Goal: Task Accomplishment & Management: Manage account settings

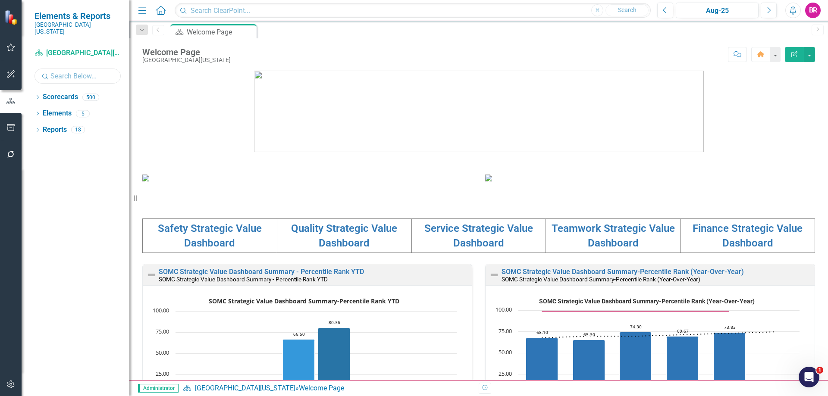
drag, startPoint x: 65, startPoint y: 70, endPoint x: 44, endPoint y: 75, distance: 21.9
click at [64, 70] on input "text" at bounding box center [78, 76] width 86 height 15
type input "i"
click at [37, 96] on icon "Dropdown" at bounding box center [38, 98] width 6 height 5
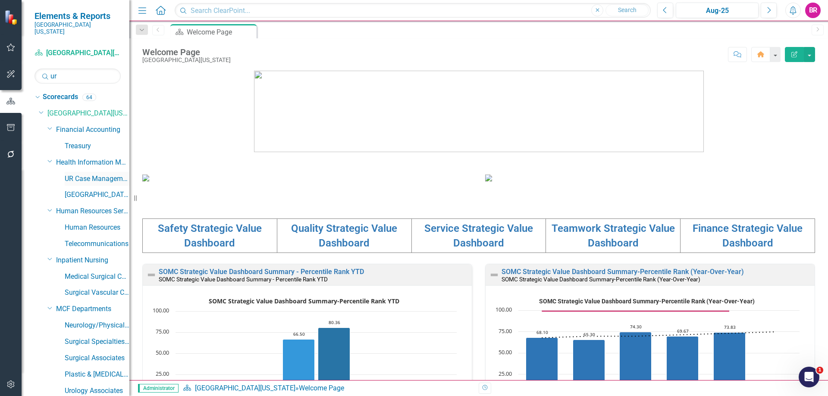
click at [107, 174] on link "UR Case Management" at bounding box center [97, 179] width 65 height 10
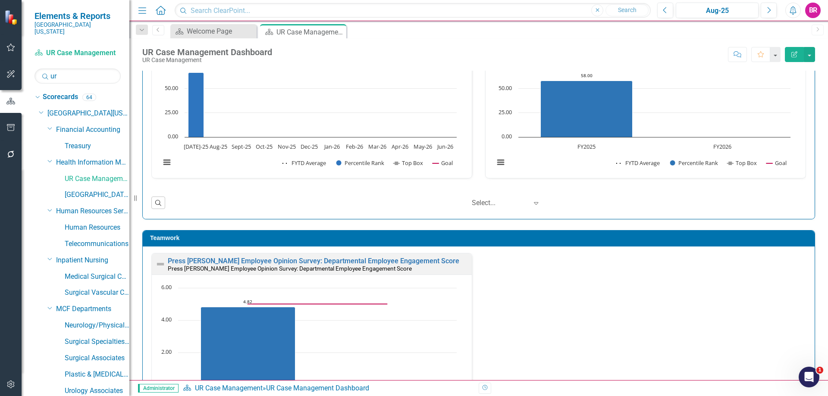
scroll to position [431, 0]
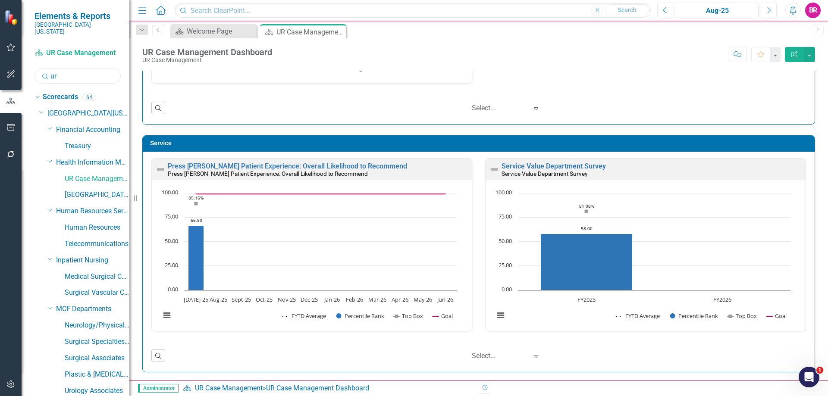
click at [85, 69] on input "ur" at bounding box center [78, 76] width 86 height 15
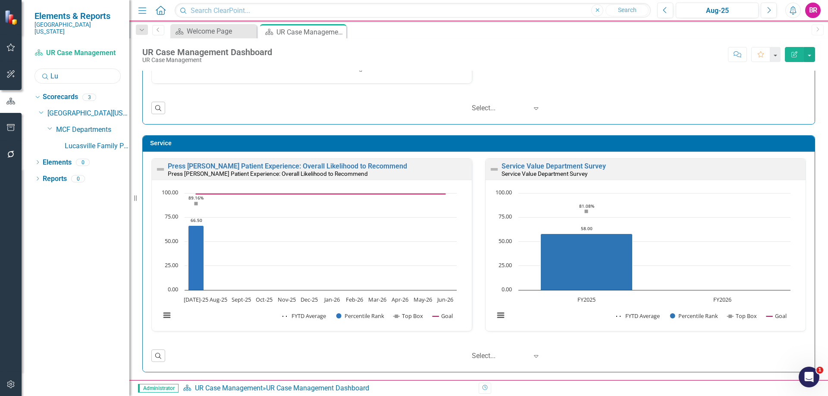
type input "L"
type input "Life"
click at [79, 141] on link "Life Center" at bounding box center [97, 146] width 65 height 10
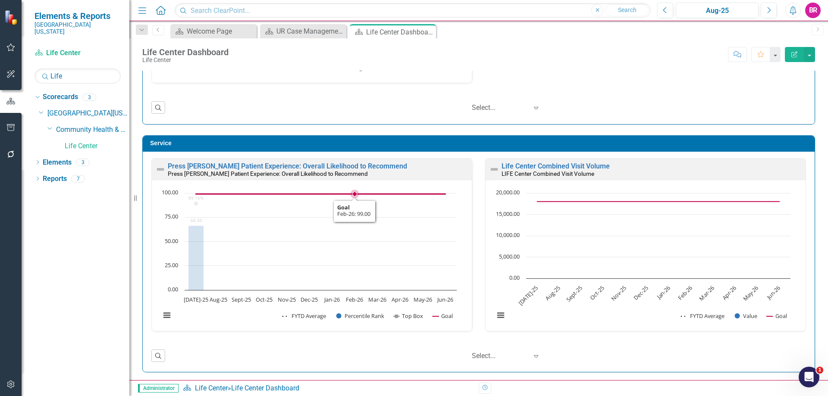
scroll to position [0, 0]
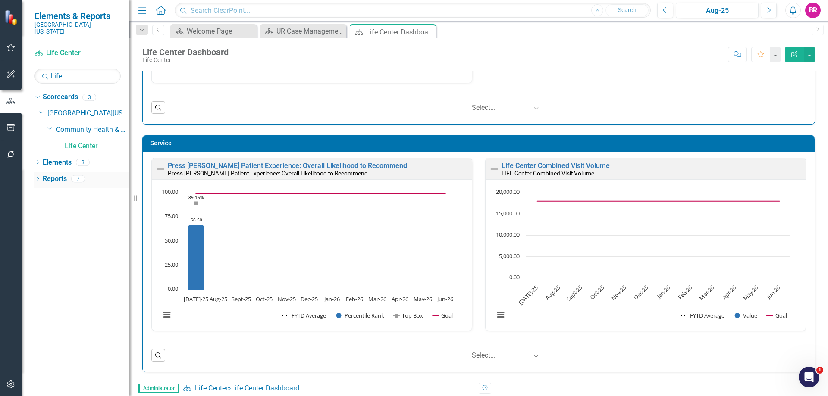
click at [52, 174] on link "Reports" at bounding box center [55, 179] width 24 height 10
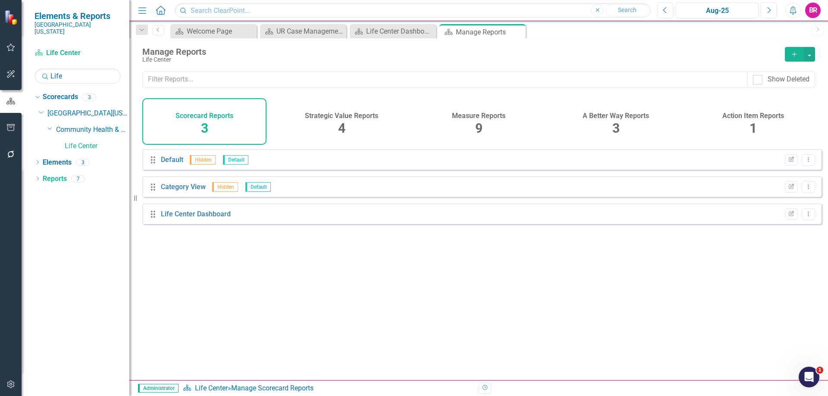
click at [475, 122] on span "9" at bounding box center [478, 128] width 7 height 15
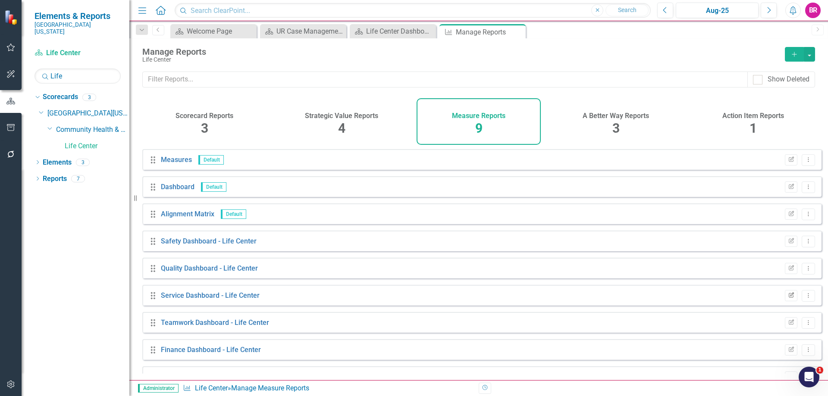
click at [785, 301] on button "Edit Report" at bounding box center [791, 295] width 13 height 11
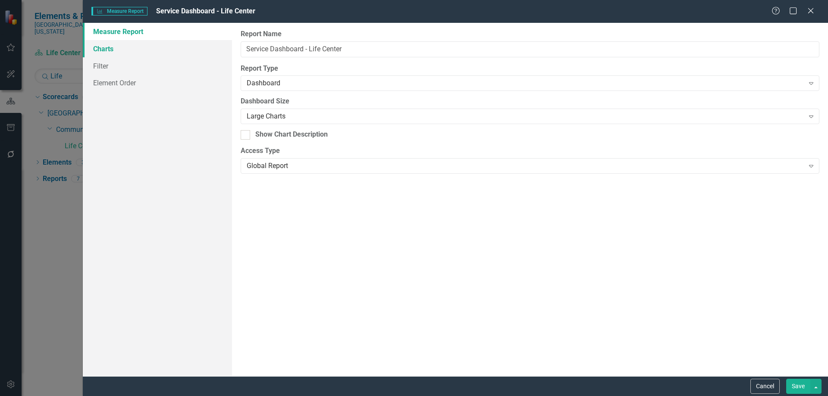
click at [134, 51] on link "Charts" at bounding box center [157, 48] width 149 height 17
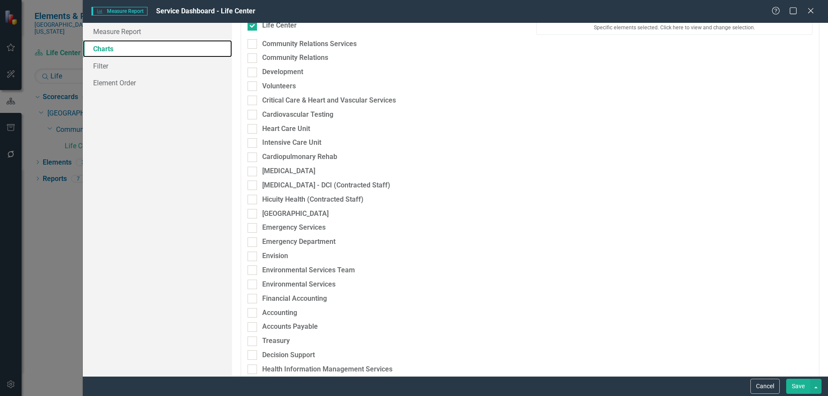
scroll to position [43, 0]
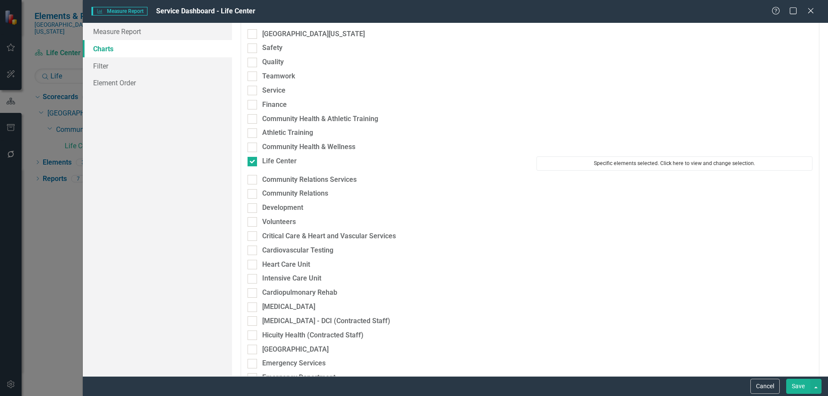
click at [580, 166] on button "Specific elements selected. Click here to view and change selection." at bounding box center [674, 164] width 276 height 14
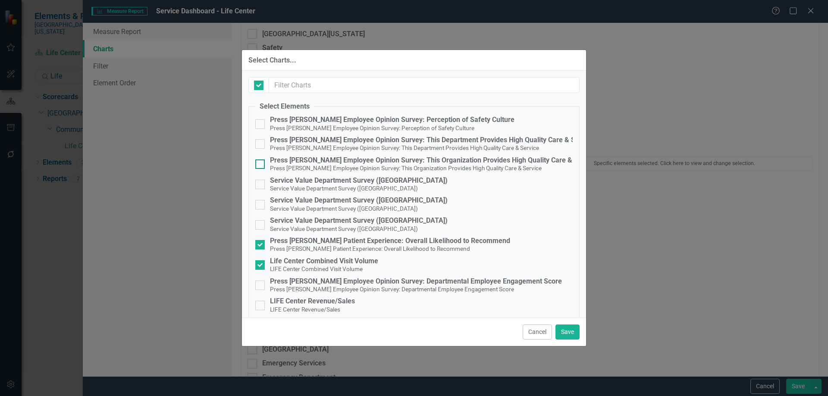
checkbox input "false"
click at [353, 182] on div "Service Value Department Survey ([GEOGRAPHIC_DATA])" at bounding box center [359, 181] width 178 height 8
click at [261, 182] on input "Service Value Department Survey (Wheelersburg) Service Value Department Survey …" at bounding box center [258, 183] width 6 height 6
checkbox input "true"
click at [352, 201] on div "Service Value Department Survey ([GEOGRAPHIC_DATA])" at bounding box center [359, 201] width 178 height 8
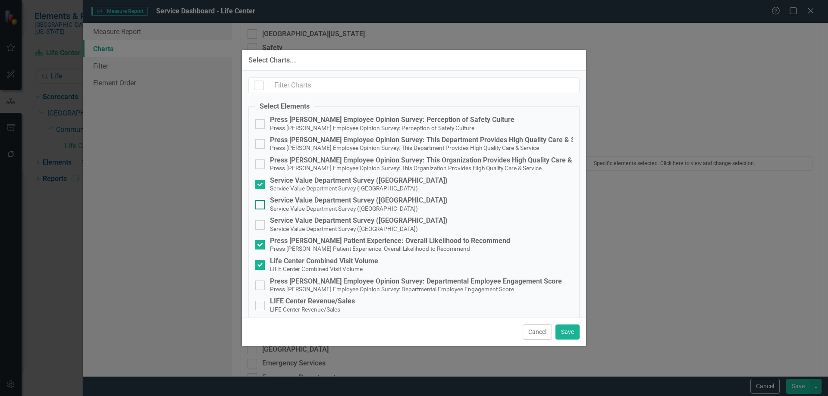
click at [261, 201] on input "Service Value Department Survey (Portsmouth) Service Value Department Survey (P…" at bounding box center [258, 203] width 6 height 6
checkbox input "true"
click at [354, 218] on div "Service Value Department Survey ([GEOGRAPHIC_DATA])" at bounding box center [359, 221] width 178 height 8
click at [261, 220] on input "Service Value Department Survey (Lucasville) Service Value Department Survey (L…" at bounding box center [258, 223] width 6 height 6
checkbox input "true"
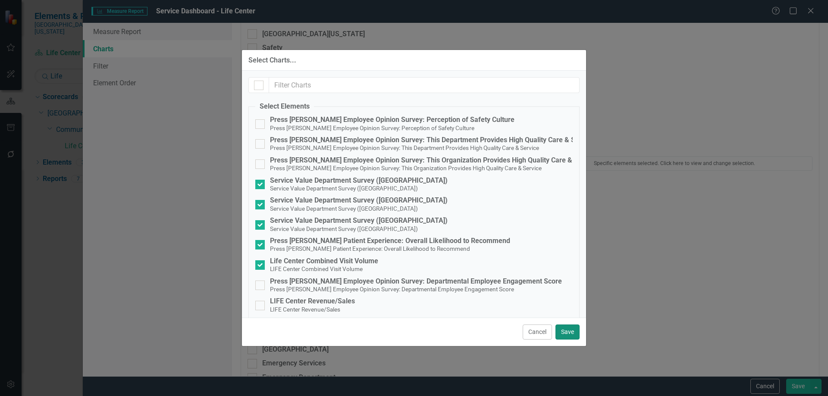
click at [565, 332] on button "Save" at bounding box center [567, 332] width 24 height 15
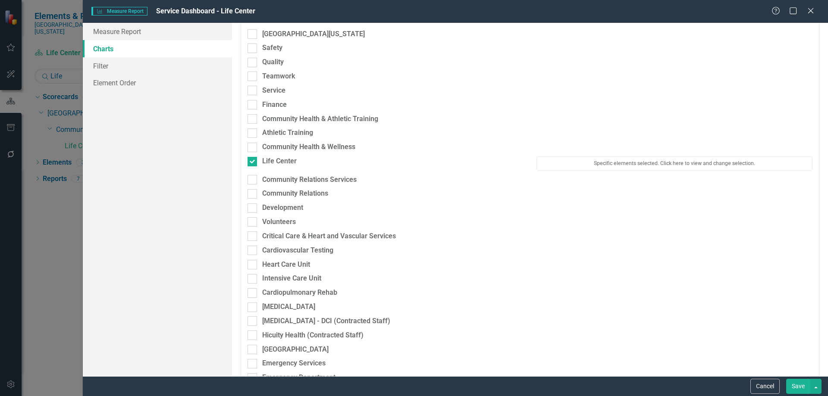
click at [799, 388] on button "Save" at bounding box center [798, 386] width 24 height 15
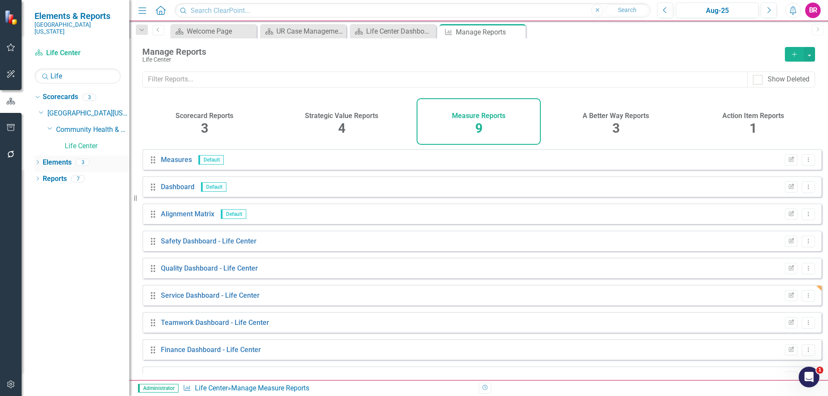
click at [58, 158] on link "Elements" at bounding box center [57, 163] width 29 height 10
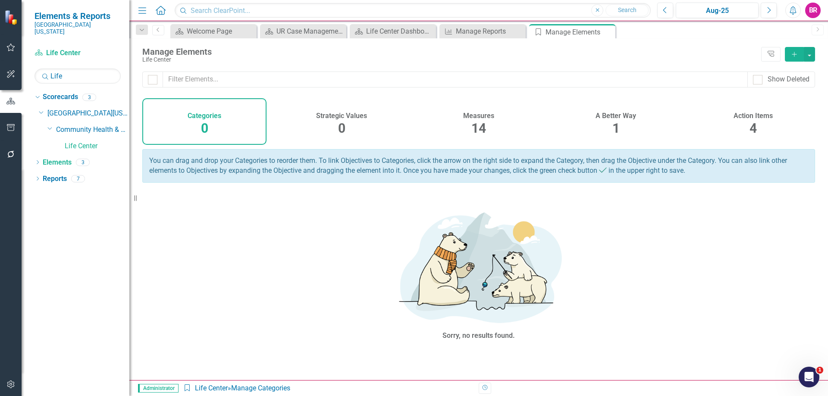
click at [764, 111] on div "Action Items" at bounding box center [753, 115] width 39 height 10
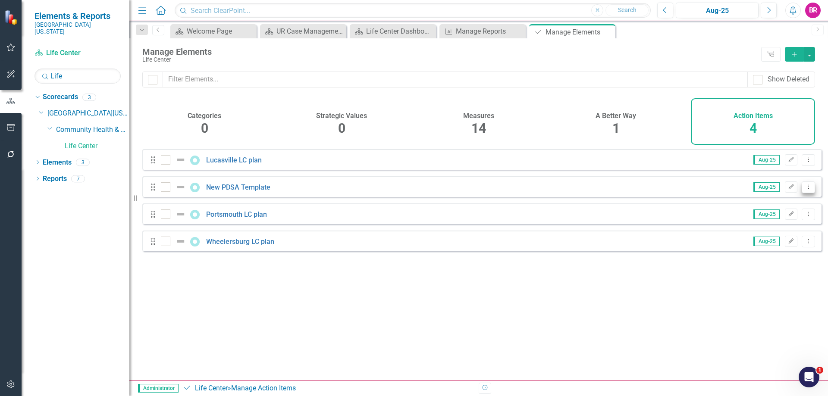
click at [806, 192] on button "Dropdown Menu" at bounding box center [808, 188] width 13 height 12
click at [757, 240] on link "Copy Duplicate Action Item" at bounding box center [765, 240] width 86 height 16
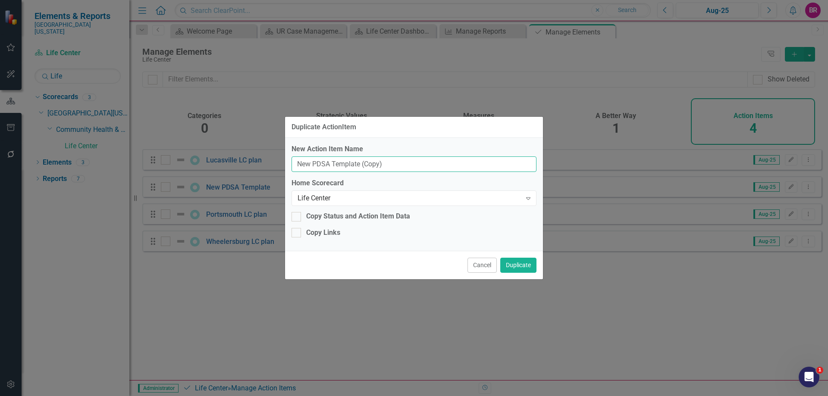
drag, startPoint x: 409, startPoint y: 164, endPoint x: 225, endPoint y: 153, distance: 184.1
click at [225, 153] on div "Duplicate ActionItem New Action Item Name New PDSA Template (Copy) Home Scoreca…" at bounding box center [414, 198] width 828 height 396
click at [358, 165] on input "FY26 Service Value Lucasville" at bounding box center [414, 165] width 245 height 16
type input "FY26 Service Value ([GEOGRAPHIC_DATA])"
click at [512, 267] on button "Duplicate" at bounding box center [518, 265] width 36 height 15
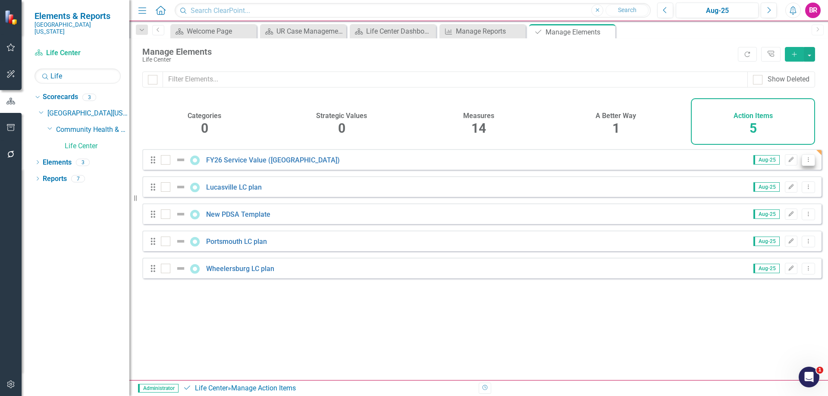
click at [805, 163] on icon "Dropdown Menu" at bounding box center [808, 160] width 7 height 6
click at [755, 214] on link "Copy Duplicate Action Item" at bounding box center [765, 213] width 86 height 16
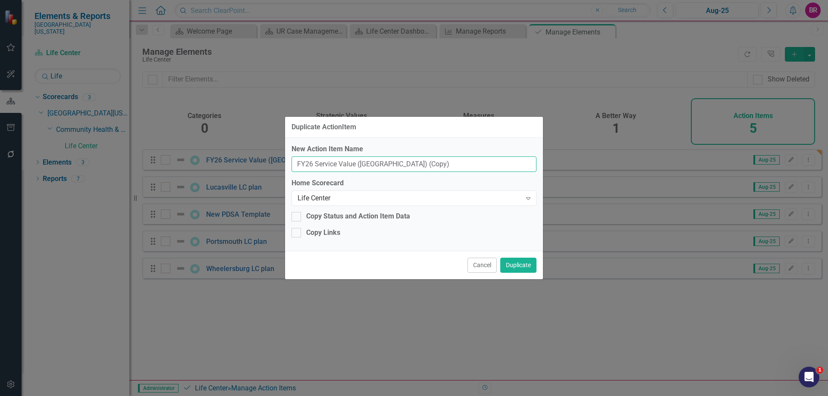
drag, startPoint x: 418, startPoint y: 163, endPoint x: 361, endPoint y: 163, distance: 57.8
click at [361, 163] on input "FY26 Service Value (Lucasville) (Copy)" at bounding box center [414, 165] width 245 height 16
type input "FY26 Service Value ([GEOGRAPHIC_DATA])"
click at [524, 270] on button "Duplicate" at bounding box center [518, 265] width 36 height 15
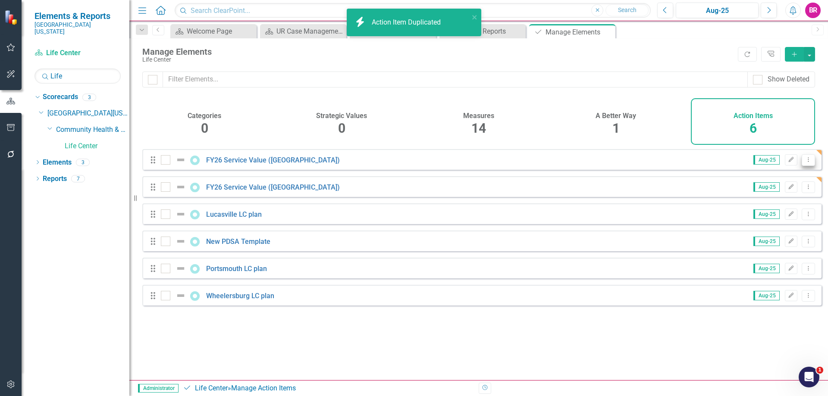
click at [805, 163] on icon "Dropdown Menu" at bounding box center [808, 160] width 7 height 6
click at [735, 213] on link "Copy Duplicate Action Item" at bounding box center [765, 213] width 86 height 16
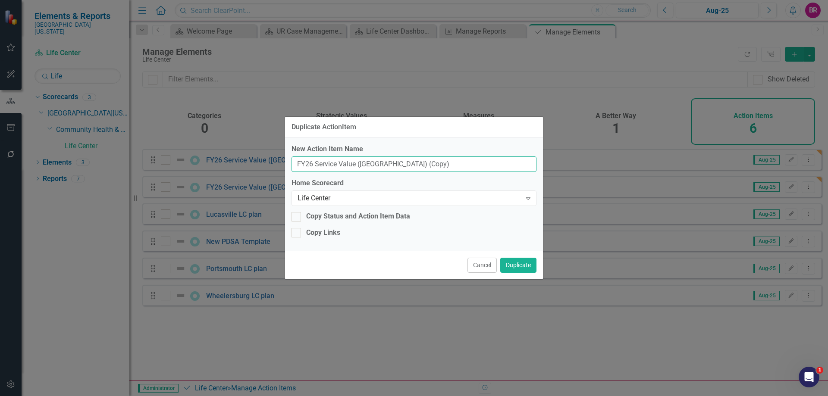
drag, startPoint x: 426, startPoint y: 163, endPoint x: 361, endPoint y: 163, distance: 65.1
click at [361, 163] on input "FY26 Service Value (Lucasville) (Copy)" at bounding box center [414, 165] width 245 height 16
type input "FY26 Service Value ([GEOGRAPHIC_DATA])"
click at [530, 267] on button "Duplicate" at bounding box center [518, 265] width 36 height 15
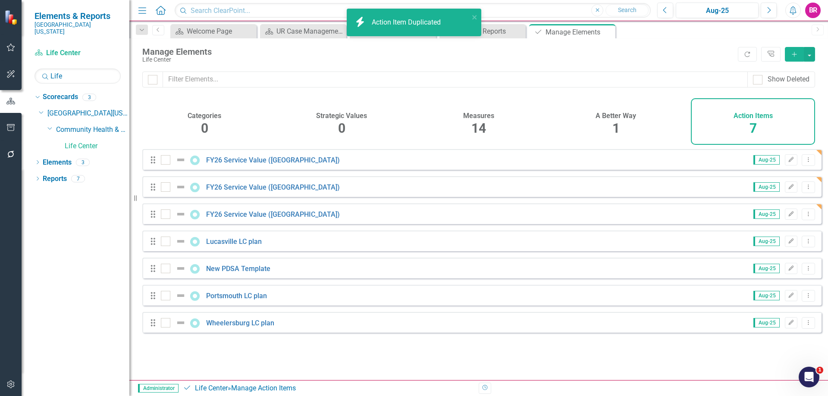
click at [413, 293] on div "Drag Portsmouth LC plan Aug-25 Edit Dropdown Menu" at bounding box center [481, 295] width 679 height 21
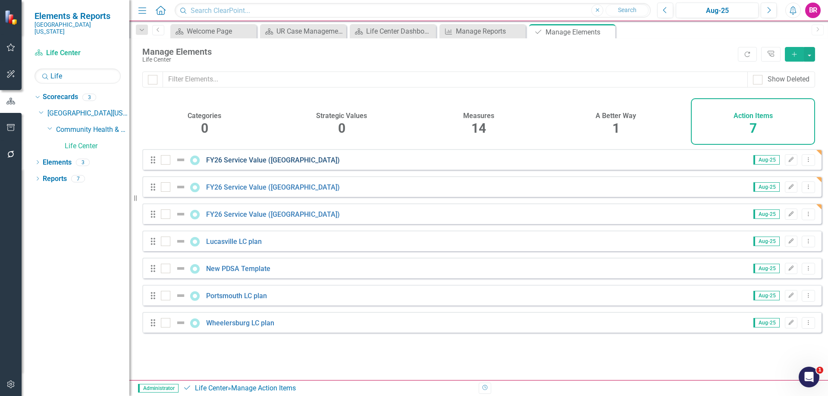
click at [260, 164] on link "FY26 Service Value ([GEOGRAPHIC_DATA])" at bounding box center [273, 160] width 134 height 8
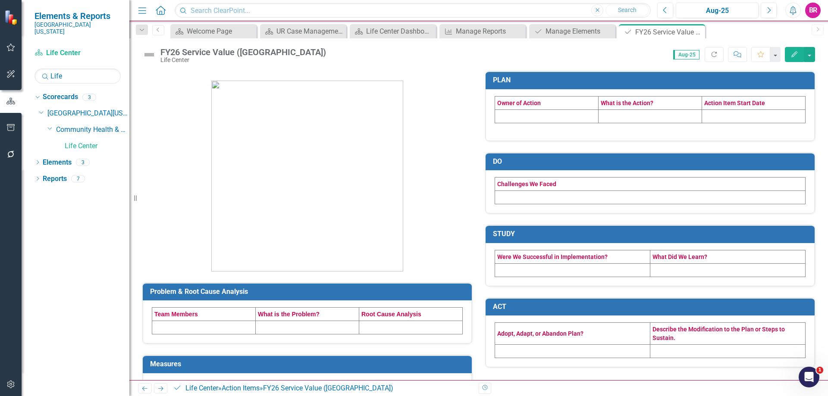
click at [535, 114] on td at bounding box center [547, 116] width 104 height 13
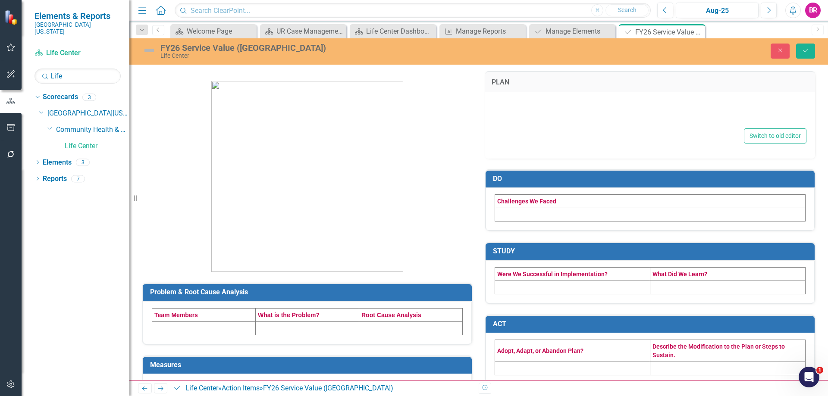
type textarea "<table style="border-collapse: collapse; width: 100%; height: 57px;" border="1"…"
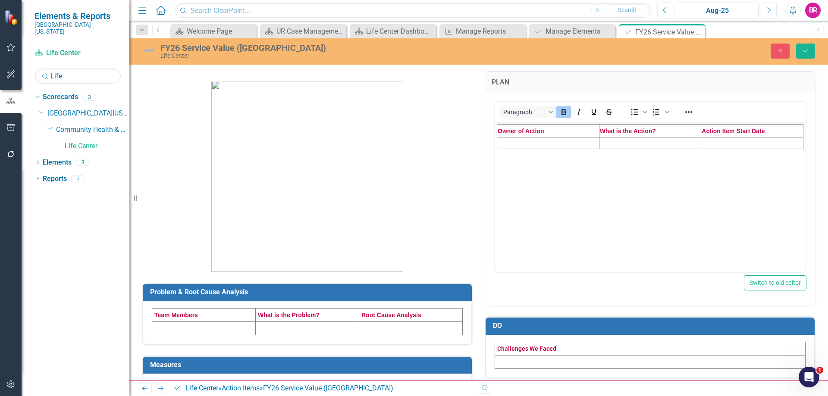
click at [519, 144] on td "Rich Text Area. Press ALT-0 for help." at bounding box center [548, 143] width 102 height 12
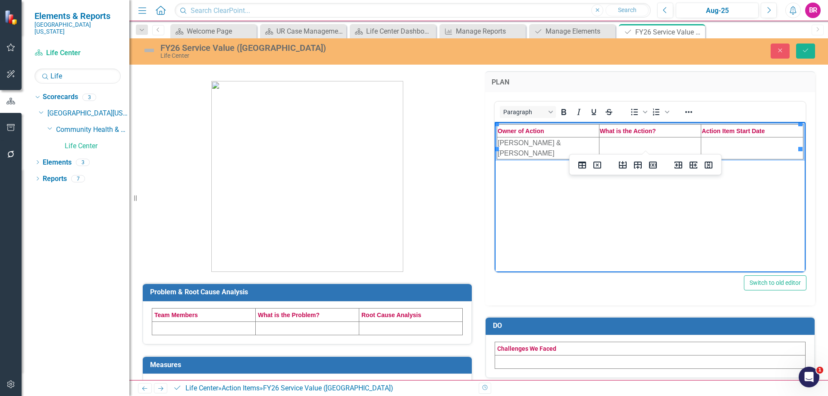
click at [638, 141] on td "Rich Text Area. Press ALT-0 for help." at bounding box center [650, 148] width 102 height 22
click at [607, 141] on td "Rich Text Area. Press ALT-0 for help." at bounding box center [650, 148] width 102 height 22
click at [711, 149] on td "Rich Text Area. Press ALT-0 for help." at bounding box center [752, 148] width 102 height 22
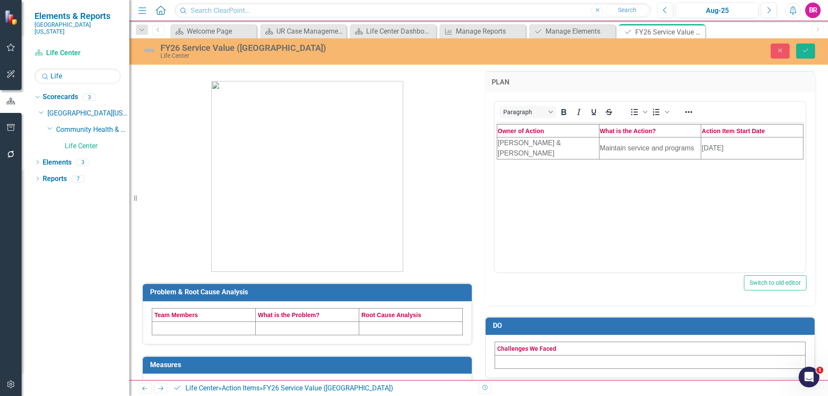
click at [445, 165] on p at bounding box center [307, 171] width 330 height 201
click at [191, 329] on td at bounding box center [204, 328] width 104 height 13
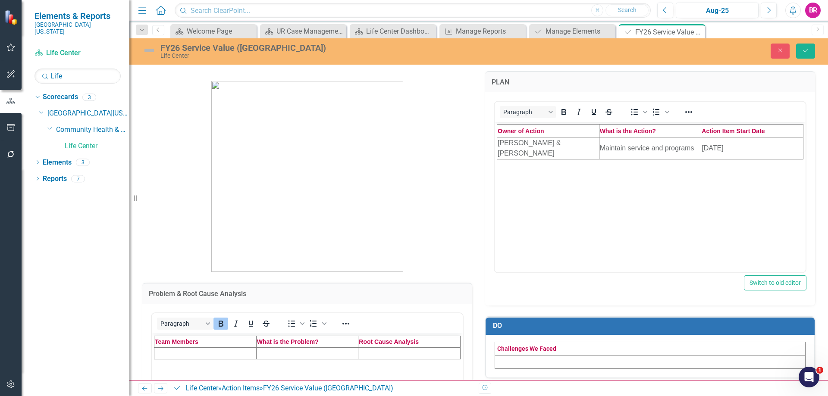
click at [192, 354] on td "Rich Text Area. Press ALT-0 for help." at bounding box center [205, 354] width 102 height 12
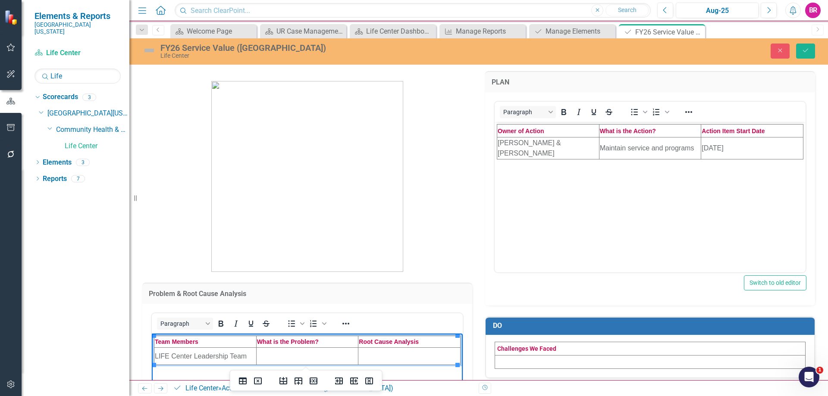
click at [294, 355] on td "Rich Text Area. Press ALT-0 for help." at bounding box center [307, 356] width 102 height 17
click at [301, 355] on td "Rich Text Area. Press ALT-0 for help." at bounding box center [307, 356] width 102 height 17
click at [373, 361] on td "Rich Text Area. Press ALT-0 for help." at bounding box center [409, 359] width 102 height 22
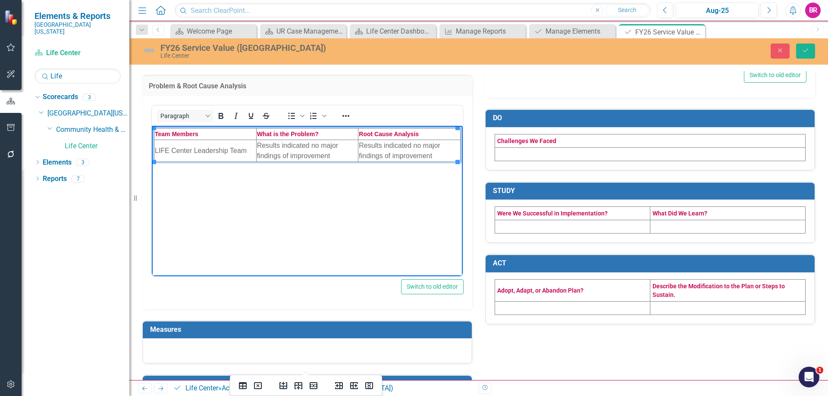
scroll to position [255, 0]
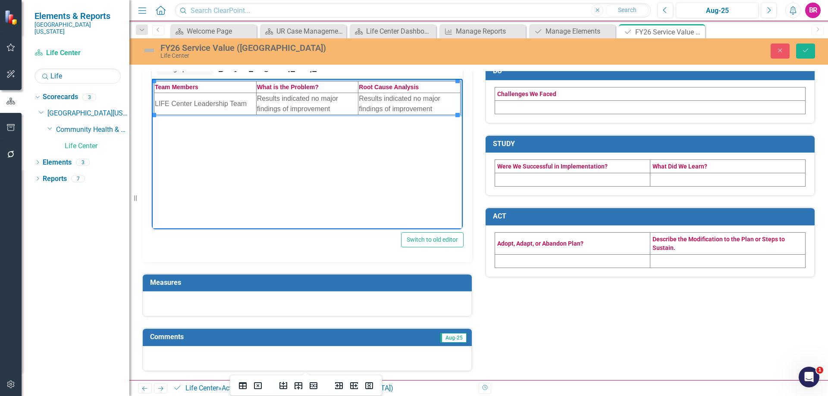
click at [272, 288] on td "Measures" at bounding box center [308, 284] width 317 height 14
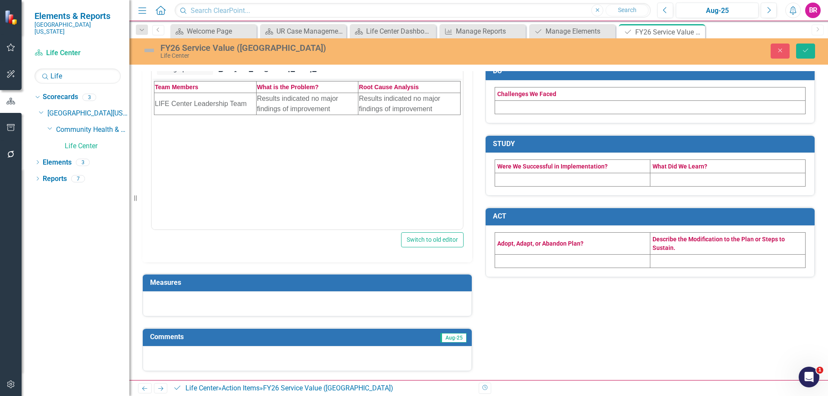
click at [272, 288] on td "Measures" at bounding box center [308, 284] width 317 height 14
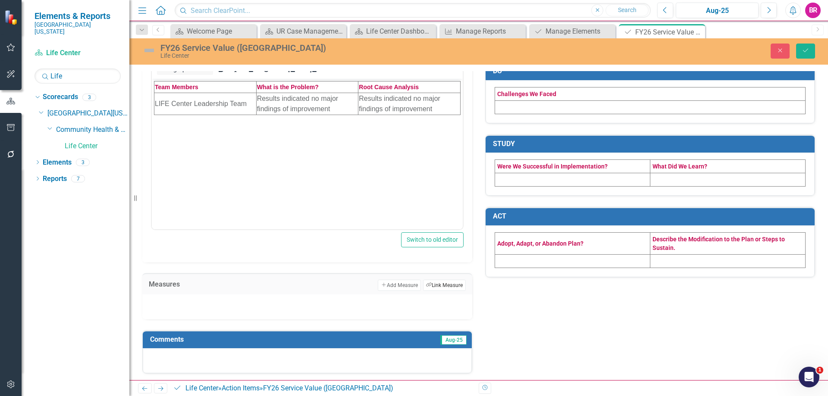
click at [457, 286] on button "Link Tag Link Measure" at bounding box center [444, 285] width 43 height 11
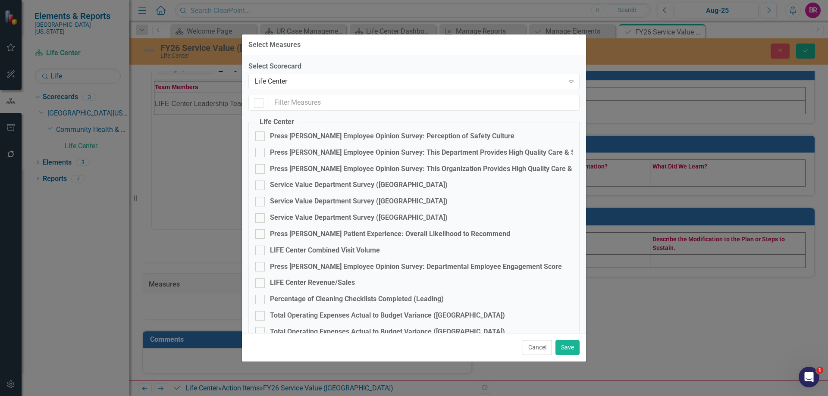
checkbox input "false"
click at [361, 218] on div "Service Value Department Survey ([GEOGRAPHIC_DATA])" at bounding box center [359, 218] width 178 height 10
click at [261, 218] on input "Service Value Department Survey ([GEOGRAPHIC_DATA])" at bounding box center [258, 216] width 6 height 6
checkbox input "true"
click at [568, 348] on button "Save" at bounding box center [567, 347] width 24 height 15
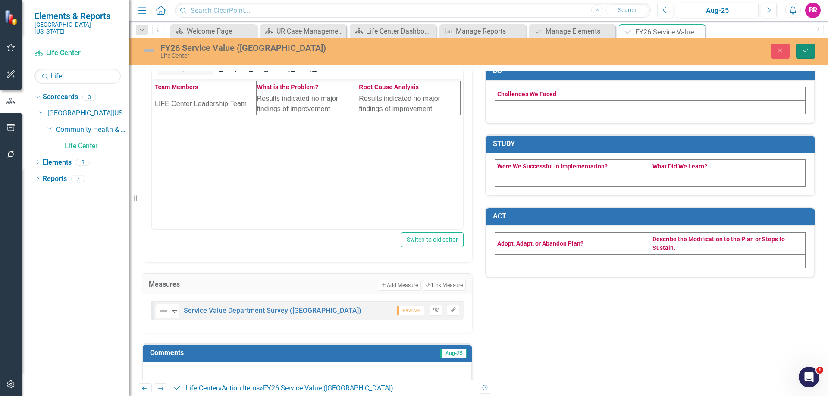
click at [805, 51] on icon "Save" at bounding box center [806, 50] width 8 height 6
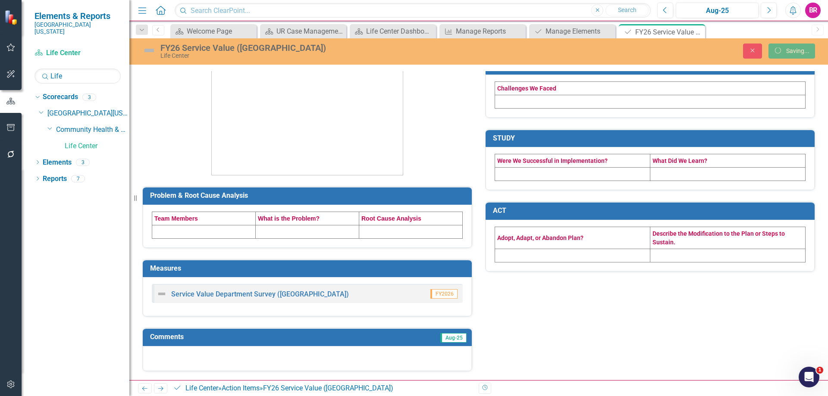
scroll to position [97, 0]
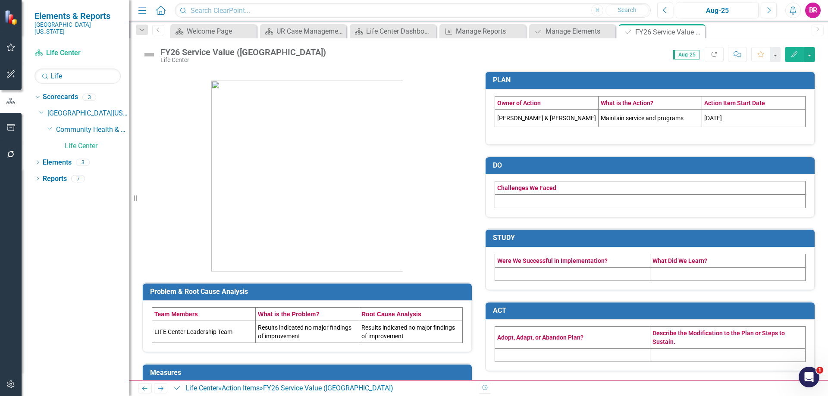
click at [797, 53] on icon "Edit" at bounding box center [794, 54] width 8 height 6
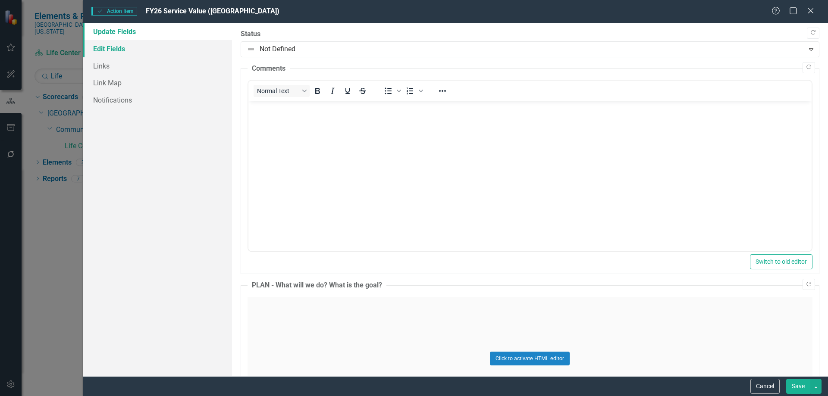
scroll to position [0, 0]
click at [105, 53] on link "Edit Fields" at bounding box center [157, 48] width 149 height 17
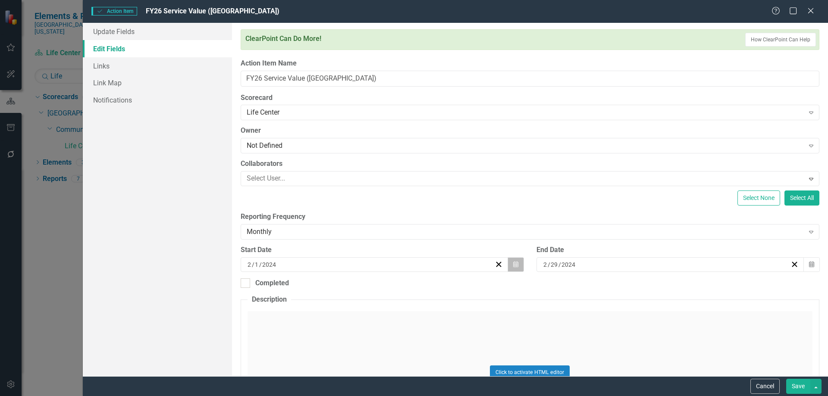
click at [513, 267] on icon "Calendar" at bounding box center [515, 265] width 5 height 6
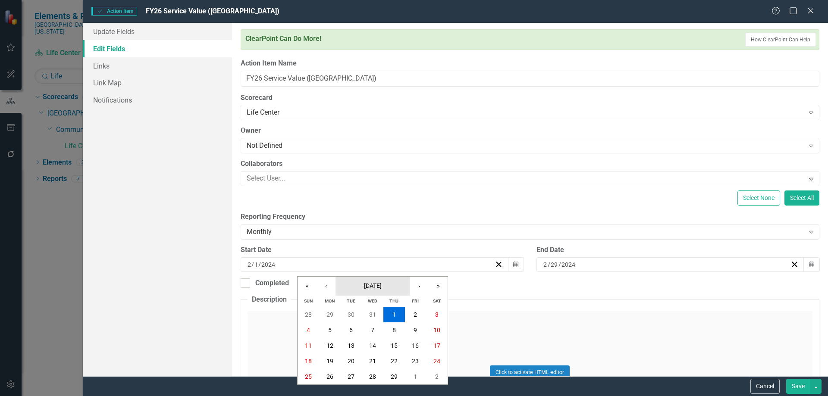
click at [352, 285] on button "February 2024" at bounding box center [373, 286] width 74 height 19
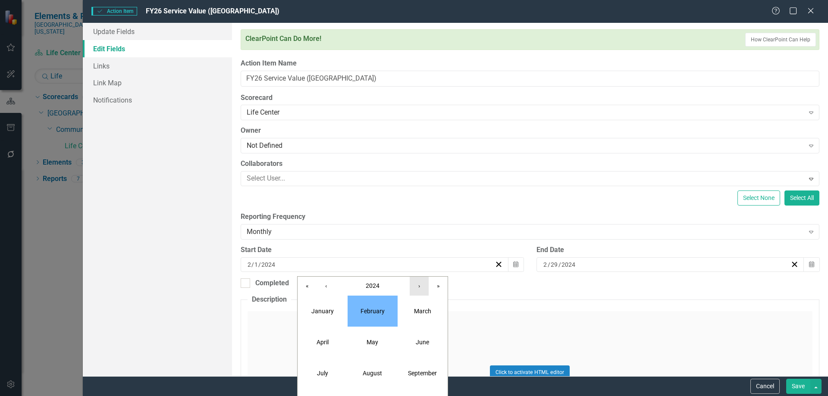
click at [415, 288] on button "›" at bounding box center [419, 286] width 19 height 19
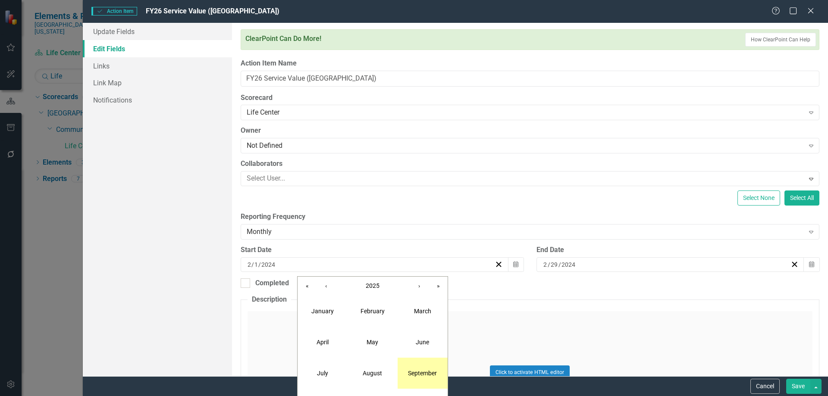
click at [421, 374] on abbr "September" at bounding box center [422, 373] width 29 height 7
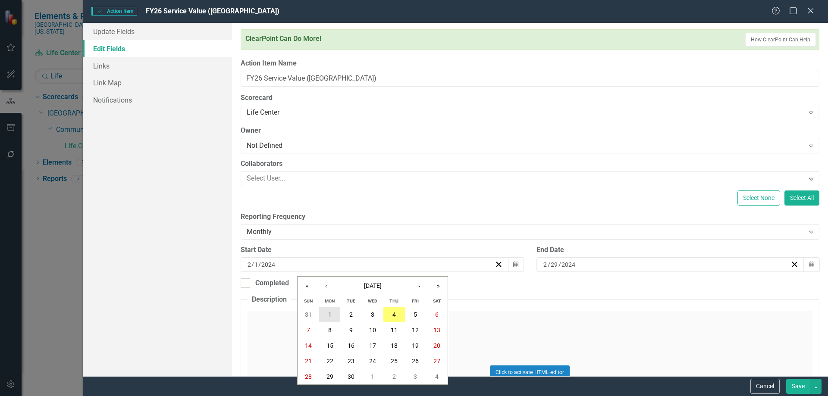
click at [331, 315] on abbr "1" at bounding box center [329, 314] width 3 height 7
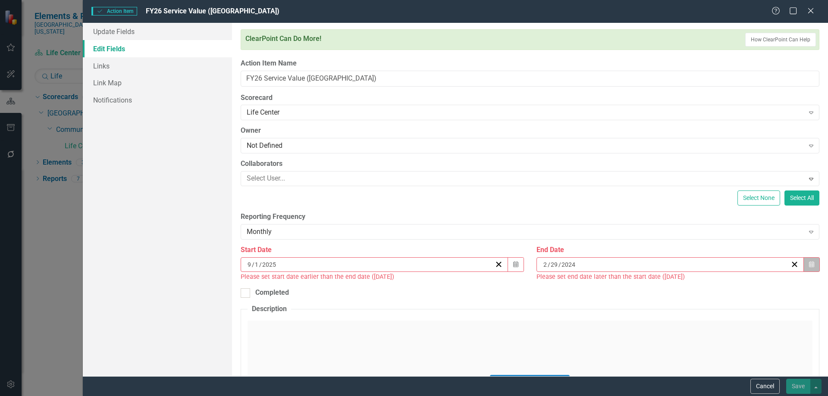
click at [809, 263] on button "Calendar" at bounding box center [811, 264] width 16 height 15
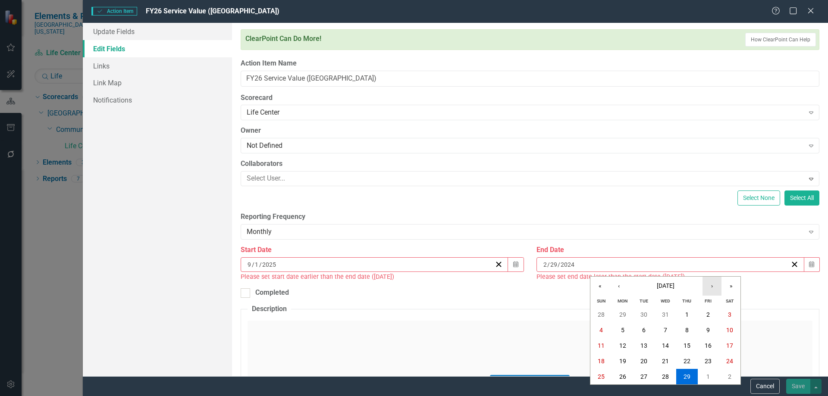
click at [714, 287] on button "›" at bounding box center [712, 286] width 19 height 19
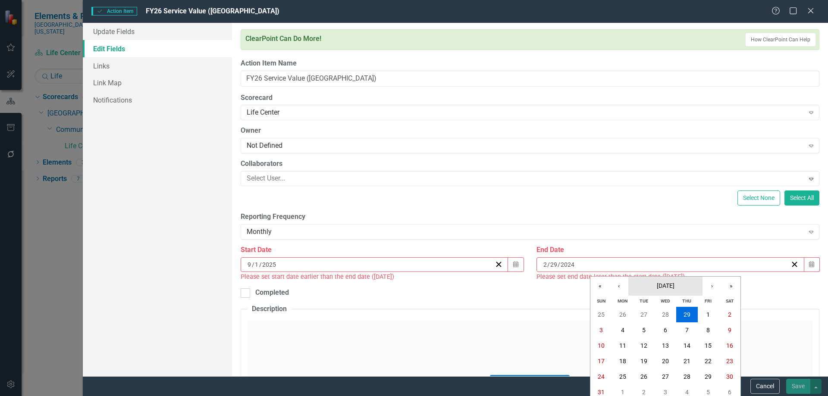
click at [668, 287] on span "March 2024" at bounding box center [666, 285] width 18 height 7
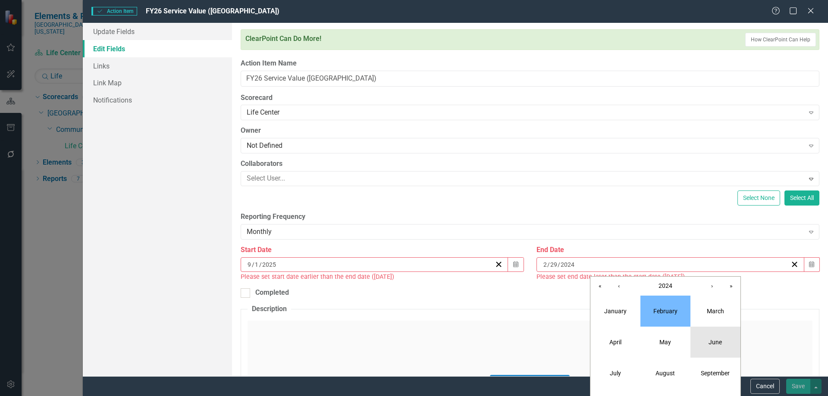
click at [715, 347] on button "June" at bounding box center [715, 342] width 50 height 31
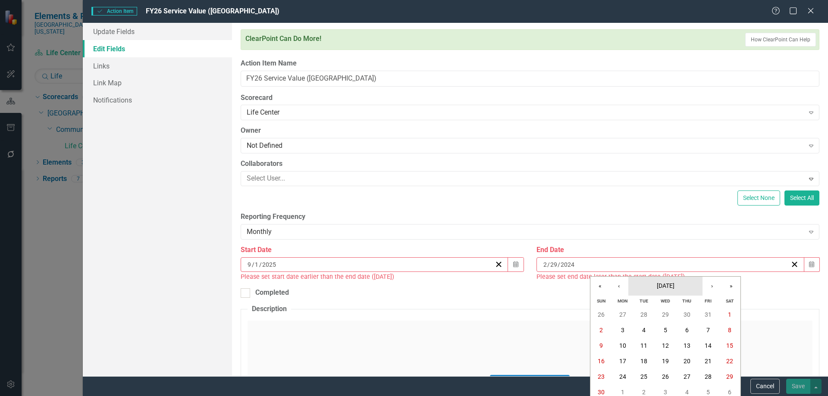
click at [679, 280] on button "June 2024" at bounding box center [665, 286] width 74 height 19
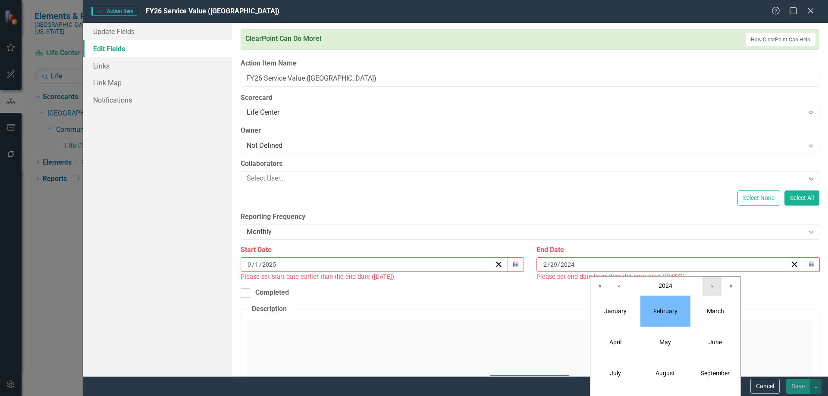
click at [712, 285] on button "›" at bounding box center [712, 286] width 19 height 19
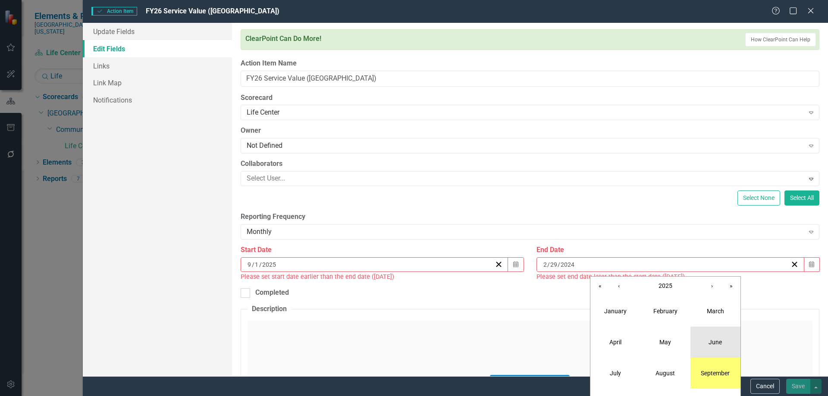
click at [720, 347] on button "June" at bounding box center [715, 342] width 50 height 31
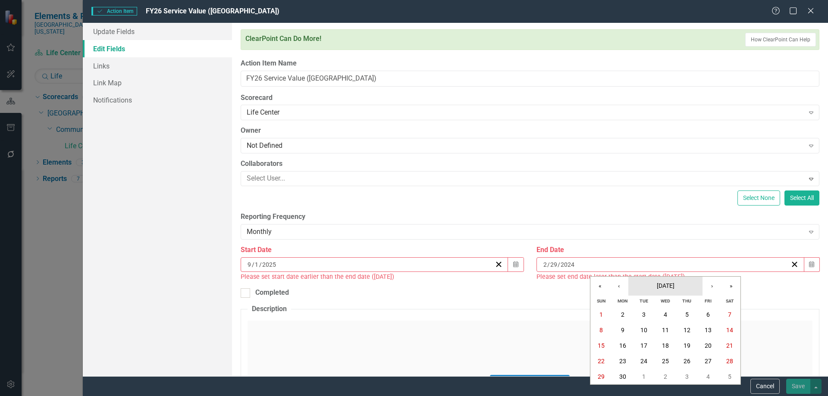
click at [680, 287] on button "June 2025" at bounding box center [665, 286] width 74 height 19
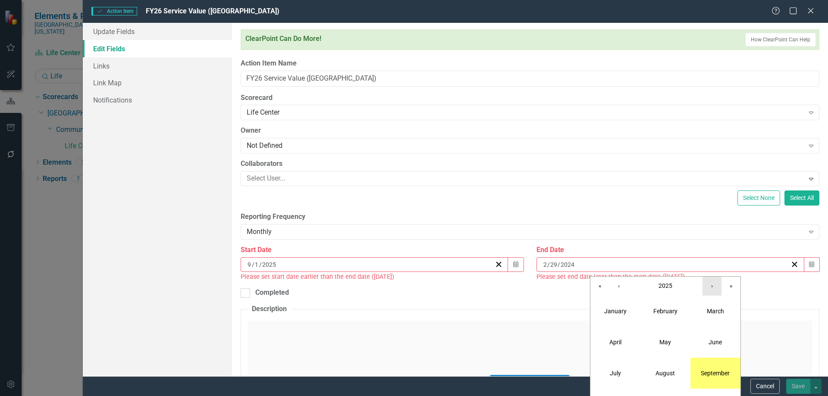
click at [711, 285] on button "›" at bounding box center [712, 286] width 19 height 19
click at [718, 345] on abbr "June" at bounding box center [715, 342] width 13 height 7
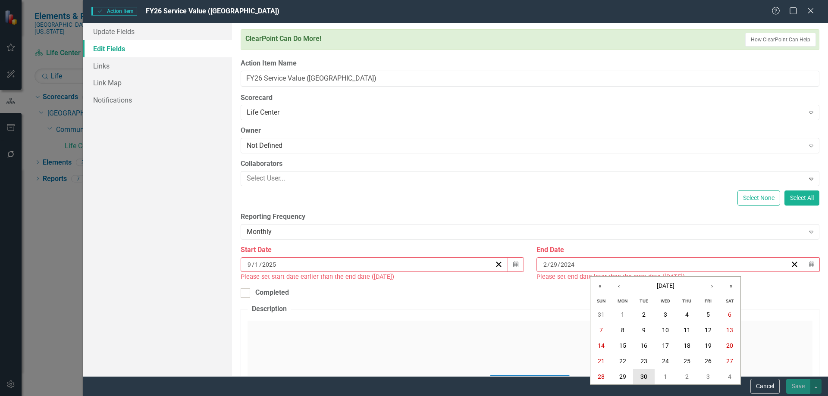
click at [641, 373] on abbr "30" at bounding box center [643, 376] width 7 height 7
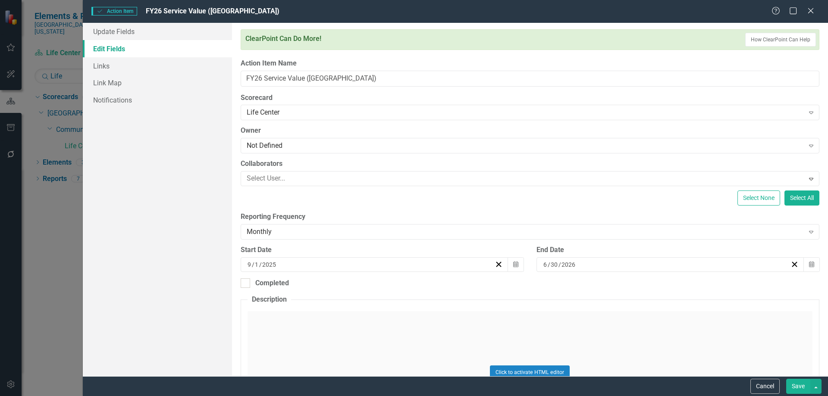
click at [797, 384] on button "Save" at bounding box center [798, 386] width 24 height 15
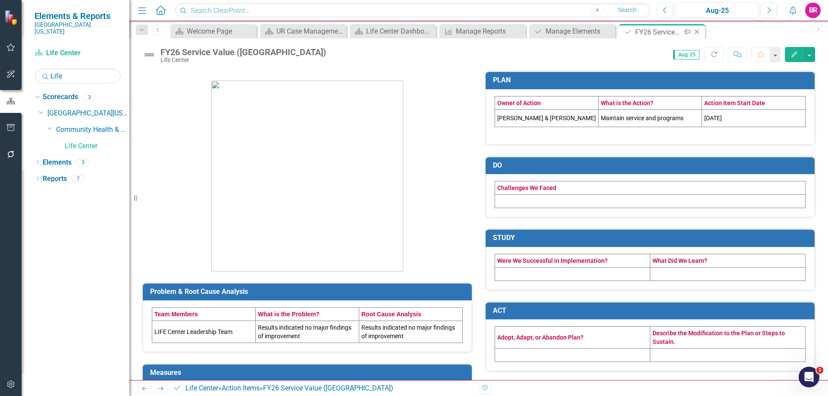
click at [698, 33] on icon at bounding box center [697, 32] width 5 height 5
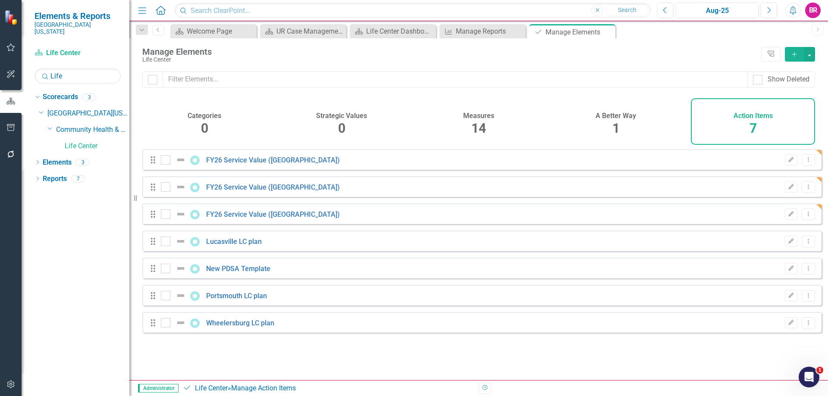
checkbox input "false"
click at [226, 191] on link "FY26 Service Value ([GEOGRAPHIC_DATA])" at bounding box center [273, 187] width 134 height 8
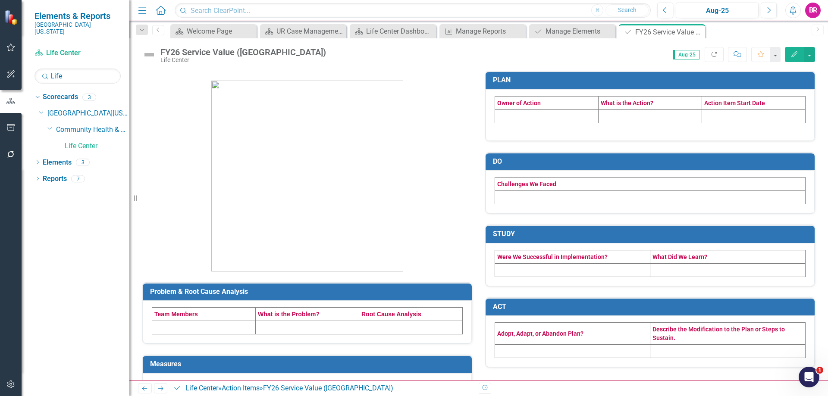
click at [503, 116] on td at bounding box center [547, 116] width 104 height 13
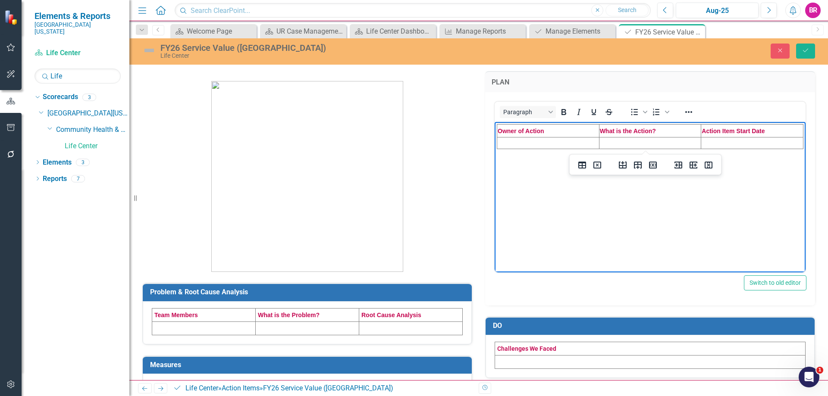
click at [523, 144] on td "Rich Text Area. Press ALT-0 for help." at bounding box center [548, 143] width 102 height 12
click at [634, 140] on td "Rich Text Area. Press ALT-0 for help." at bounding box center [650, 148] width 102 height 22
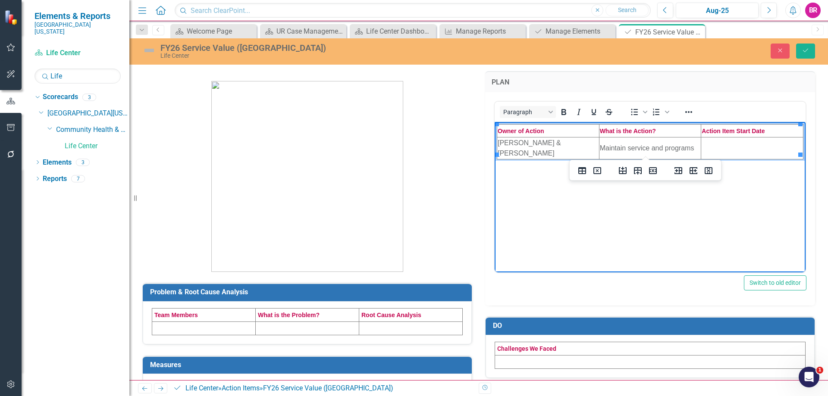
click at [722, 144] on td "Rich Text Area. Press ALT-0 for help." at bounding box center [752, 148] width 102 height 22
click at [182, 328] on td at bounding box center [204, 328] width 104 height 13
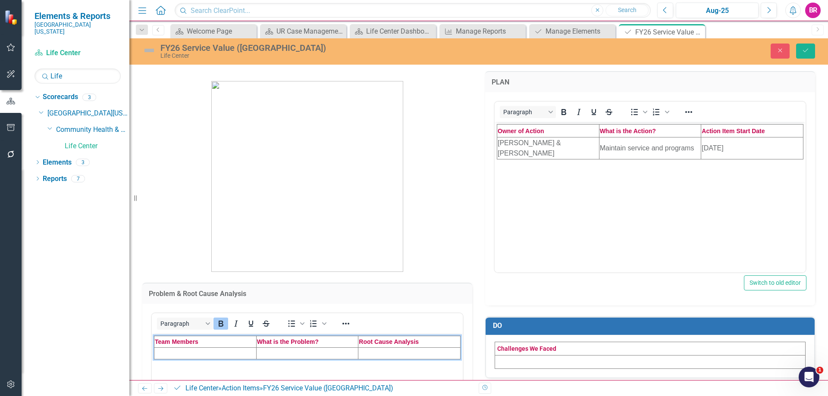
click at [184, 353] on td "Rich Text Area. Press ALT-0 for help." at bounding box center [205, 354] width 102 height 12
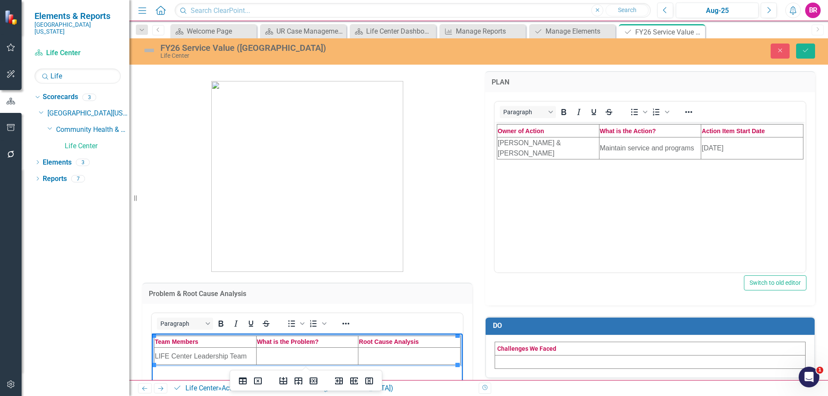
click at [281, 361] on td "Rich Text Area. Press ALT-0 for help." at bounding box center [307, 356] width 102 height 17
click at [322, 358] on td "Rich Text Area. Press ALT-0 for help." at bounding box center [307, 356] width 102 height 17
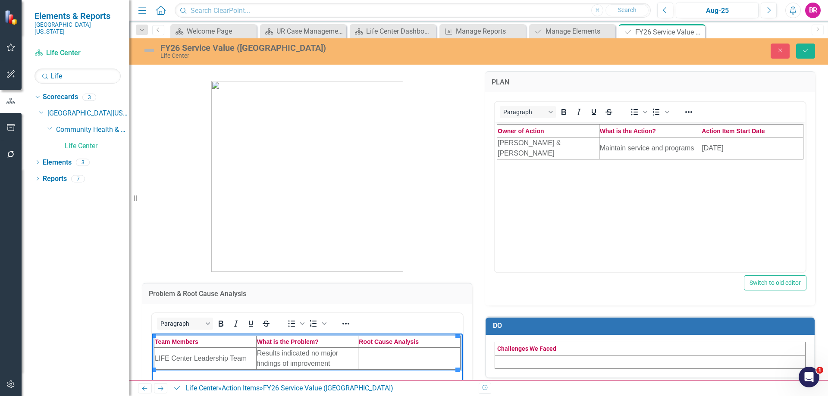
click at [405, 361] on td "Rich Text Area. Press ALT-0 for help." at bounding box center [409, 359] width 102 height 22
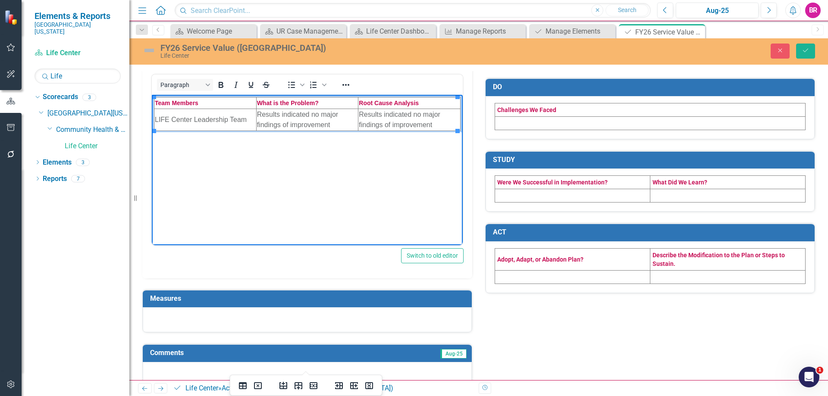
scroll to position [255, 0]
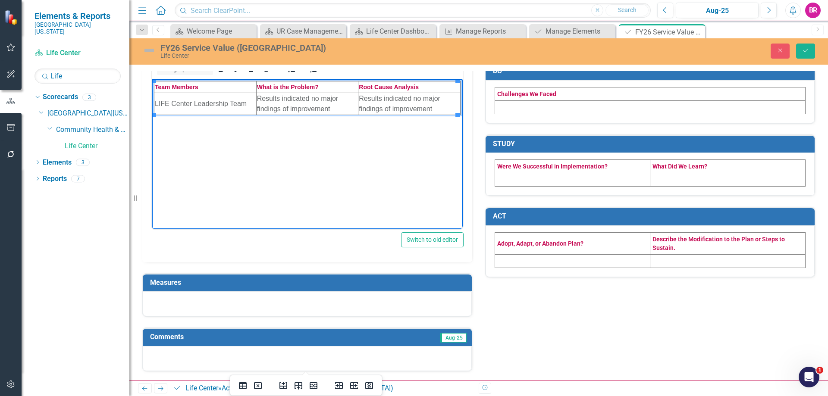
click at [309, 285] on h3 "Measures" at bounding box center [308, 283] width 317 height 8
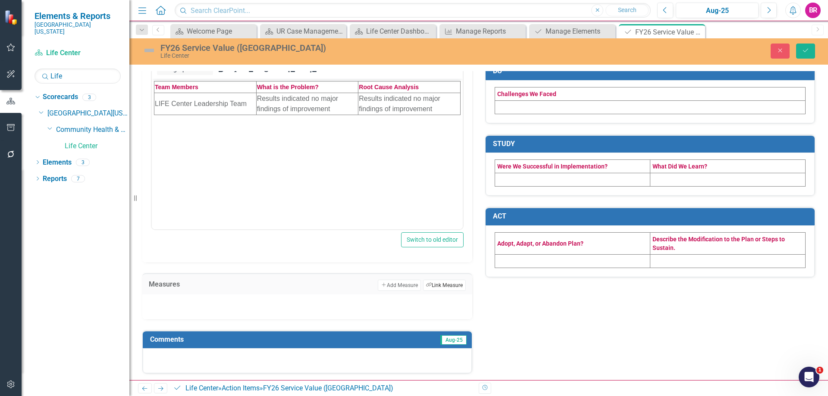
click at [432, 283] on button "Link Tag Link Measure" at bounding box center [444, 285] width 43 height 11
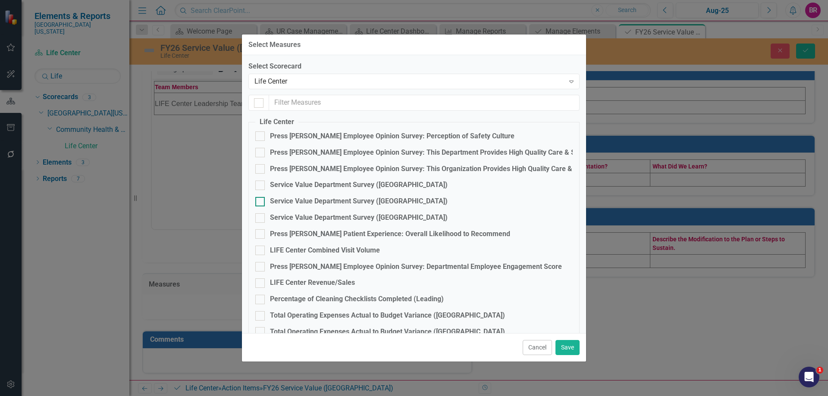
click at [348, 204] on div "Service Value Department Survey ([GEOGRAPHIC_DATA])" at bounding box center [359, 202] width 178 height 10
click at [261, 203] on input "Service Value Department Survey ([GEOGRAPHIC_DATA])" at bounding box center [258, 200] width 6 height 6
checkbox input "true"
click at [571, 354] on button "Save" at bounding box center [567, 347] width 24 height 15
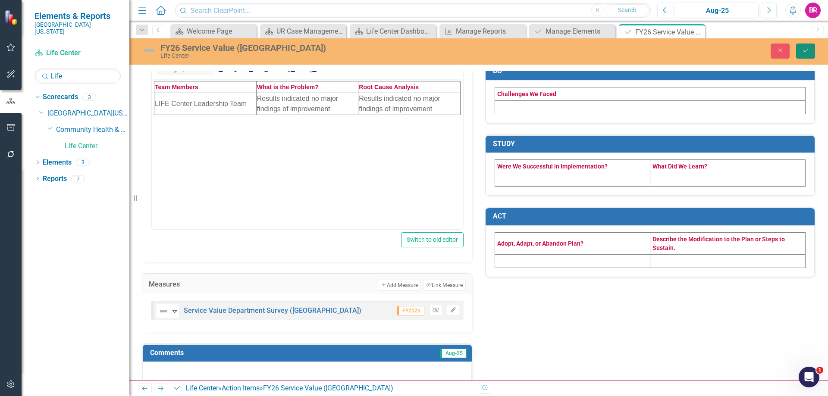
click at [805, 50] on icon "Save" at bounding box center [806, 50] width 8 height 6
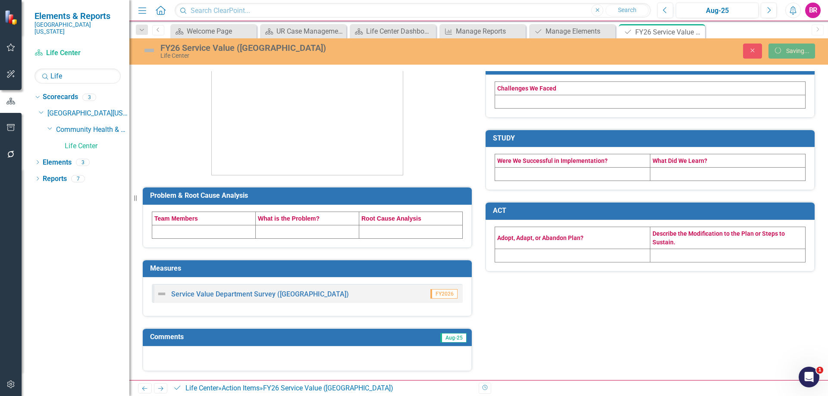
scroll to position [97, 0]
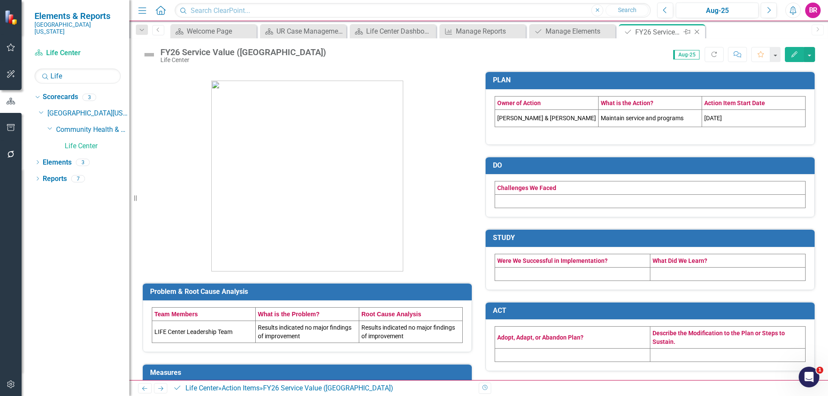
click at [697, 32] on icon at bounding box center [697, 32] width 5 height 5
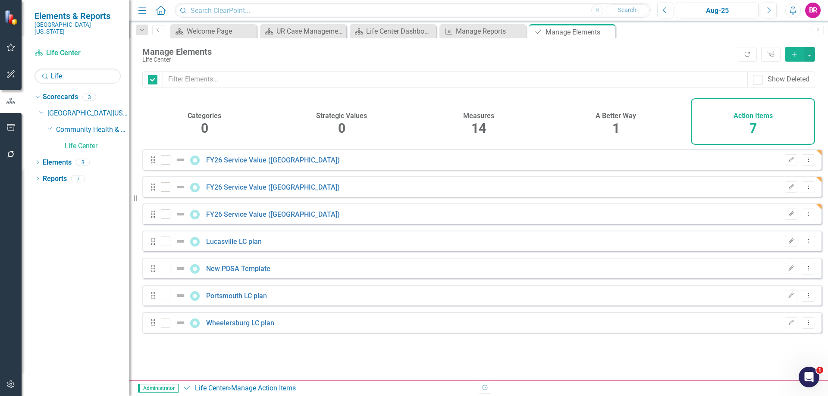
checkbox input "false"
click at [270, 219] on link "FY26 Service Value ([GEOGRAPHIC_DATA])" at bounding box center [273, 214] width 134 height 8
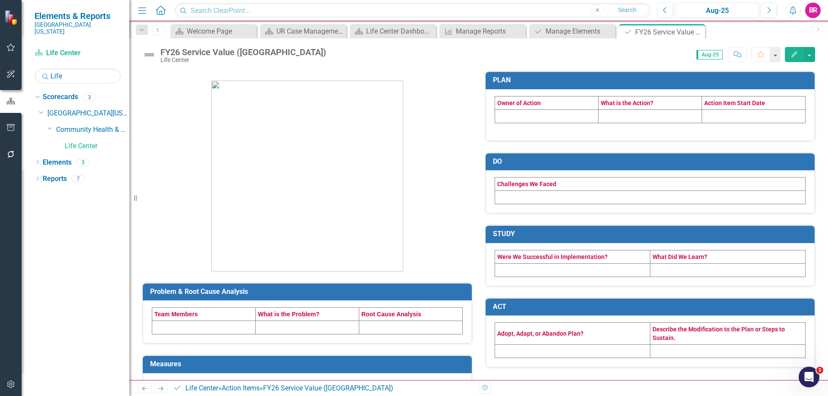
click at [514, 118] on td at bounding box center [547, 116] width 104 height 13
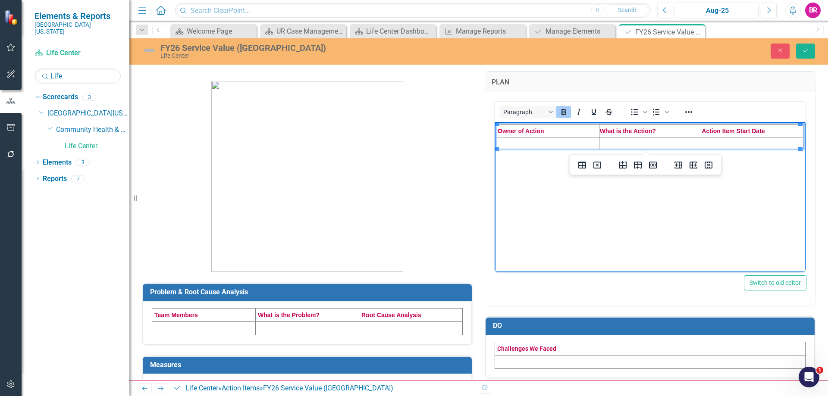
click at [526, 144] on td "Rich Text Area. Press ALT-0 for help." at bounding box center [548, 143] width 102 height 12
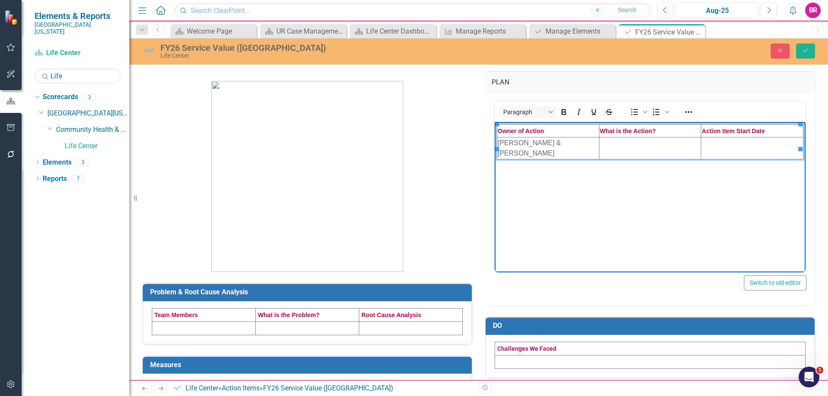
click at [640, 146] on td "Rich Text Area. Press ALT-0 for help." at bounding box center [650, 148] width 102 height 22
click at [737, 149] on td "Rich Text Area. Press ALT-0 for help." at bounding box center [752, 148] width 102 height 22
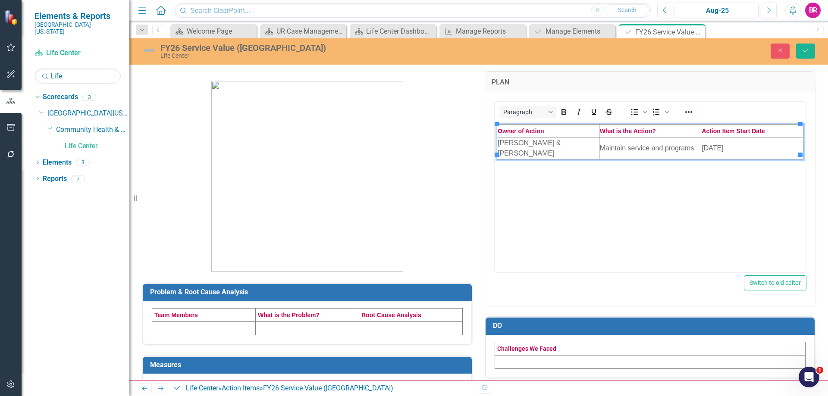
click at [190, 326] on td at bounding box center [204, 328] width 104 height 13
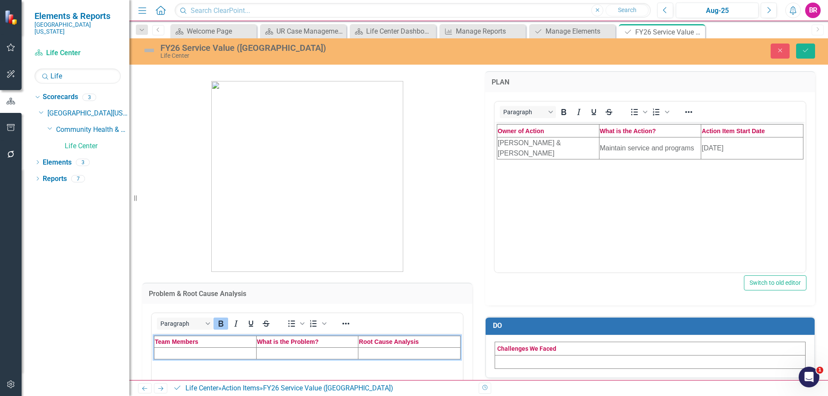
click at [205, 354] on td "Rich Text Area. Press ALT-0 for help." at bounding box center [205, 354] width 102 height 12
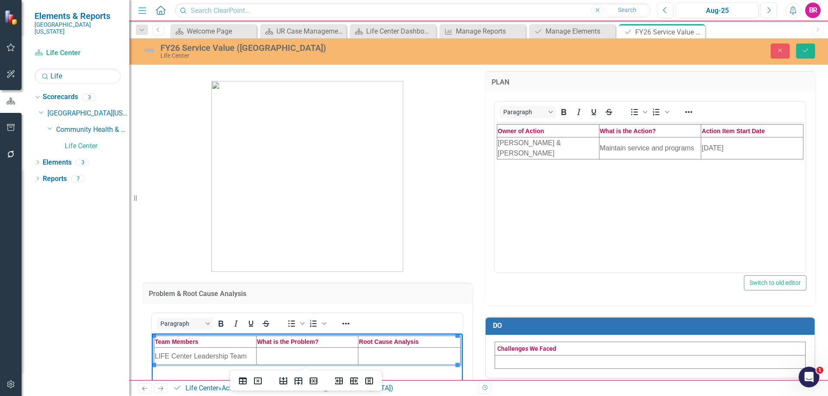
click at [282, 362] on td "Rich Text Area. Press ALT-0 for help." at bounding box center [307, 356] width 102 height 17
click at [300, 354] on td "Rich Text Area. Press ALT-0 for help." at bounding box center [307, 356] width 102 height 17
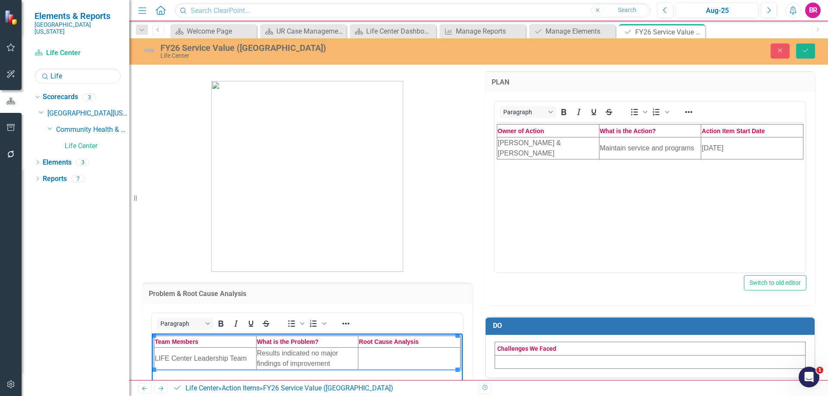
click at [376, 360] on td "Rich Text Area. Press ALT-0 for help." at bounding box center [409, 359] width 102 height 22
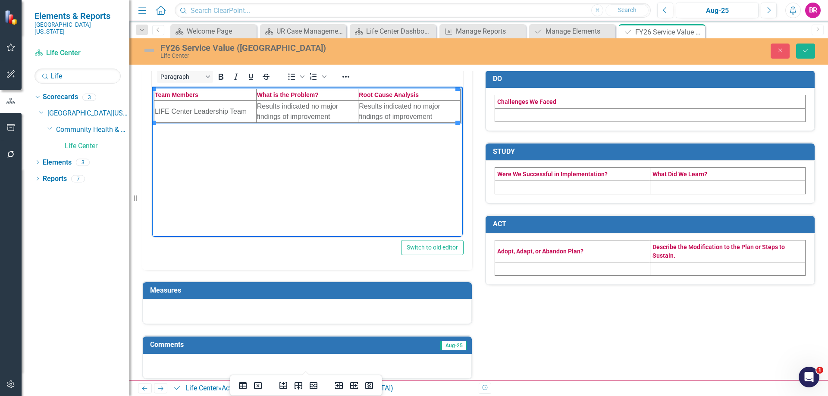
scroll to position [255, 0]
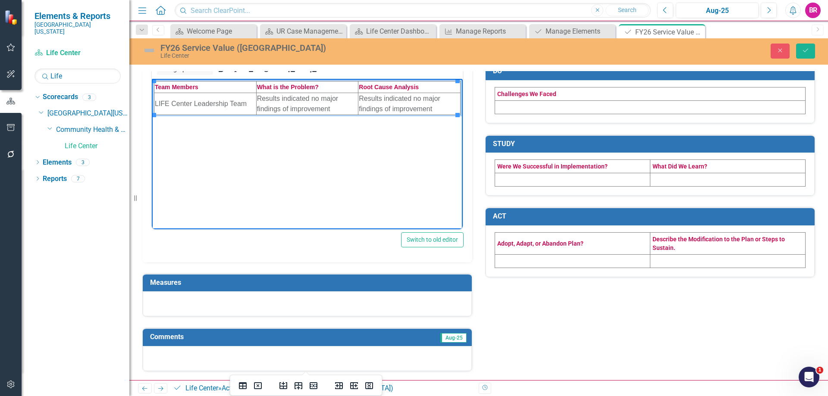
click at [282, 286] on h3 "Measures" at bounding box center [308, 283] width 317 height 8
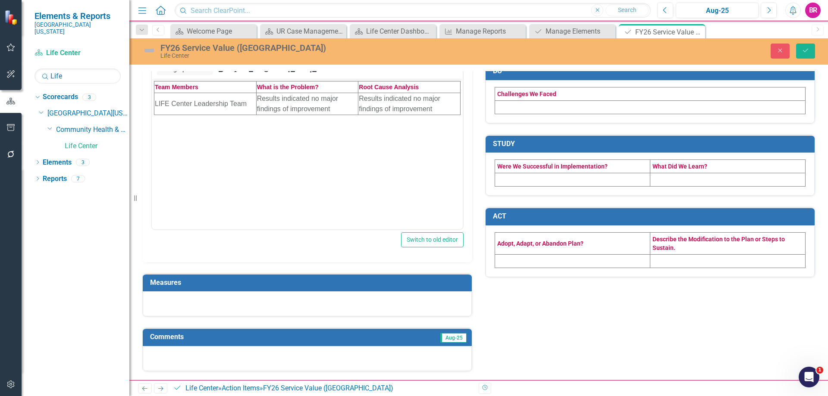
click at [282, 286] on h3 "Measures" at bounding box center [308, 283] width 317 height 8
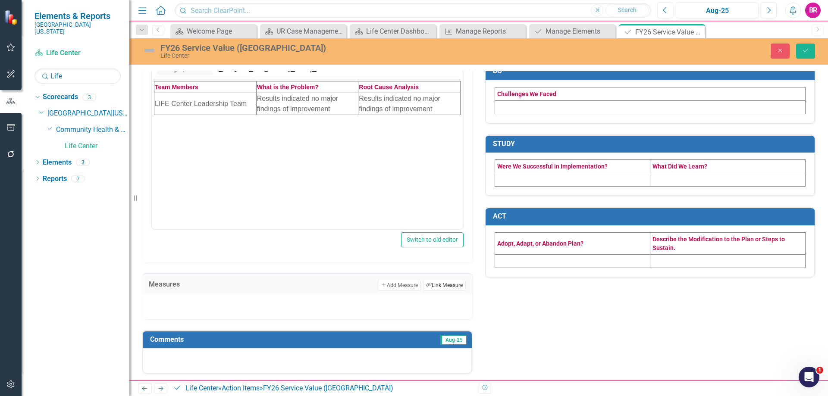
click at [445, 281] on button "Link Tag Link Measure" at bounding box center [444, 285] width 43 height 11
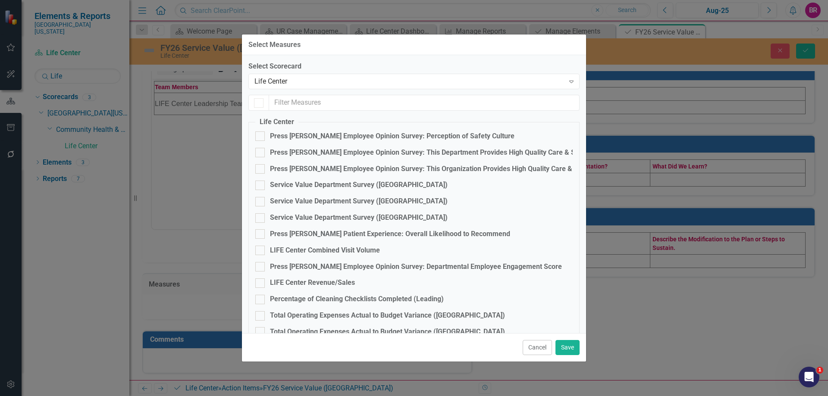
checkbox input "false"
click at [343, 184] on div "Service Value Department Survey ([GEOGRAPHIC_DATA])" at bounding box center [359, 185] width 178 height 10
click at [261, 184] on input "Service Value Department Survey ([GEOGRAPHIC_DATA])" at bounding box center [258, 184] width 6 height 6
checkbox input "true"
click at [568, 339] on div "Cancel Save" at bounding box center [414, 347] width 344 height 28
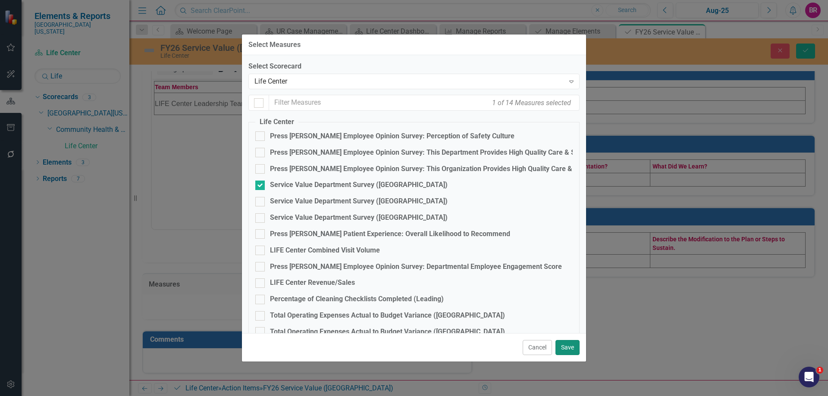
click at [568, 345] on button "Save" at bounding box center [567, 347] width 24 height 15
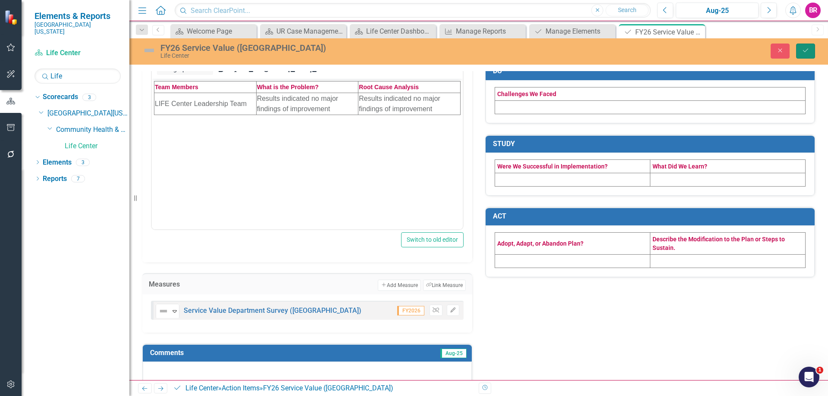
click at [804, 44] on button "Save" at bounding box center [805, 51] width 19 height 15
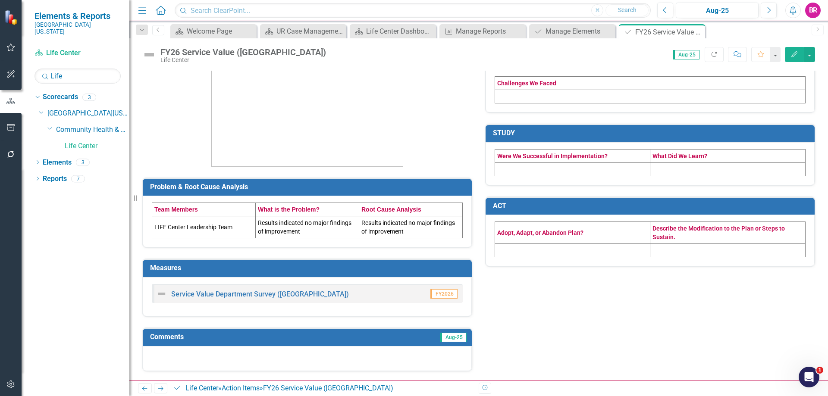
scroll to position [0, 0]
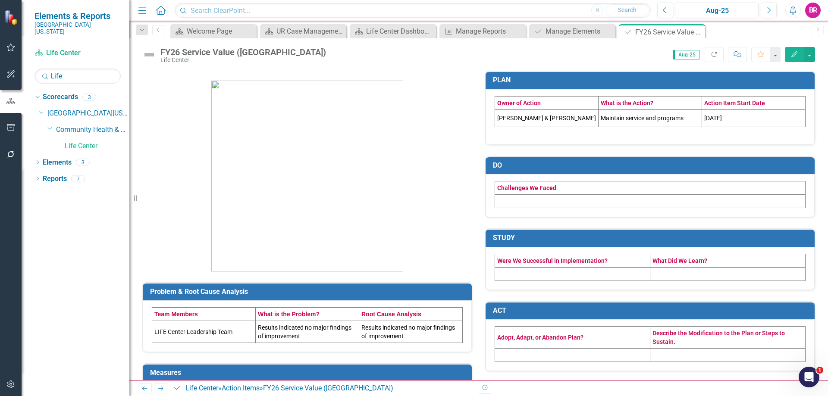
click at [794, 53] on icon "Edit" at bounding box center [794, 54] width 8 height 6
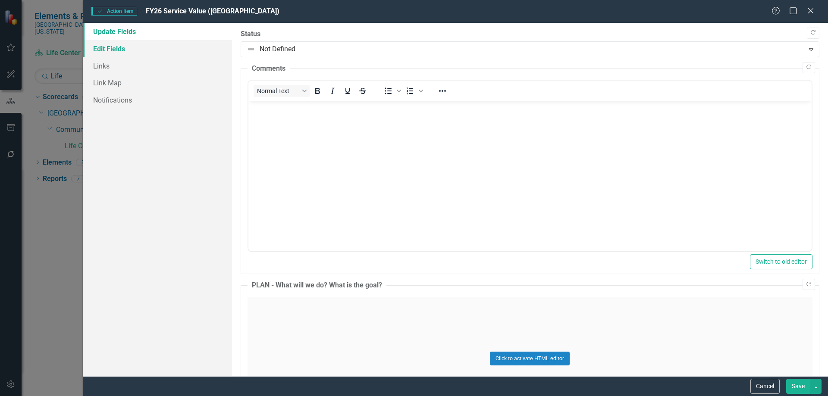
drag, startPoint x: 113, startPoint y: 46, endPoint x: 226, endPoint y: 56, distance: 114.3
click at [113, 46] on link "Edit Fields" at bounding box center [157, 48] width 149 height 17
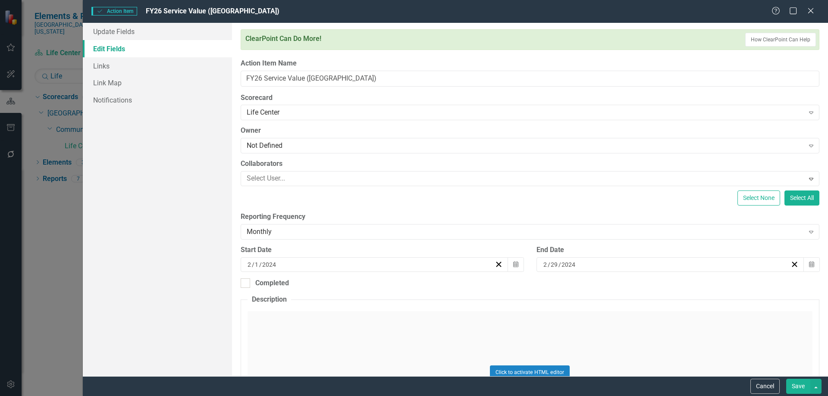
click at [348, 269] on div "2 / 1 / 2024" at bounding box center [370, 264] width 248 height 9
click at [295, 263] on div "2024-02-01 2 / 1 / 2024" at bounding box center [370, 264] width 248 height 9
click at [294, 263] on div "2 / 1 / 2024" at bounding box center [370, 264] width 248 height 9
type input "09"
type input "12"
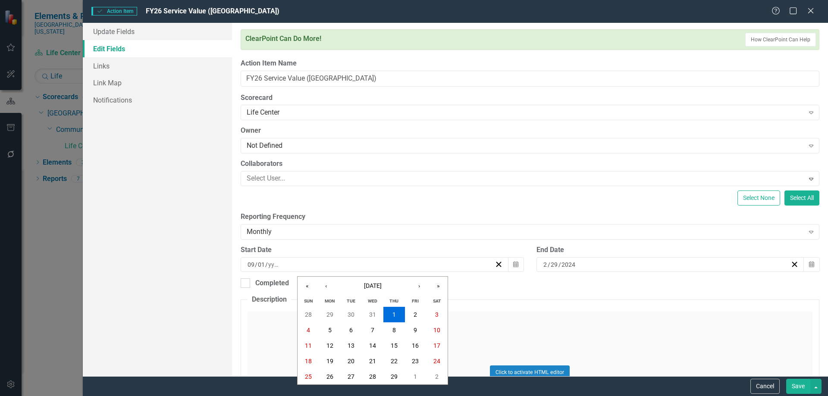
type input "01"
type input "2025"
click at [550, 263] on input "29" at bounding box center [554, 264] width 8 height 9
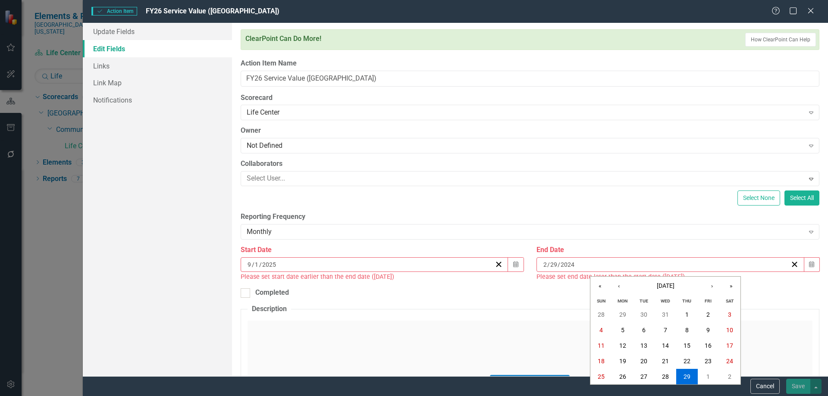
click at [272, 263] on input "2025" at bounding box center [269, 264] width 15 height 9
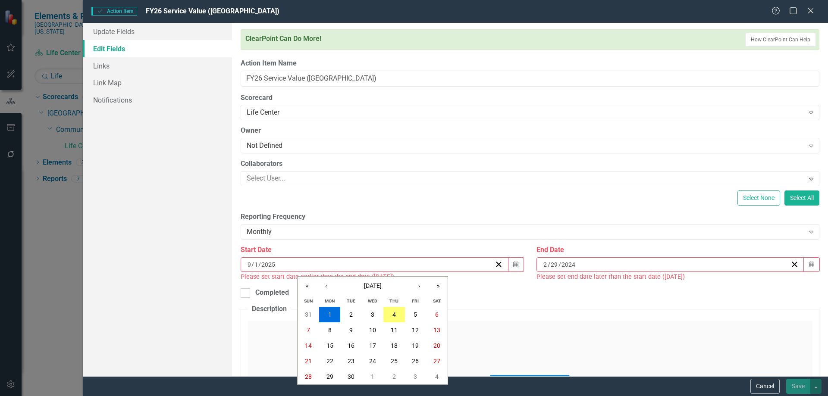
click at [272, 263] on input "2025" at bounding box center [268, 264] width 15 height 9
type input "25"
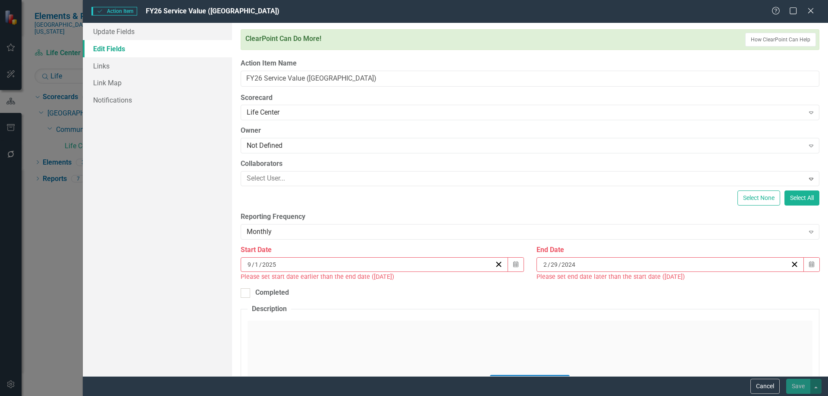
click at [294, 244] on div "ClearPoint Can Do More! How ClearPoint Can Help Close Enterprise plans can auto…" at bounding box center [530, 200] width 596 height 354
click at [602, 263] on div "2 / 29 / 2024" at bounding box center [666, 264] width 248 height 9
click at [580, 267] on div "2024-02-29 2 / 29 / 2024" at bounding box center [666, 264] width 248 height 9
click at [562, 259] on div "2 / 29 / 2024" at bounding box center [670, 264] width 268 height 15
drag, startPoint x: 539, startPoint y: 265, endPoint x: 544, endPoint y: 264, distance: 5.2
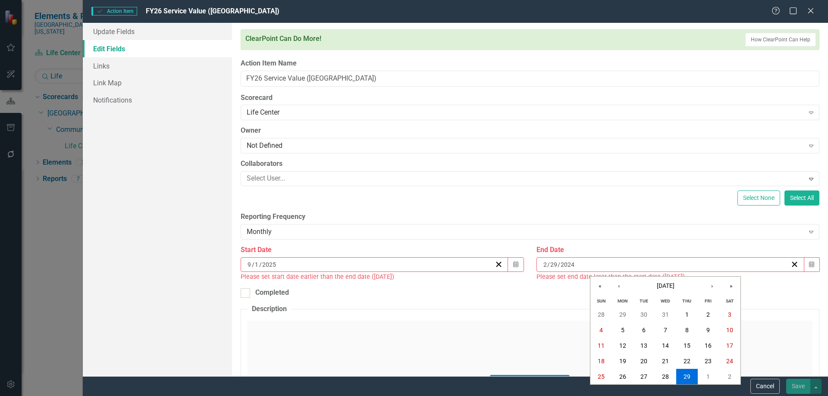
click at [542, 264] on div "2024-02-29 2 / 29 / 2024" at bounding box center [666, 264] width 248 height 9
click at [544, 264] on input "2" at bounding box center [545, 264] width 4 height 9
type input "06"
type input "30"
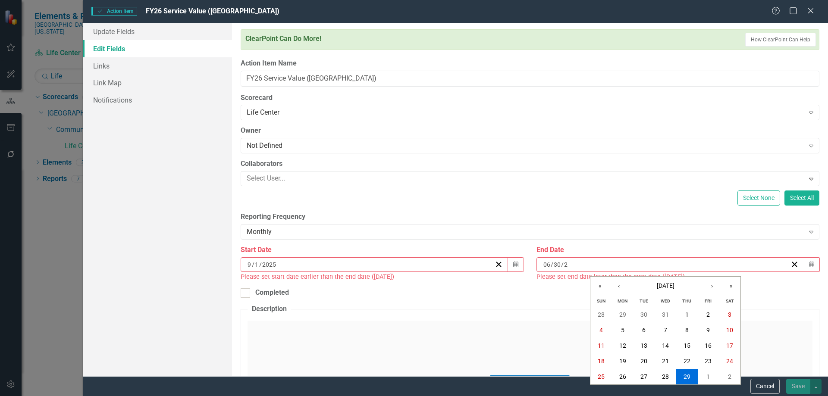
type input "25"
click at [495, 292] on div "Completed" at bounding box center [530, 293] width 579 height 10
click at [246, 292] on input "Completed" at bounding box center [244, 292] width 6 height 6
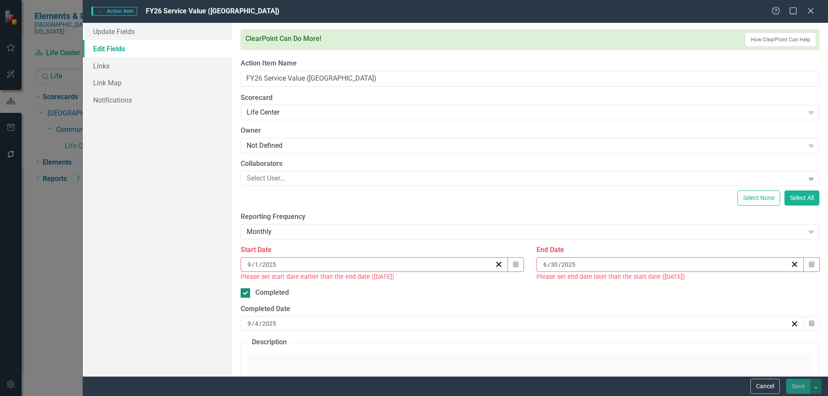
click at [285, 289] on div "Completed" at bounding box center [272, 293] width 34 height 10
click at [246, 289] on input "Completed" at bounding box center [244, 292] width 6 height 6
checkbox input "false"
click at [605, 268] on div "6 / 30 / 2025" at bounding box center [666, 264] width 248 height 9
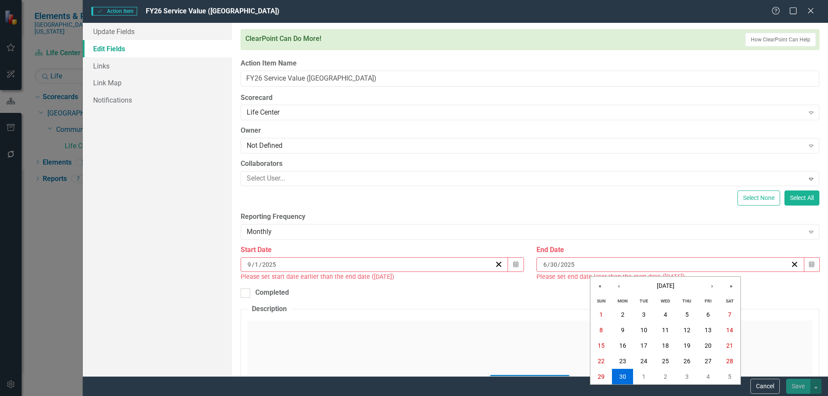
click at [575, 262] on div "2025-06-30 6 / 30 / 2025" at bounding box center [666, 264] width 248 height 9
click at [574, 262] on div "6 / 30 / 2025" at bounding box center [666, 264] width 248 height 9
click at [574, 262] on div "2025-06-30 6 / 30 / 2025" at bounding box center [666, 264] width 248 height 9
click at [574, 262] on div "6 / 30 / 2025" at bounding box center [666, 264] width 248 height 9
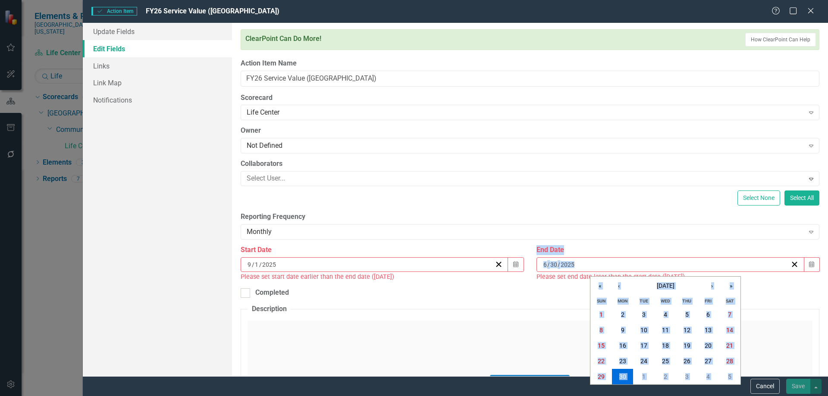
click at [570, 263] on input "2025" at bounding box center [567, 264] width 15 height 9
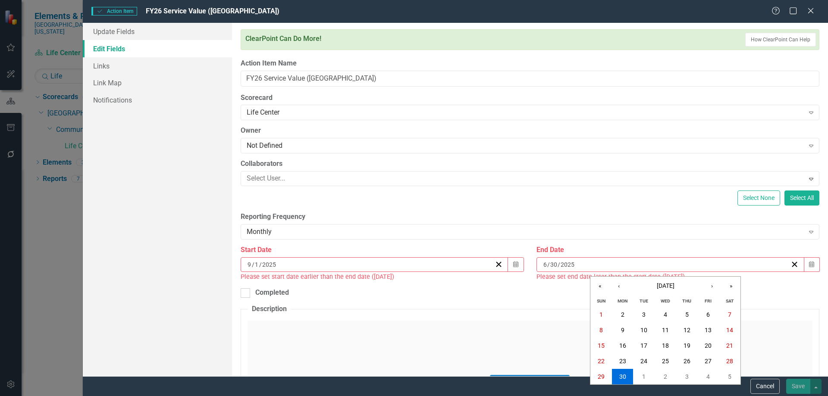
click at [570, 263] on input "2025" at bounding box center [567, 264] width 15 height 9
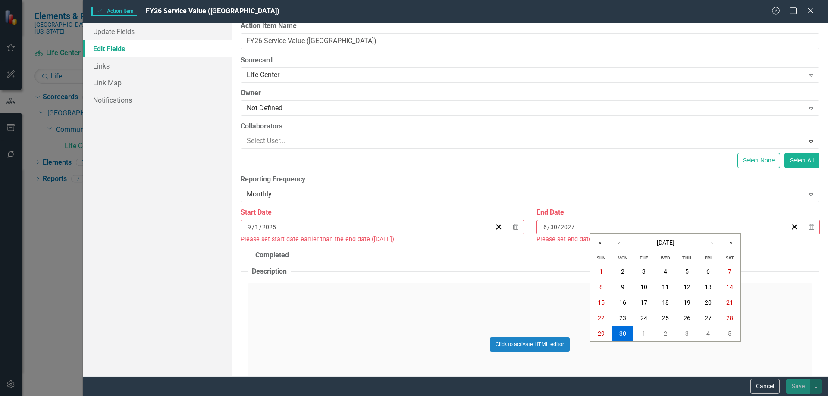
scroll to position [43, 0]
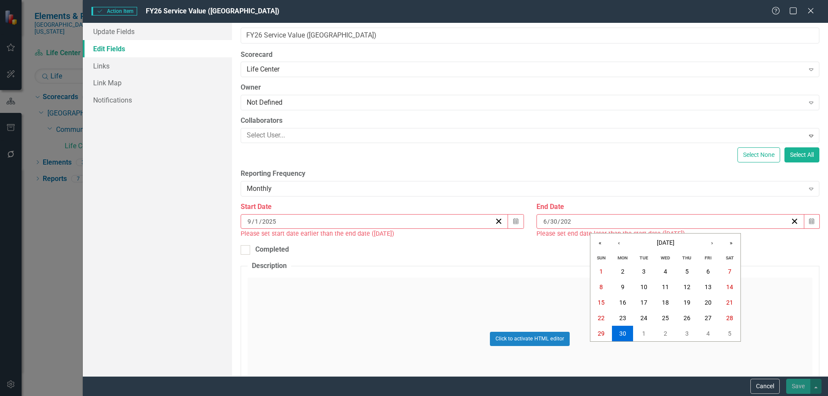
type input "2026"
click at [775, 249] on div "Completed" at bounding box center [530, 250] width 579 height 10
click at [246, 249] on input "Completed" at bounding box center [244, 248] width 6 height 6
checkbox input "true"
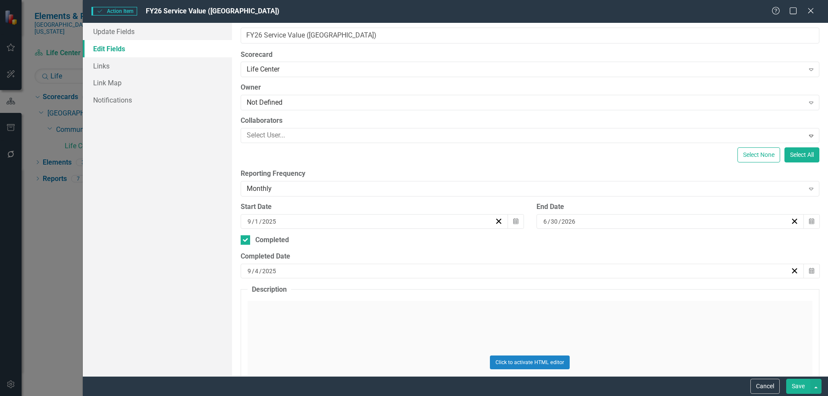
click at [800, 390] on button "Save" at bounding box center [798, 386] width 24 height 15
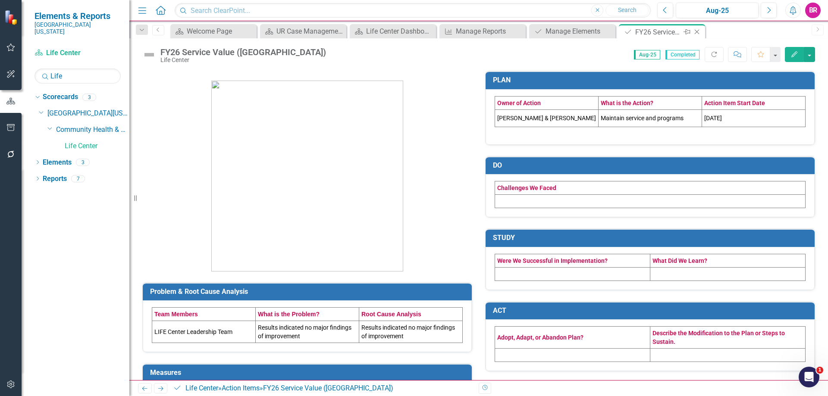
click at [696, 32] on icon "Close" at bounding box center [697, 31] width 9 height 7
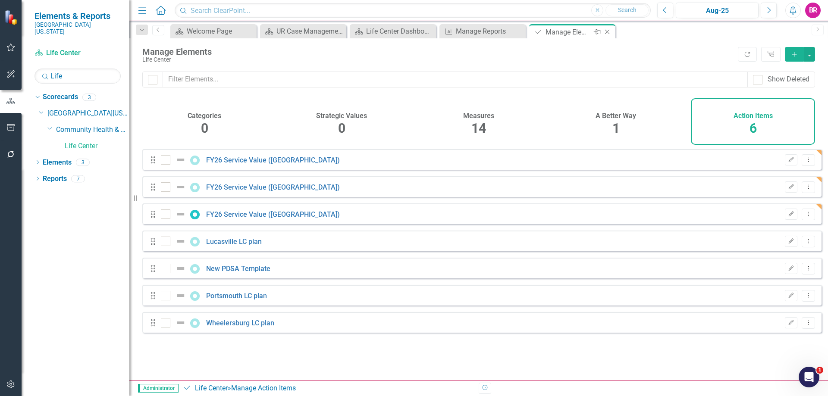
checkbox input "false"
click at [605, 30] on icon "Close" at bounding box center [607, 31] width 9 height 7
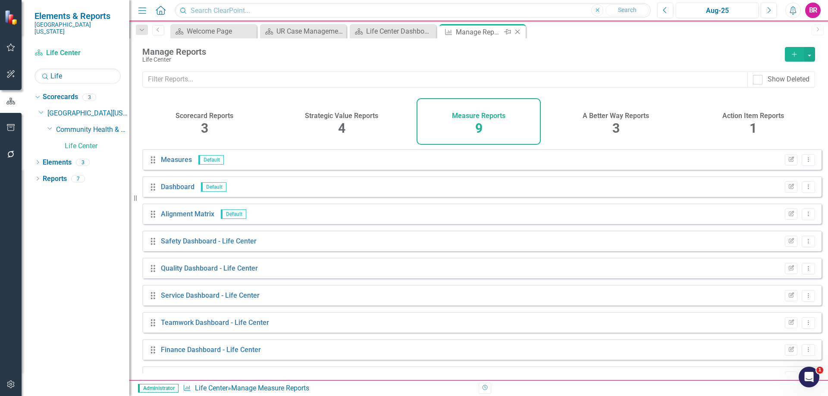
click at [513, 29] on icon "Close" at bounding box center [517, 31] width 9 height 7
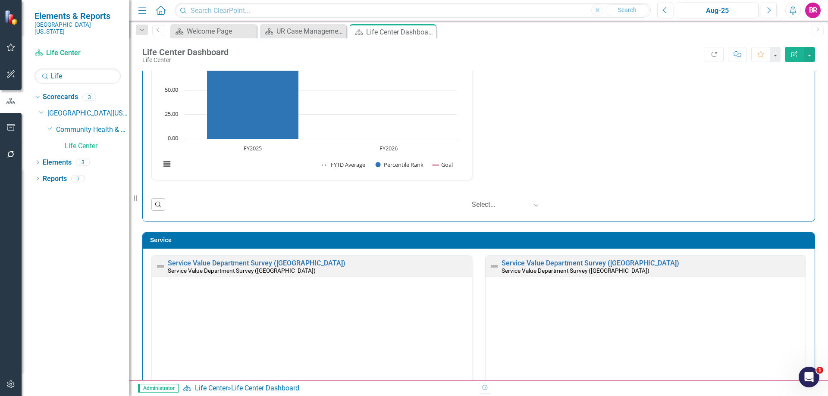
scroll to position [345, 0]
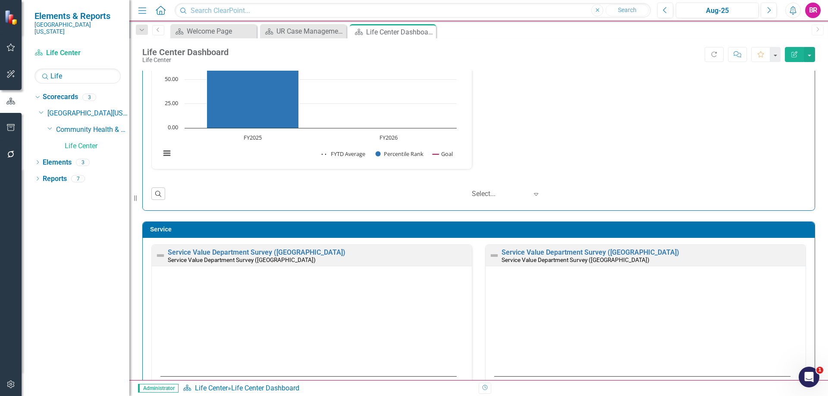
click at [266, 247] on div "Service Value Department Survey (Lucasville) Service Value Department Survey (L…" at bounding box center [312, 255] width 320 height 21
click at [265, 249] on link "Service Value Department Survey ([GEOGRAPHIC_DATA])" at bounding box center [257, 252] width 178 height 8
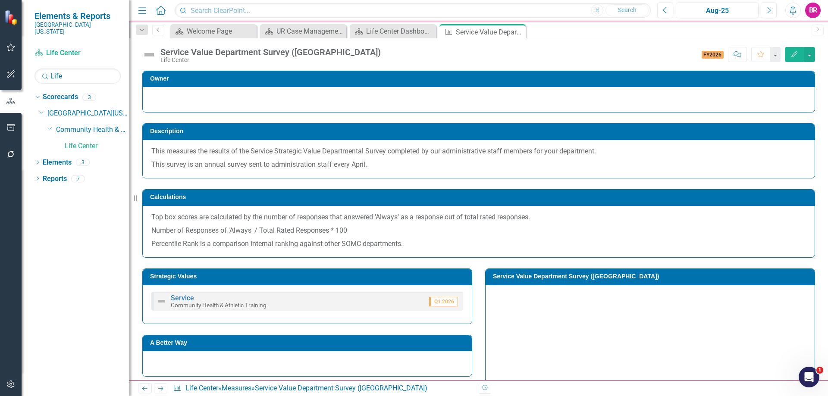
scroll to position [86, 0]
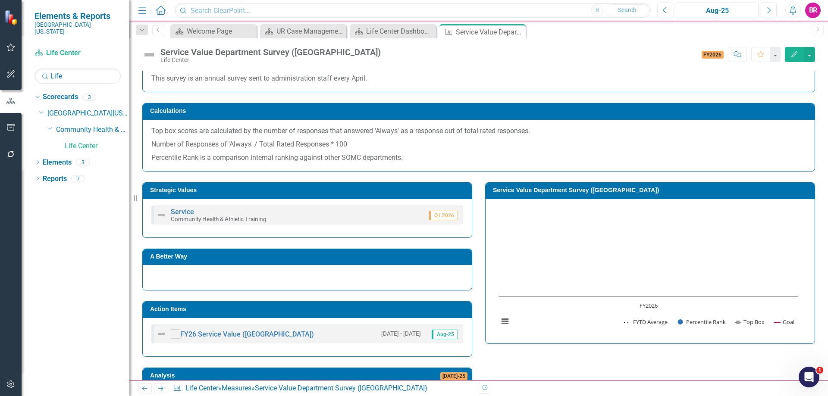
click at [506, 188] on h3 "Service Value Department Survey ([GEOGRAPHIC_DATA])" at bounding box center [651, 190] width 317 height 6
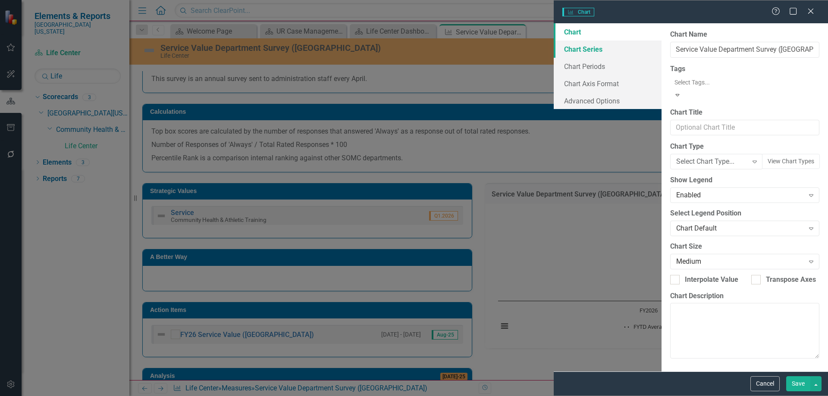
click at [554, 50] on link "Chart Series" at bounding box center [608, 49] width 108 height 17
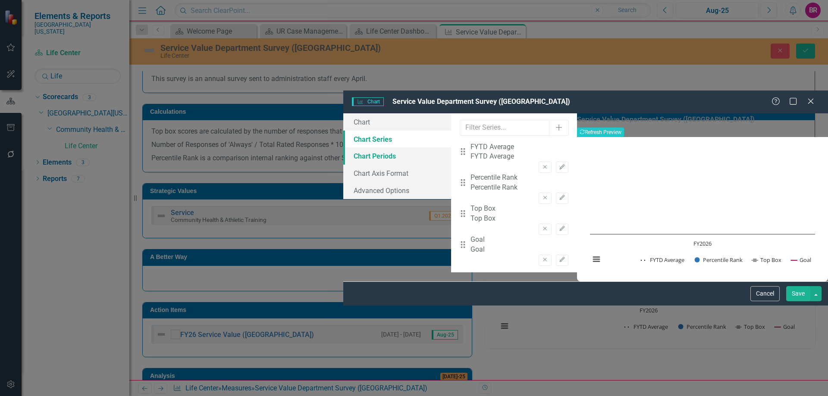
click at [343, 147] on link "Chart Periods" at bounding box center [397, 155] width 108 height 17
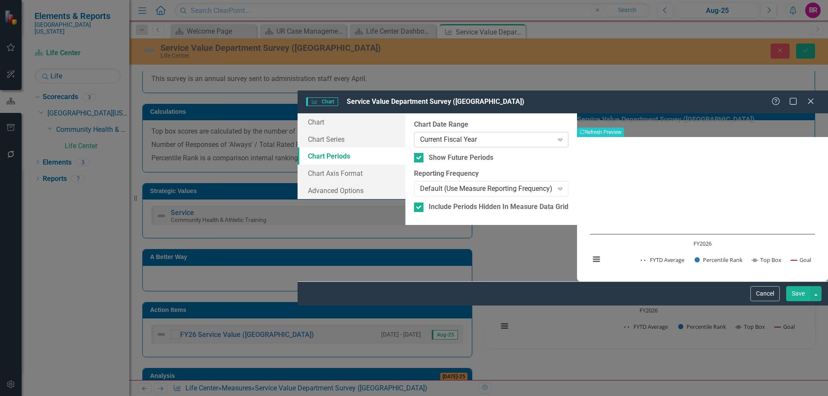
click at [420, 135] on div "Current Fiscal Year" at bounding box center [486, 140] width 133 height 10
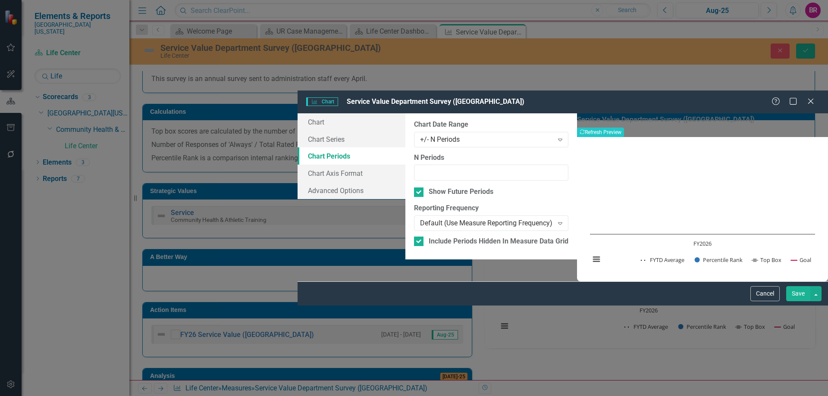
click at [796, 301] on button "Save" at bounding box center [798, 293] width 24 height 15
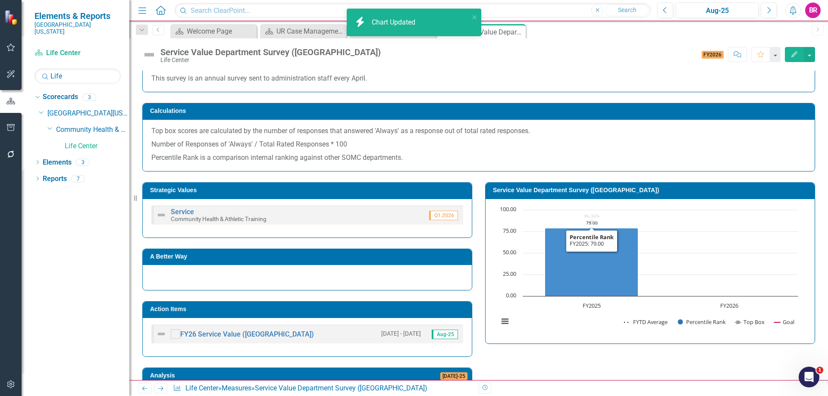
scroll to position [257, 0]
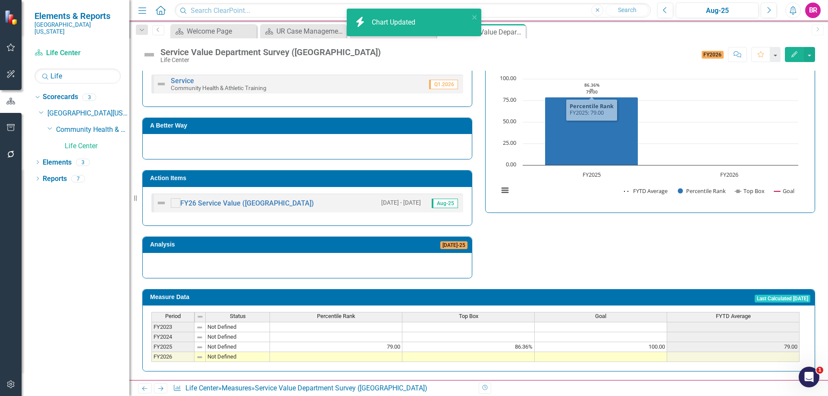
click at [632, 352] on td at bounding box center [601, 357] width 132 height 10
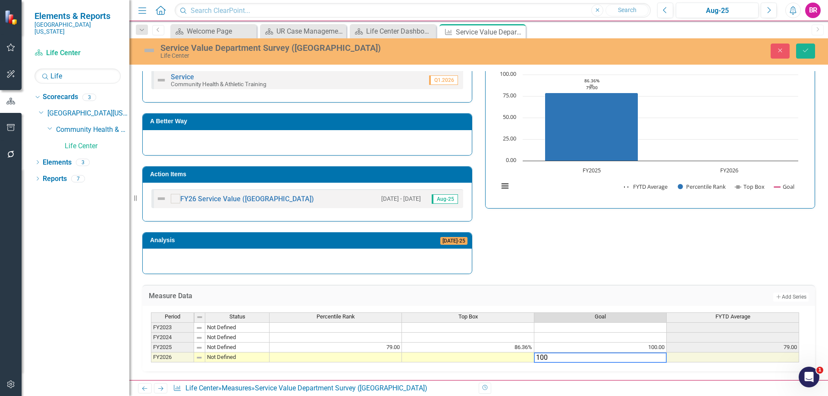
type textarea "100"
click at [706, 220] on div "Strategic Values Service Community Health & Athletic Training Q1.2026 A Better …" at bounding box center [479, 156] width 686 height 238
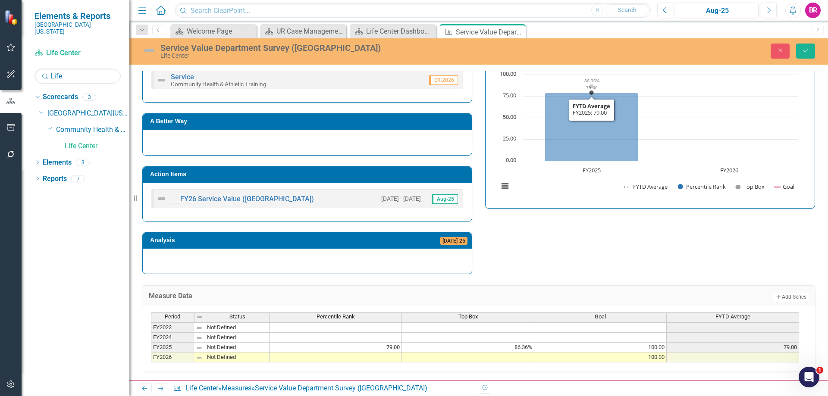
click at [816, 43] on div "Service Value Department Survey (Lucasville) Life Center Close Save" at bounding box center [478, 51] width 699 height 16
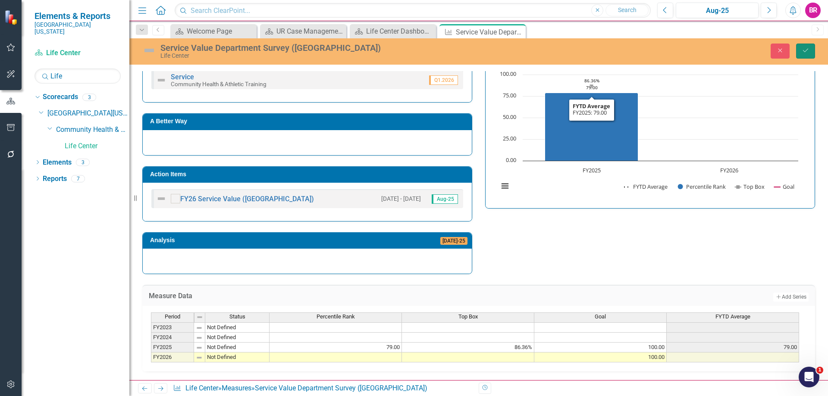
click at [800, 50] on button "Save" at bounding box center [805, 51] width 19 height 15
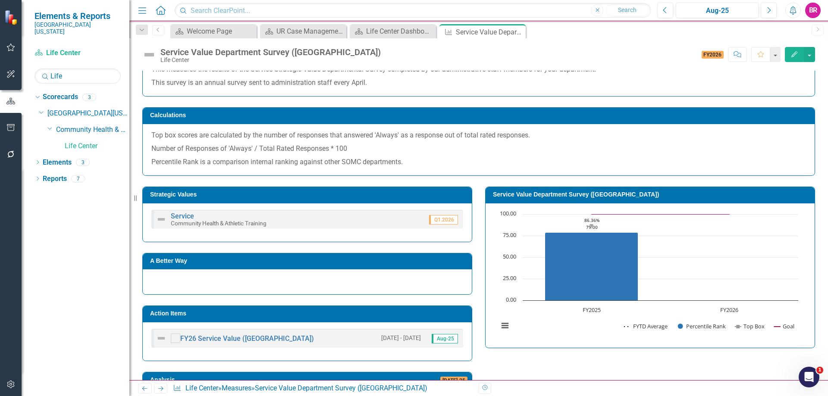
scroll to position [86, 0]
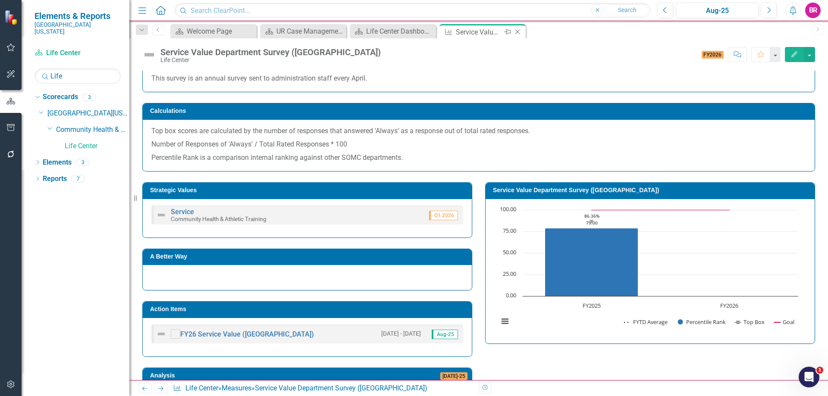
click at [518, 32] on icon "Close" at bounding box center [517, 31] width 9 height 7
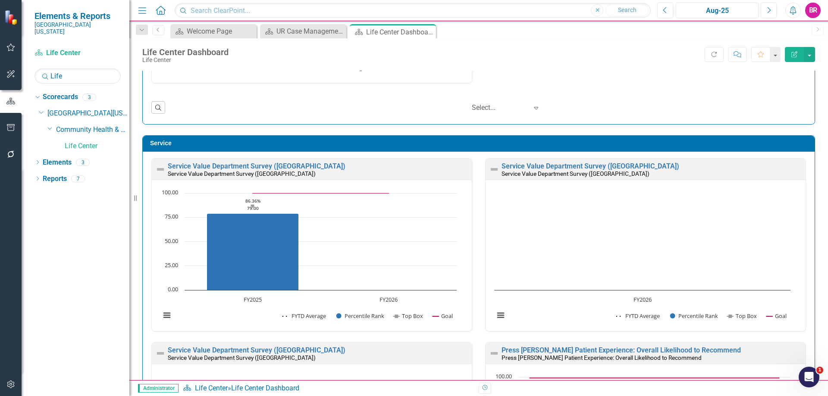
scroll to position [0, 0]
click at [536, 167] on link "Service Value Department Survey ([GEOGRAPHIC_DATA])" at bounding box center [591, 166] width 178 height 8
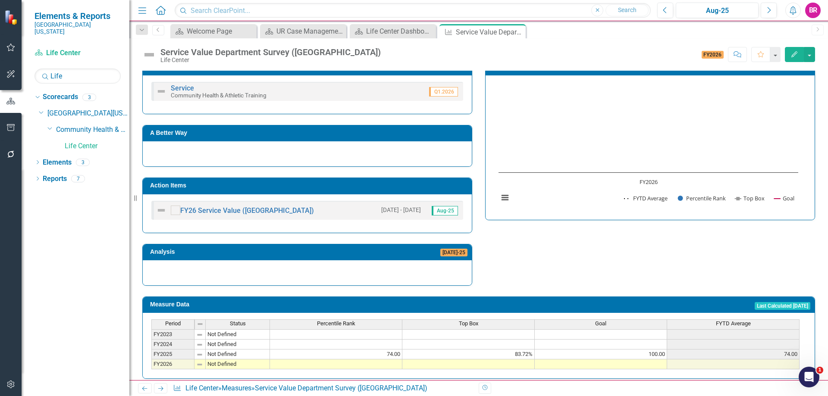
scroll to position [128, 0]
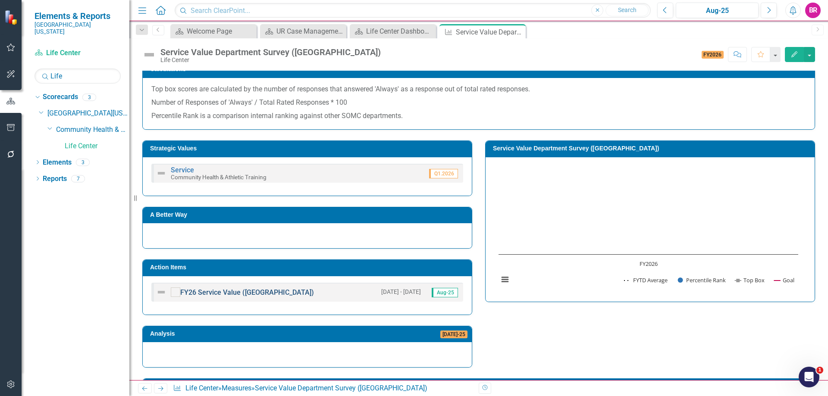
click at [236, 293] on link "FY26 Service Value ([GEOGRAPHIC_DATA])" at bounding box center [247, 293] width 134 height 8
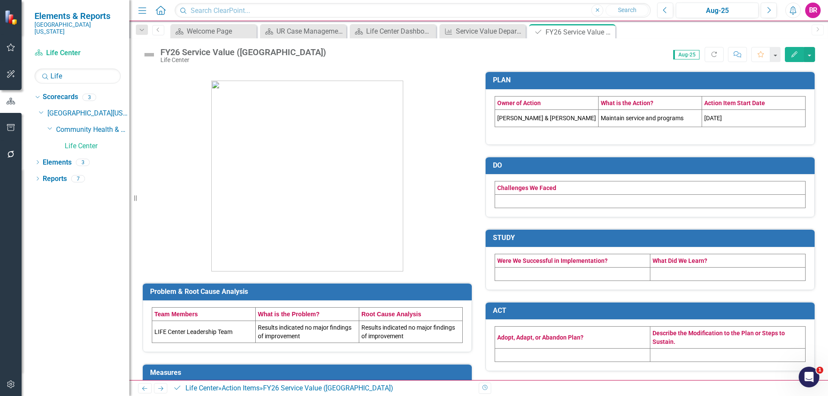
click at [800, 54] on button "Edit" at bounding box center [794, 54] width 19 height 15
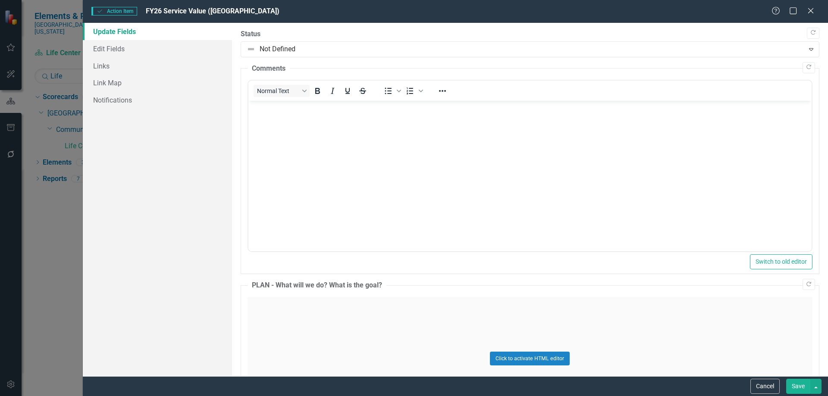
click at [98, 39] on link "Update Fields" at bounding box center [157, 31] width 149 height 17
click at [101, 43] on link "Edit Fields" at bounding box center [157, 48] width 149 height 17
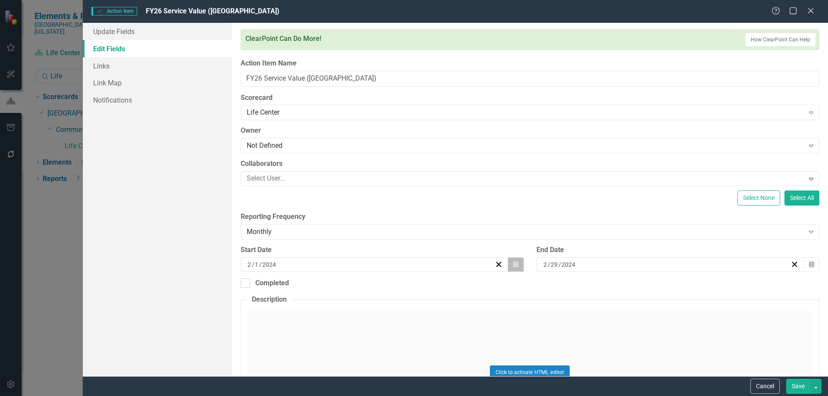
click at [513, 264] on icon "Calendar" at bounding box center [515, 265] width 5 height 6
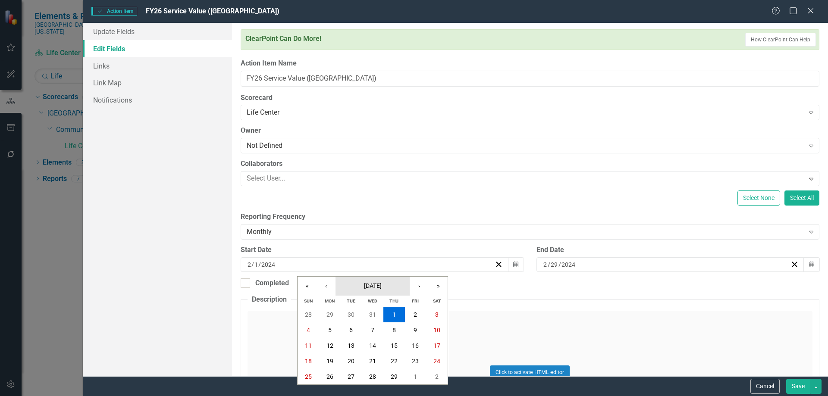
click at [373, 287] on span "February 2024" at bounding box center [373, 285] width 18 height 7
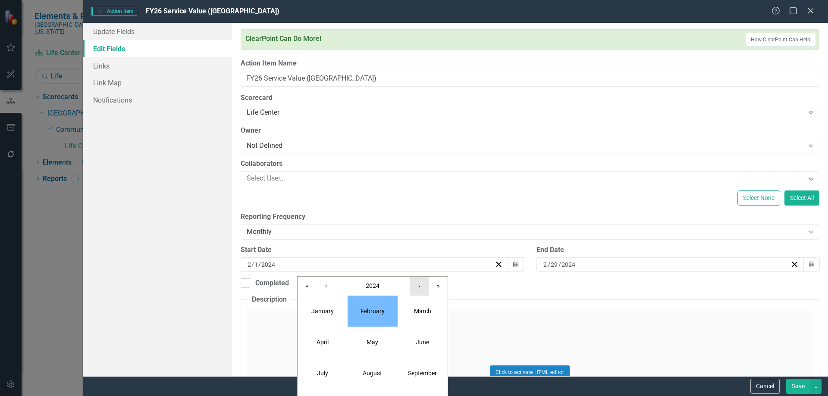
click at [420, 291] on button "›" at bounding box center [419, 286] width 19 height 19
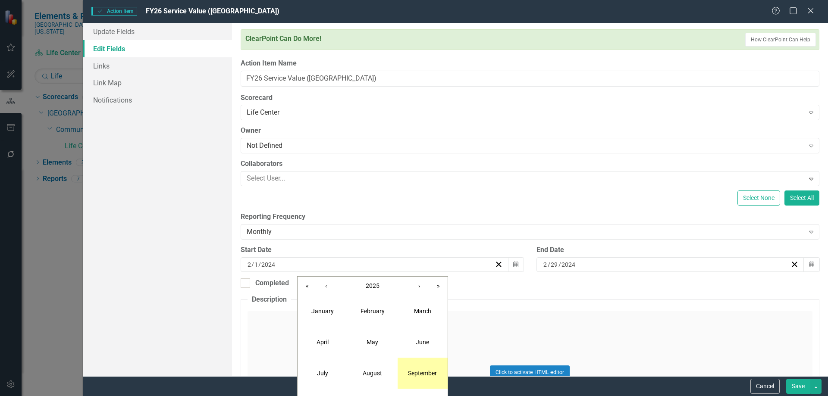
click at [433, 369] on button "September" at bounding box center [423, 373] width 50 height 31
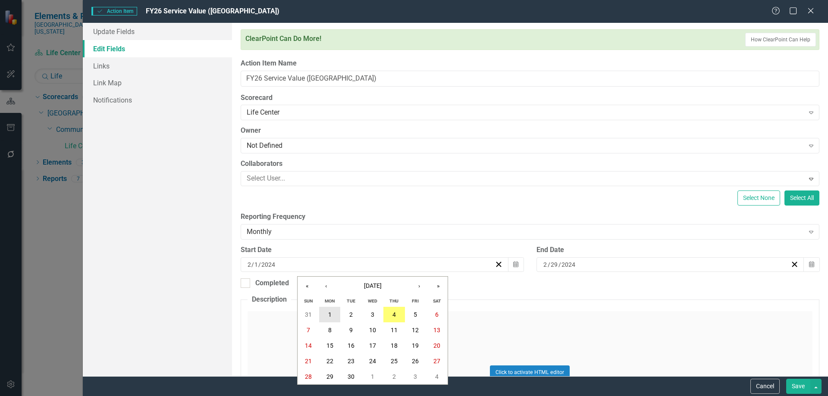
click at [339, 317] on button "1" at bounding box center [330, 315] width 22 height 16
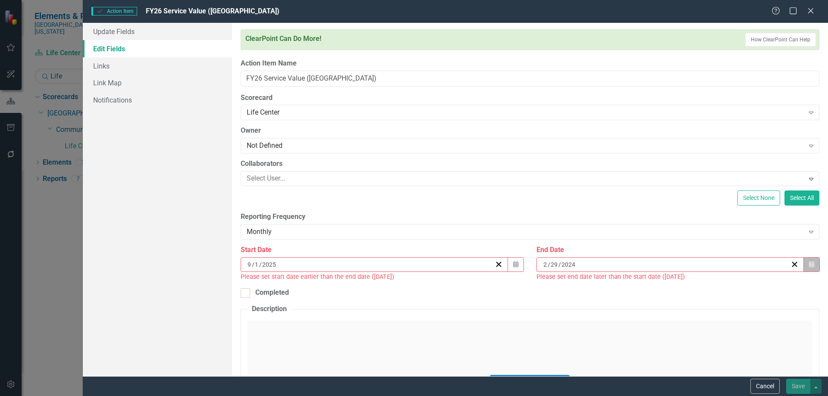
click at [803, 262] on button "Calendar" at bounding box center [811, 264] width 16 height 15
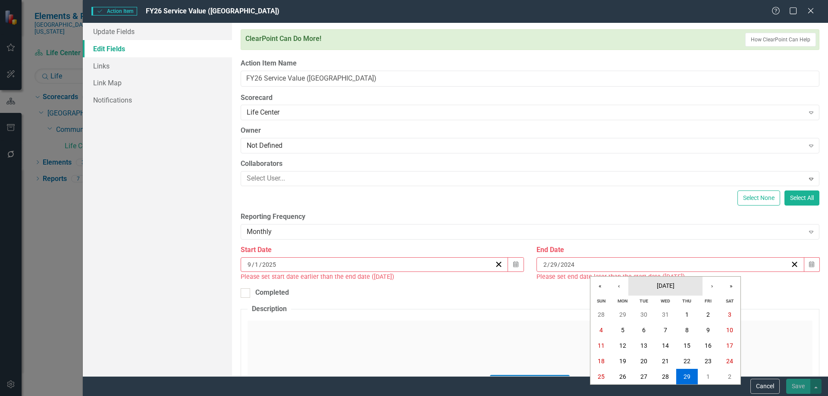
click at [659, 280] on button "February 2024" at bounding box center [665, 286] width 74 height 19
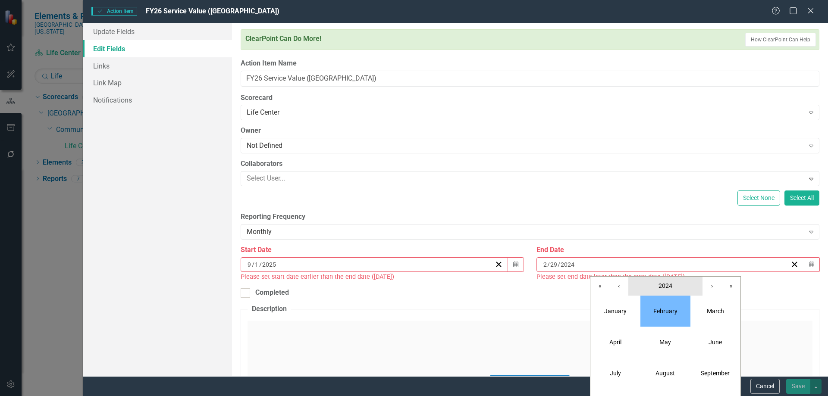
click at [687, 284] on button "2024" at bounding box center [665, 286] width 74 height 19
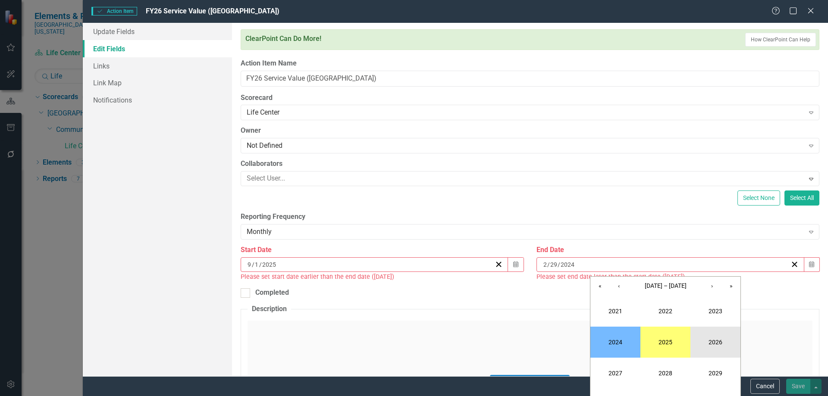
click at [718, 344] on button "2026" at bounding box center [715, 342] width 50 height 31
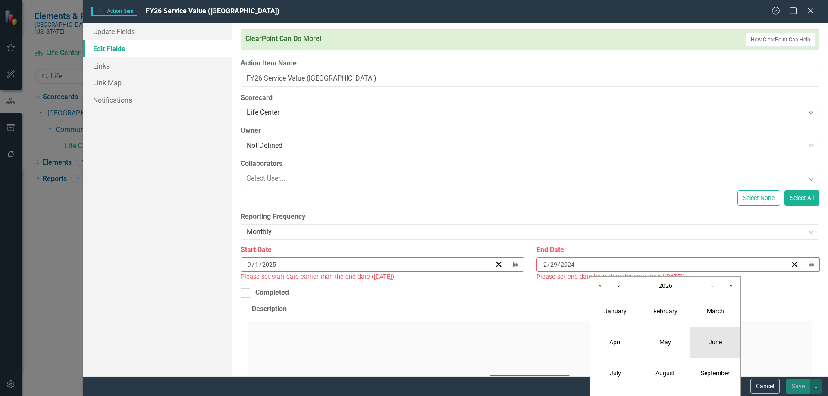
click at [715, 341] on abbr "June" at bounding box center [715, 342] width 13 height 7
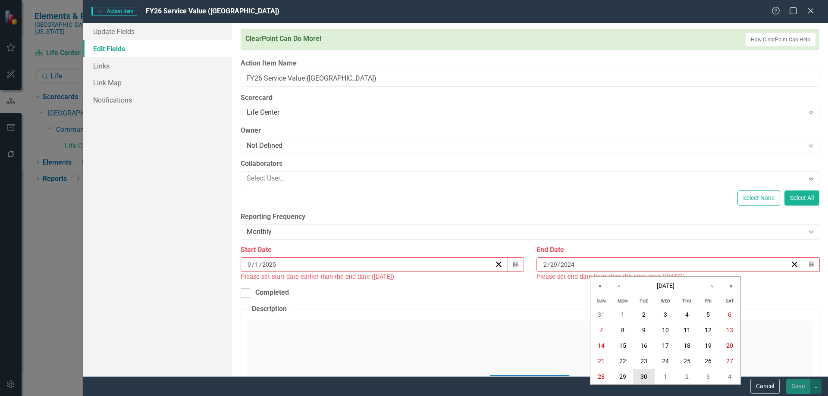
click at [643, 377] on abbr "30" at bounding box center [643, 376] width 7 height 7
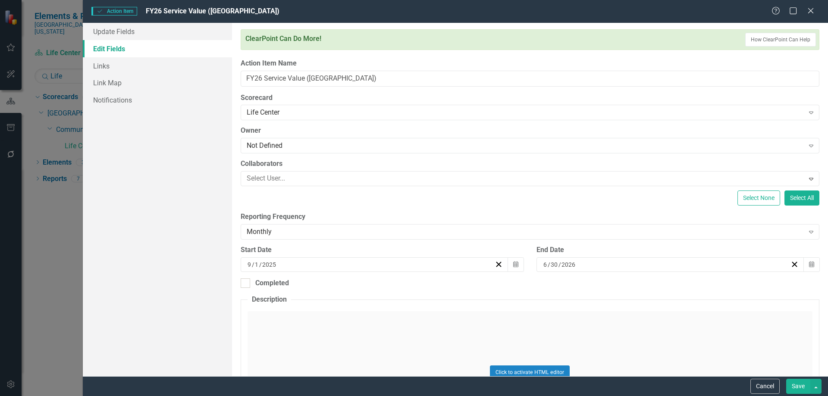
click at [792, 386] on button "Save" at bounding box center [798, 386] width 24 height 15
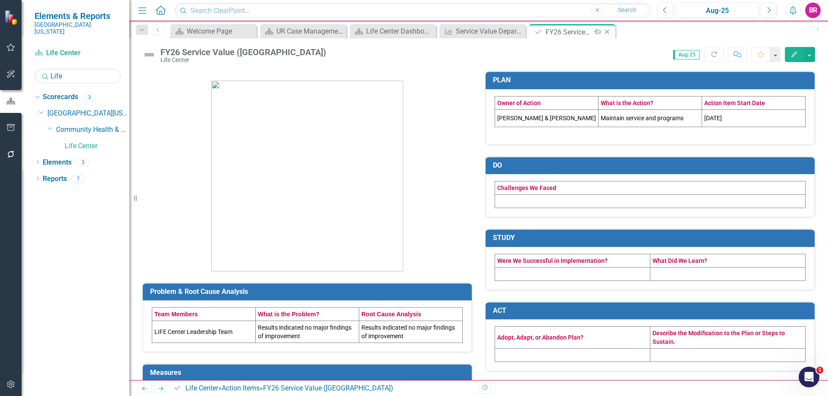
click at [608, 31] on icon at bounding box center [607, 32] width 5 height 5
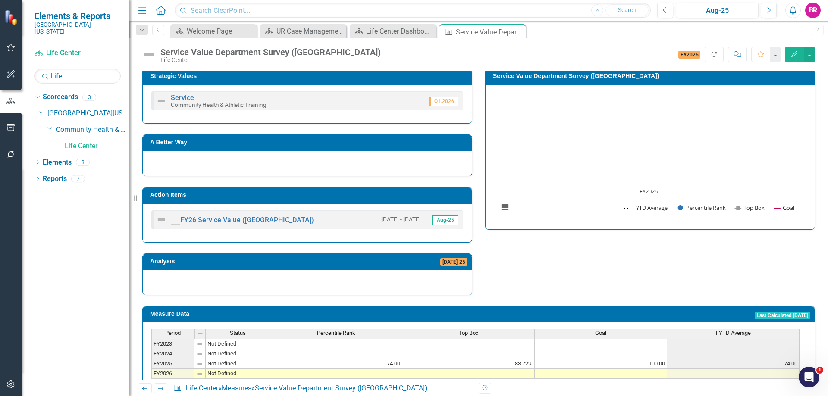
scroll to position [216, 0]
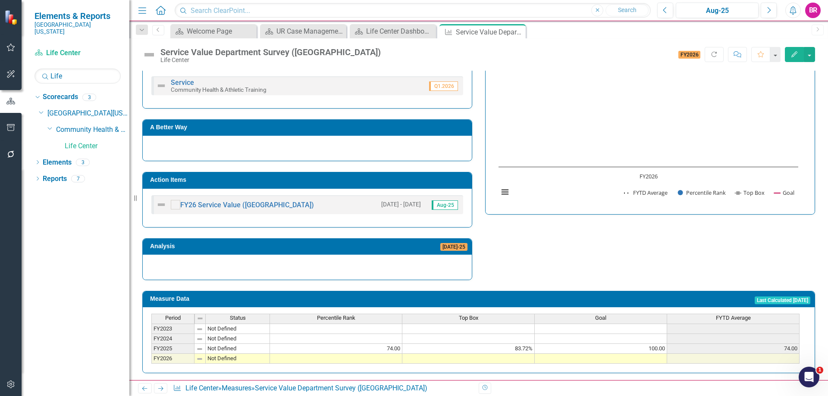
click at [649, 359] on td at bounding box center [601, 359] width 132 height 10
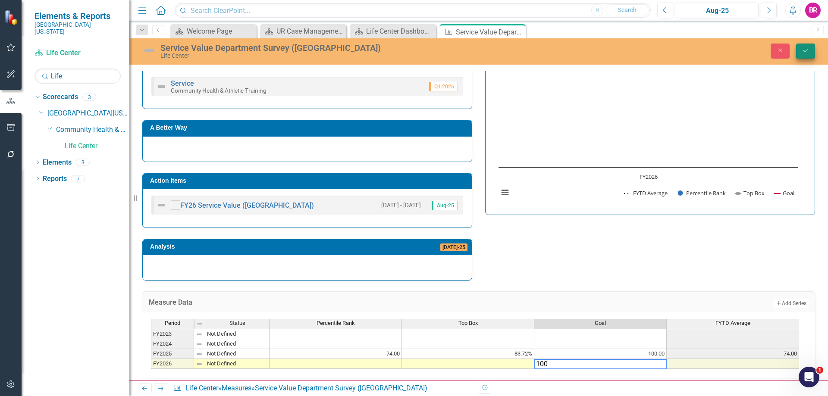
type textarea "100"
click at [809, 48] on icon "Save" at bounding box center [806, 50] width 8 height 6
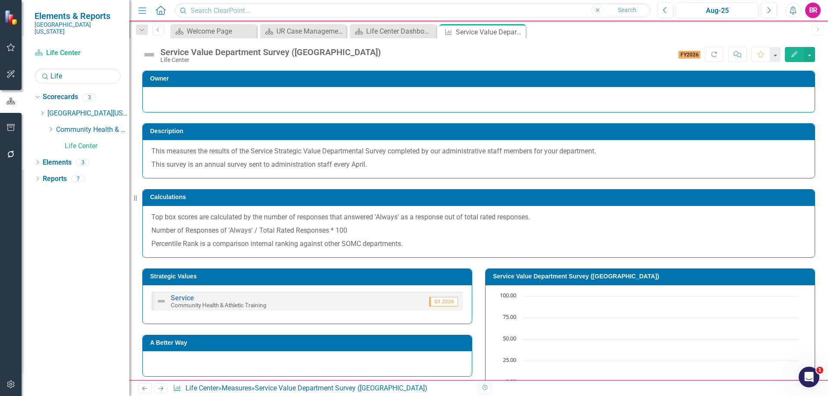
click at [582, 276] on h3 "Service Value Department Survey ([GEOGRAPHIC_DATA])" at bounding box center [651, 276] width 317 height 6
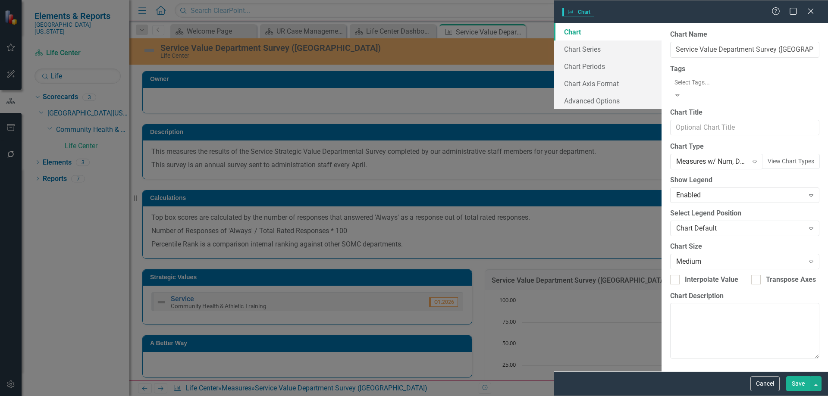
type input "Service Value Department Survey ([GEOGRAPHIC_DATA])"
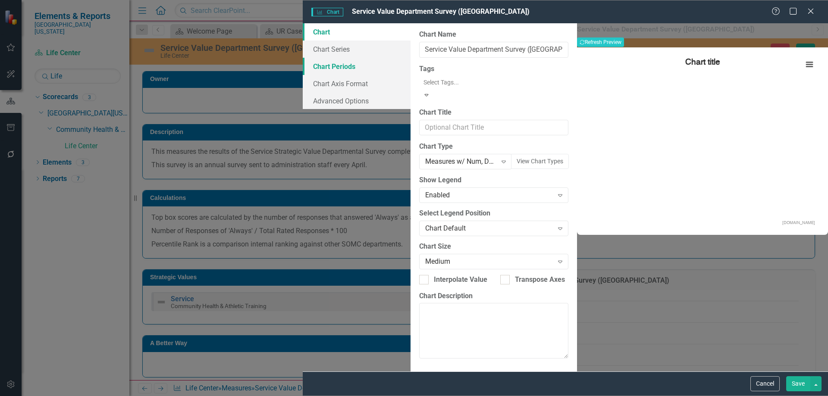
click at [303, 65] on link "Chart Periods" at bounding box center [357, 66] width 108 height 17
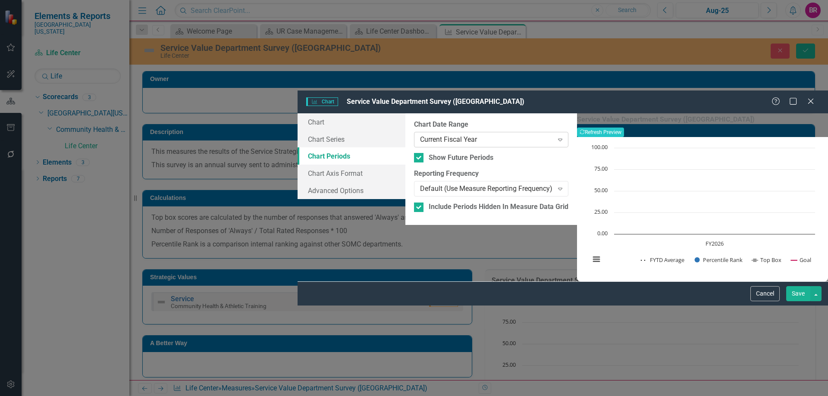
click at [420, 135] on div "Current Fiscal Year" at bounding box center [486, 140] width 133 height 10
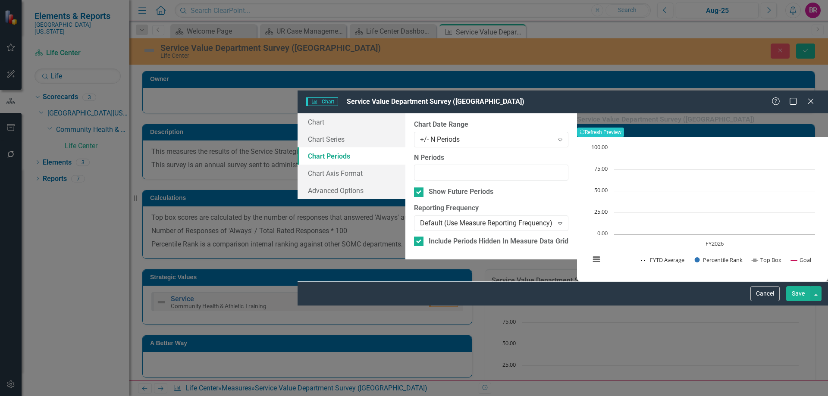
click at [798, 301] on button "Save" at bounding box center [798, 293] width 24 height 15
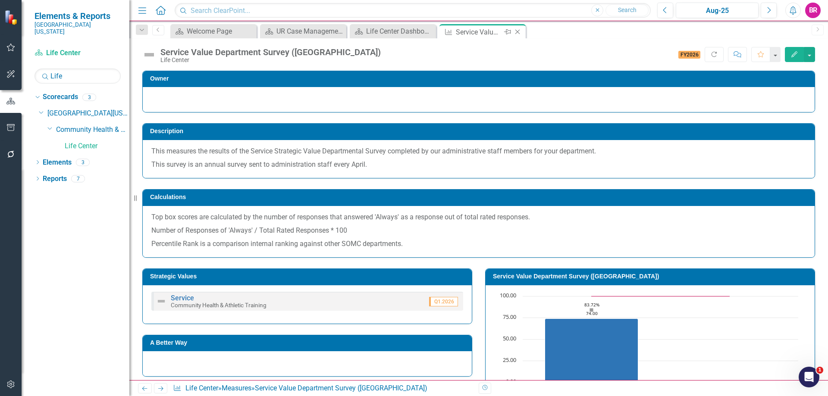
click at [518, 32] on icon at bounding box center [517, 32] width 5 height 5
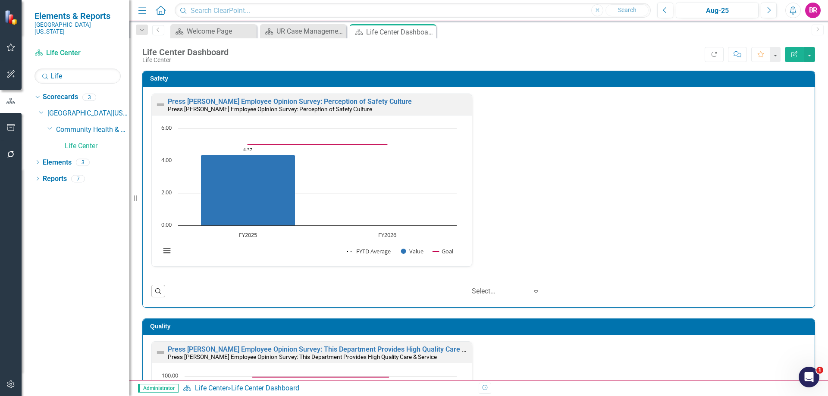
click at [814, 204] on div "Safety Press Ganey Employee Opinion Survey: Perception of Safety Culture Press …" at bounding box center [479, 184] width 686 height 248
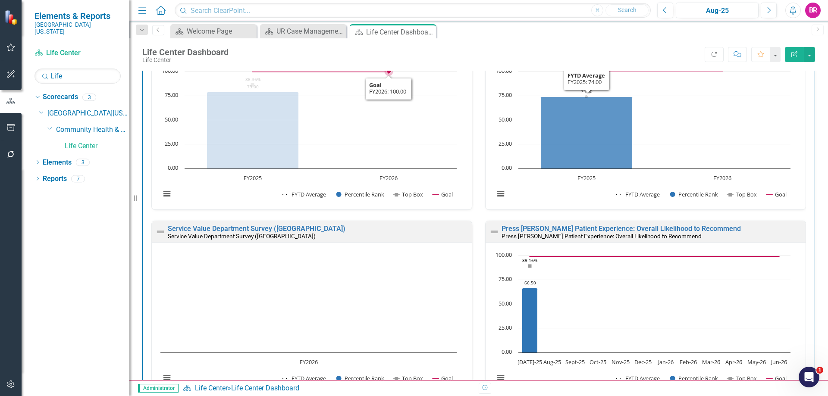
scroll to position [561, 0]
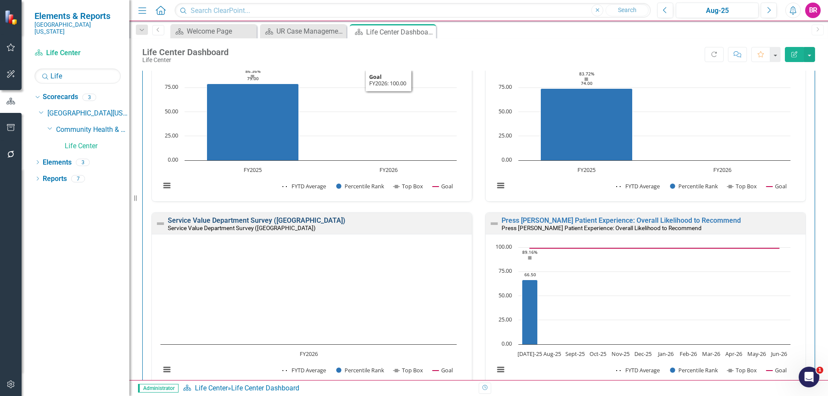
click at [288, 221] on link "Service Value Department Survey ([GEOGRAPHIC_DATA])" at bounding box center [257, 220] width 178 height 8
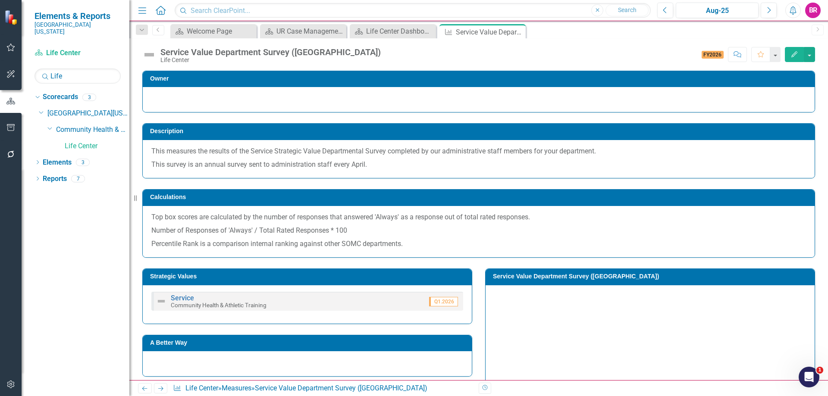
click at [520, 274] on h3 "Service Value Department Survey ([GEOGRAPHIC_DATA])" at bounding box center [651, 276] width 317 height 6
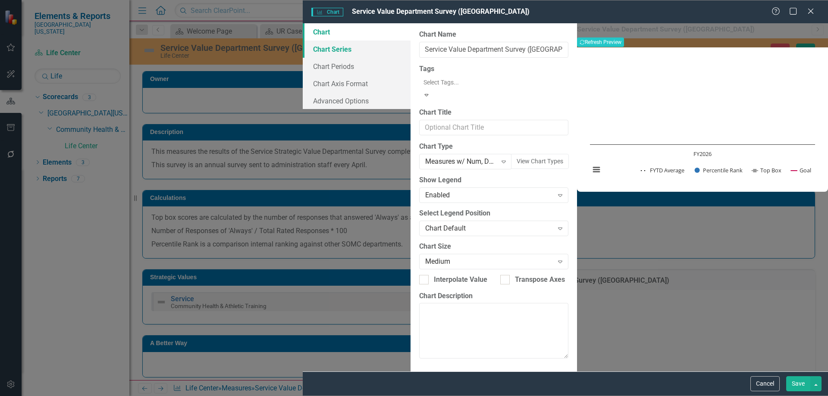
click at [303, 46] on link "Chart Series" at bounding box center [357, 49] width 108 height 17
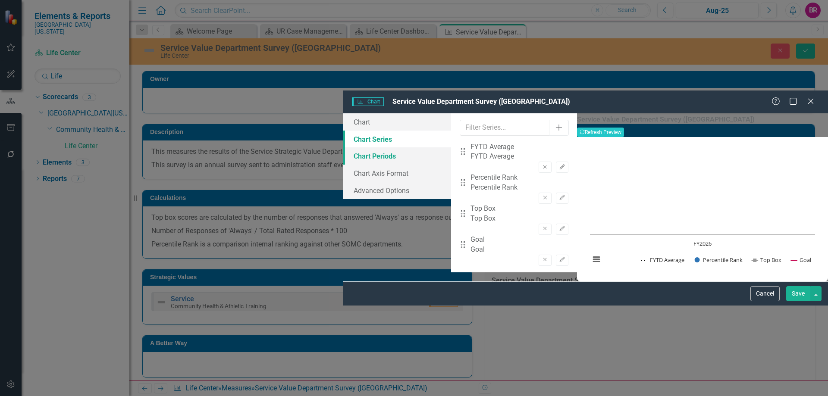
click at [343, 147] on link "Chart Periods" at bounding box center [397, 155] width 108 height 17
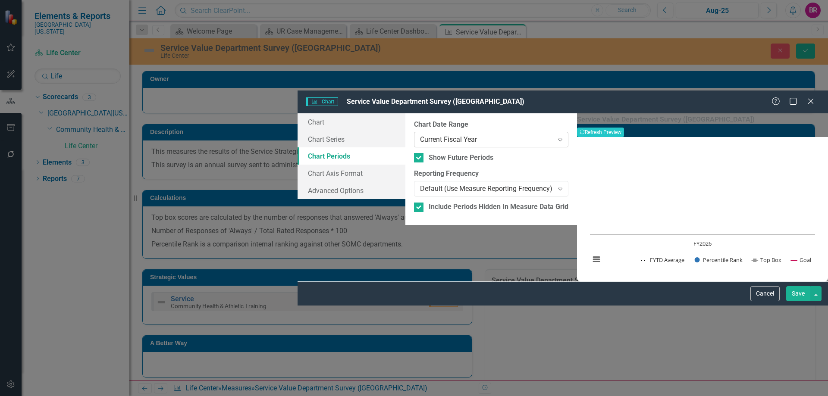
click at [414, 132] on div "Current Fiscal Year Expand" at bounding box center [491, 140] width 154 height 16
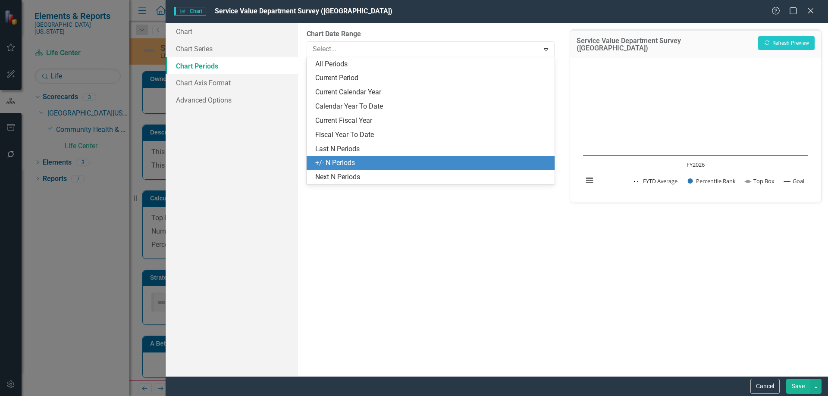
click at [341, 161] on div "+/- N Periods" at bounding box center [432, 163] width 234 height 10
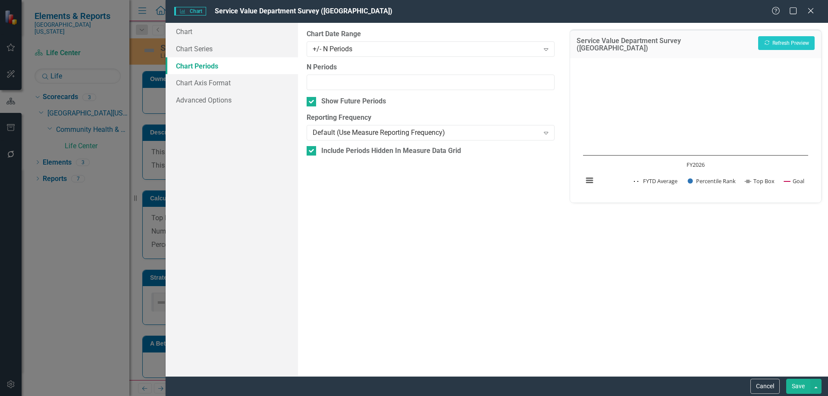
click at [793, 386] on button "Save" at bounding box center [798, 386] width 24 height 15
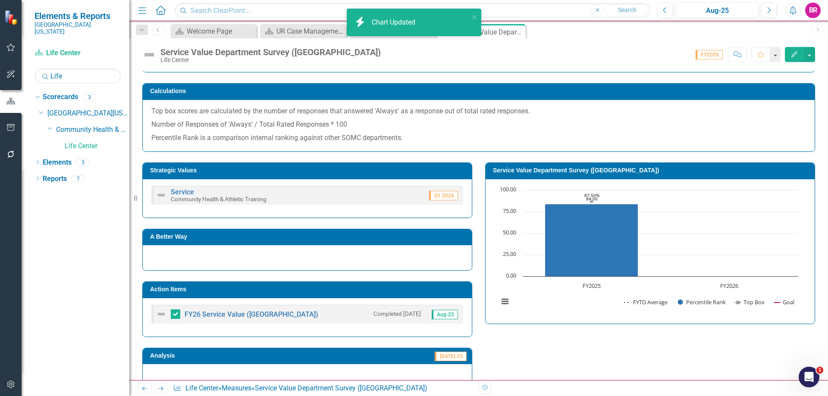
scroll to position [129, 0]
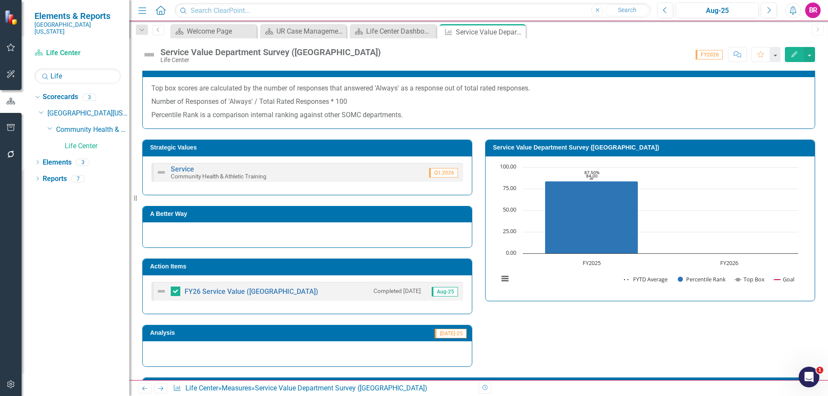
click at [260, 288] on div "FY26 Service Value ([GEOGRAPHIC_DATA])" at bounding box center [237, 291] width 162 height 10
click at [270, 292] on link "FY26 Service Value ([GEOGRAPHIC_DATA])" at bounding box center [252, 292] width 134 height 8
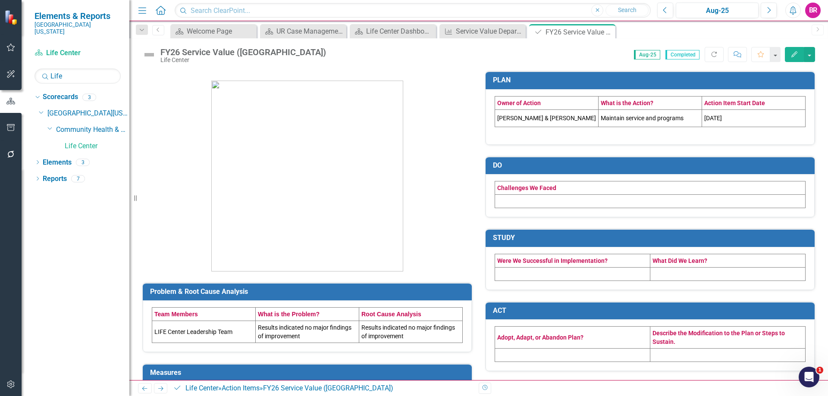
click at [797, 57] on button "Edit" at bounding box center [794, 54] width 19 height 15
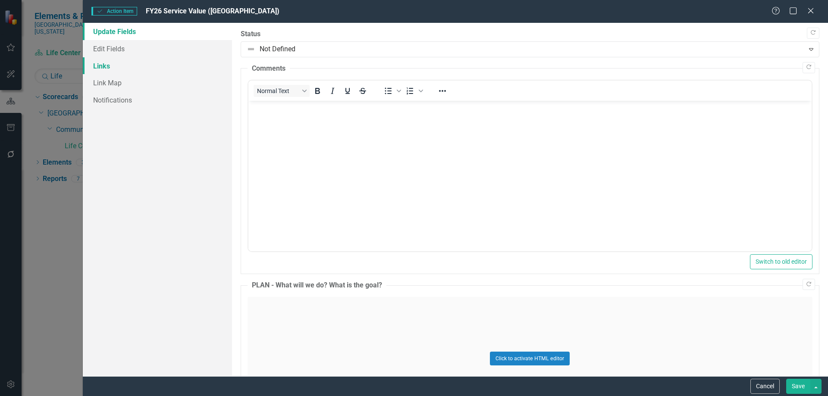
click at [106, 67] on link "Links" at bounding box center [157, 65] width 149 height 17
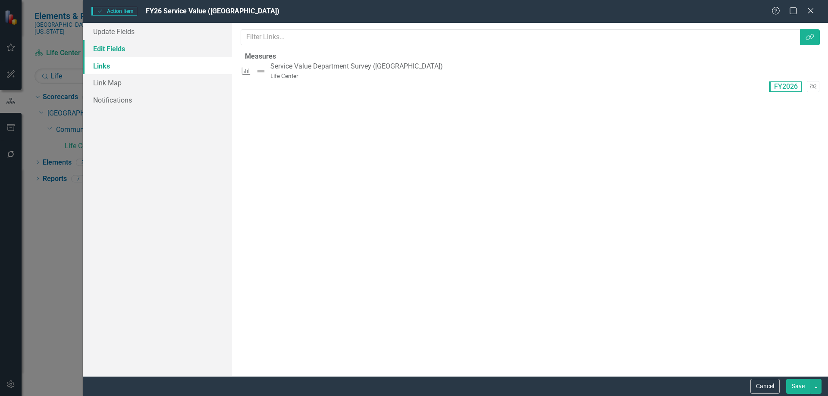
click at [113, 54] on link "Edit Fields" at bounding box center [157, 48] width 149 height 17
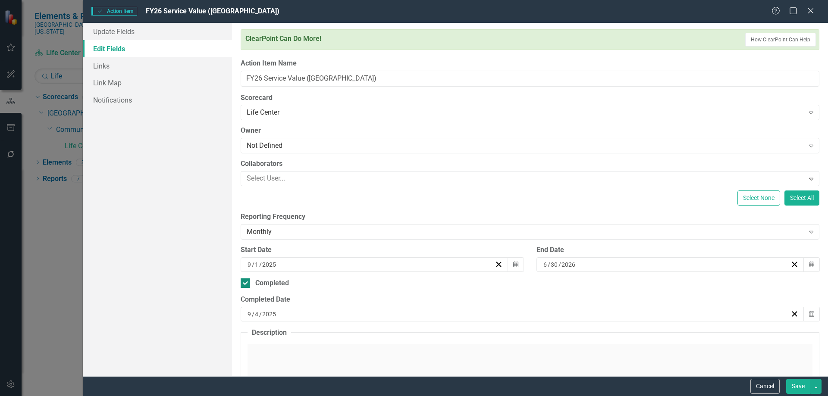
click at [257, 279] on div "Completed" at bounding box center [272, 284] width 34 height 10
click at [246, 279] on input "Completed" at bounding box center [244, 282] width 6 height 6
checkbox input "false"
click at [800, 385] on button "Save" at bounding box center [798, 386] width 24 height 15
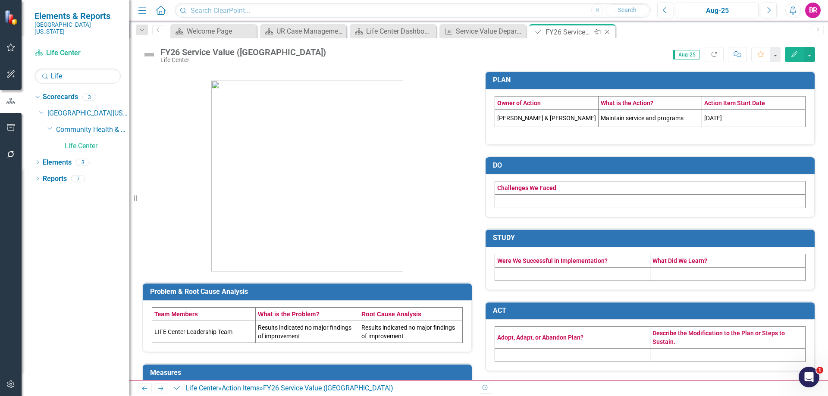
click at [610, 33] on icon "Close" at bounding box center [607, 31] width 9 height 7
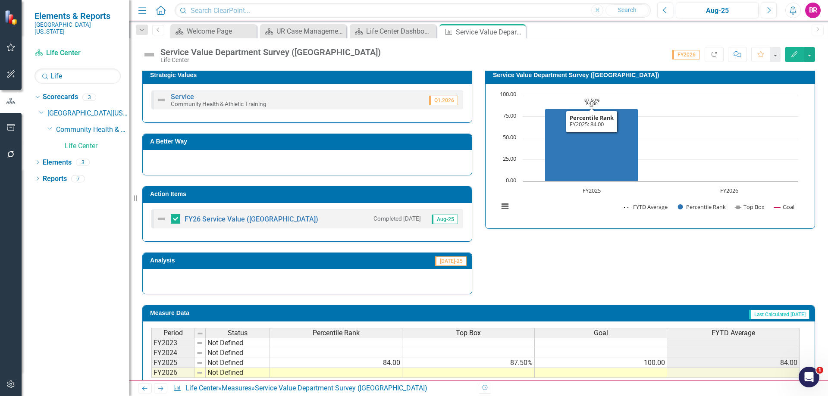
scroll to position [257, 0]
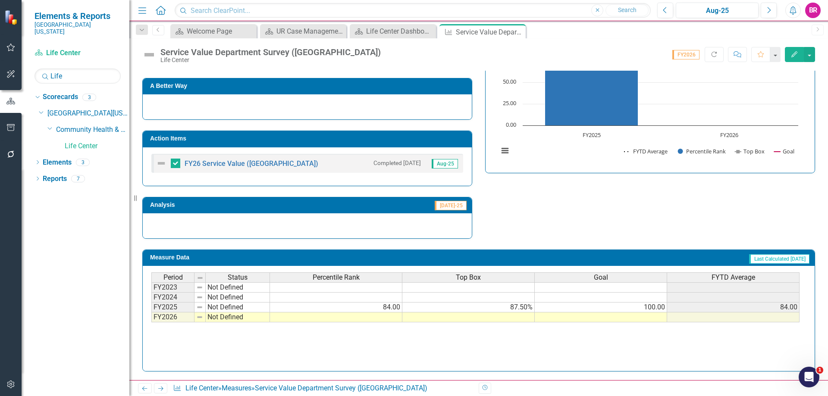
click at [629, 317] on td at bounding box center [601, 318] width 132 height 10
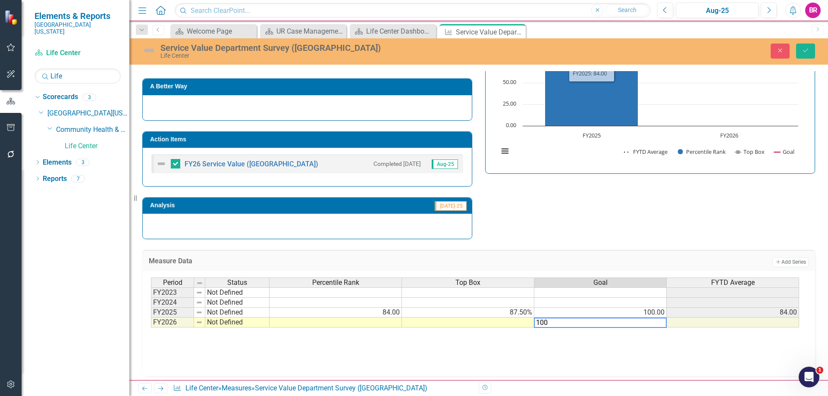
type textarea "100"
click at [804, 59] on div "Service Value Department Survey ([GEOGRAPHIC_DATA]) Life Center Close Save" at bounding box center [478, 51] width 699 height 16
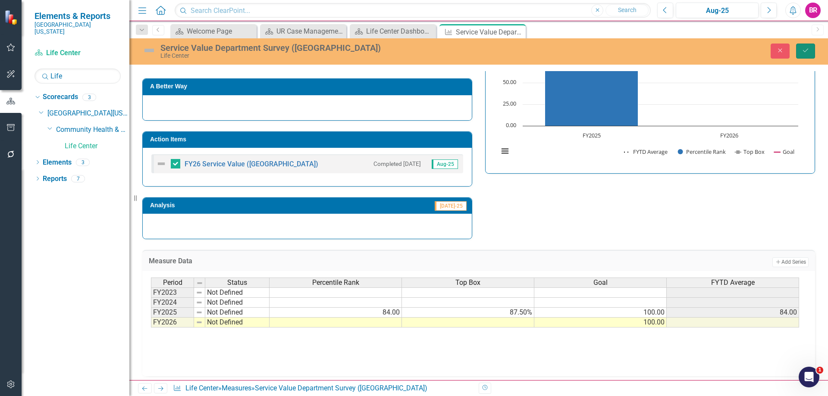
click at [807, 52] on icon "Save" at bounding box center [806, 50] width 8 height 6
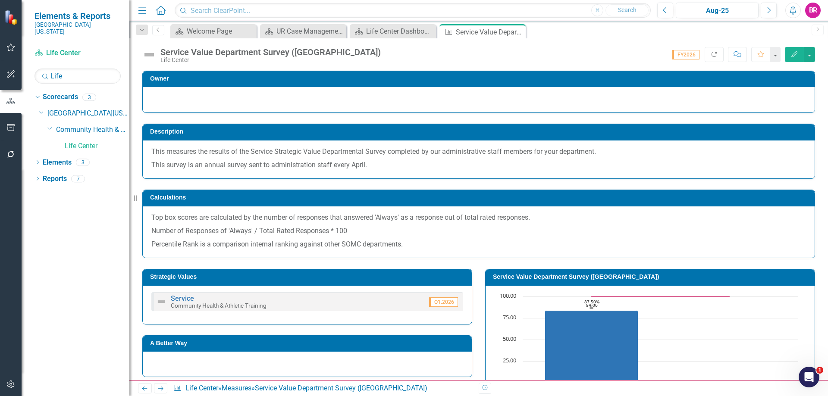
checkbox input "true"
click at [518, 32] on icon "Close" at bounding box center [517, 31] width 9 height 7
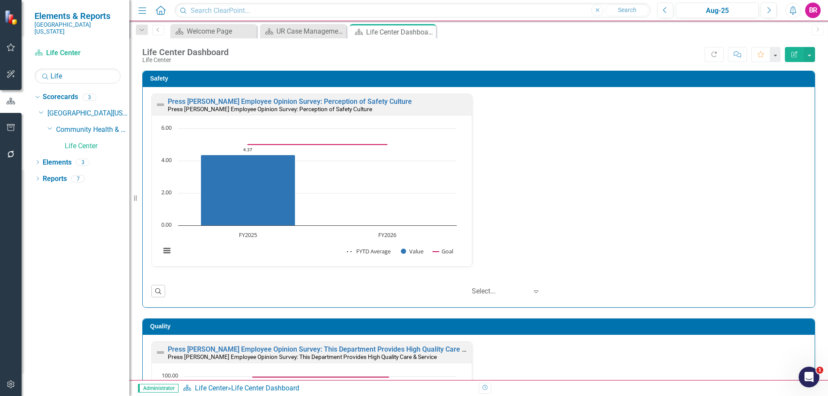
click at [11, 127] on icon "button" at bounding box center [10, 127] width 9 height 7
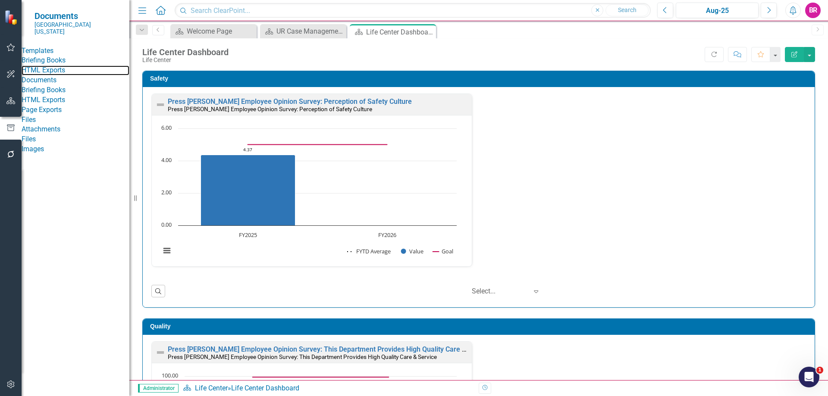
click at [47, 75] on link "HTML Exports" at bounding box center [76, 71] width 108 height 10
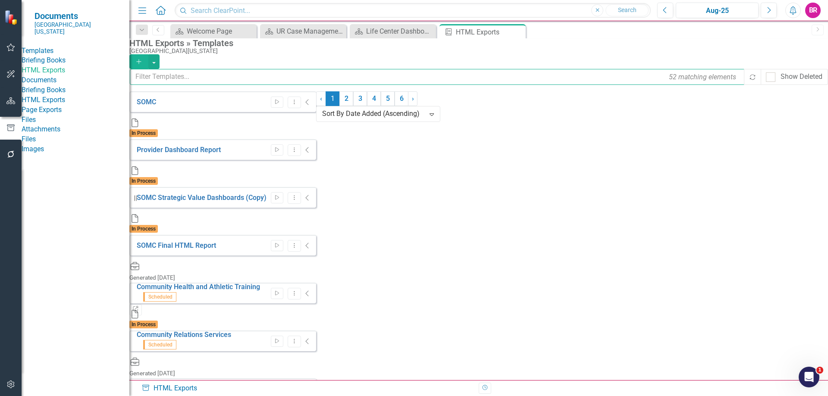
click at [175, 75] on input "text" at bounding box center [437, 77] width 615 height 16
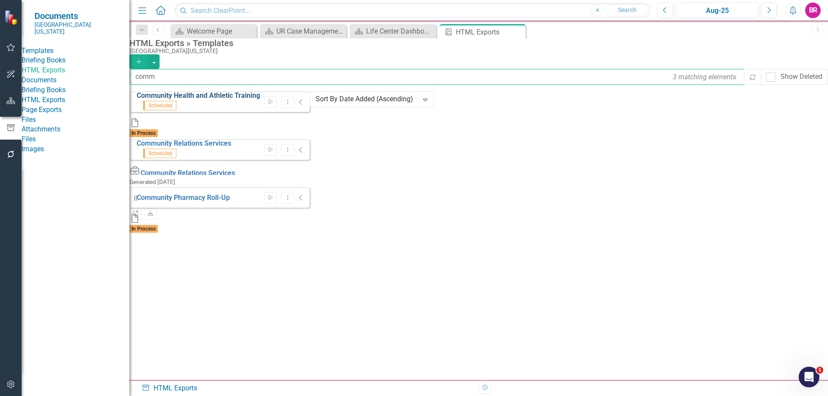
type input "comm"
click at [185, 100] on link "Community Health and Athletic Training" at bounding box center [198, 95] width 123 height 8
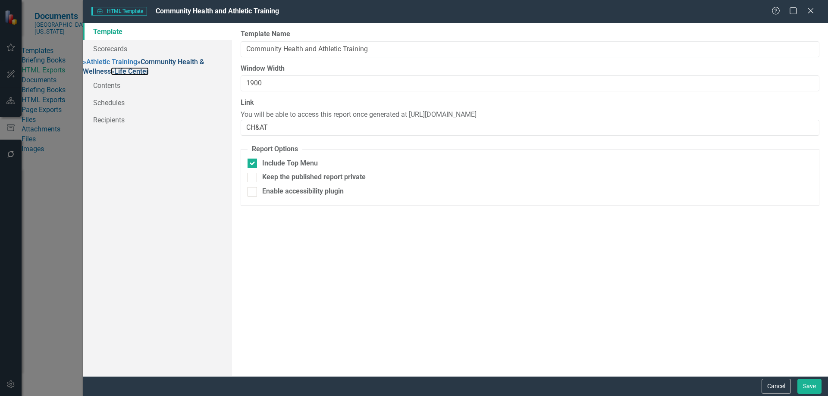
drag, startPoint x: 118, startPoint y: 92, endPoint x: 130, endPoint y: 87, distance: 13.3
click at [118, 75] on link "» Life Center" at bounding box center [130, 71] width 38 height 8
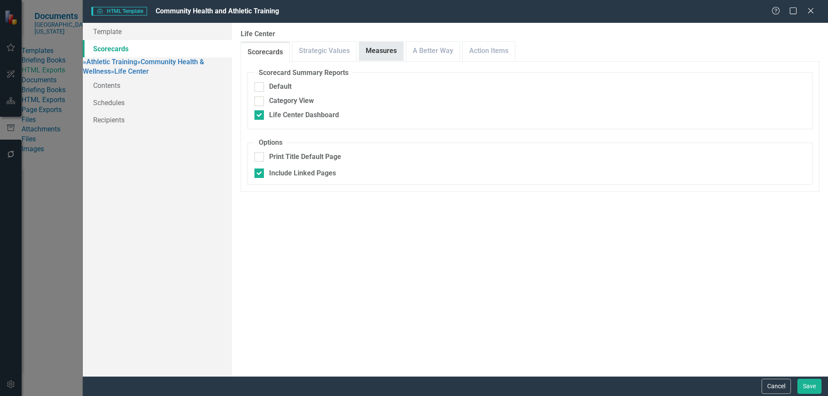
click at [369, 50] on link "Measures" at bounding box center [381, 51] width 44 height 19
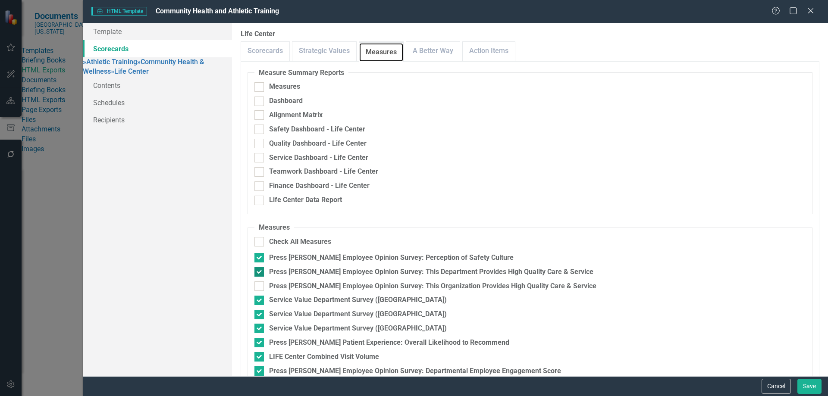
scroll to position [86, 0]
click at [495, 51] on link "Action Items" at bounding box center [489, 51] width 52 height 19
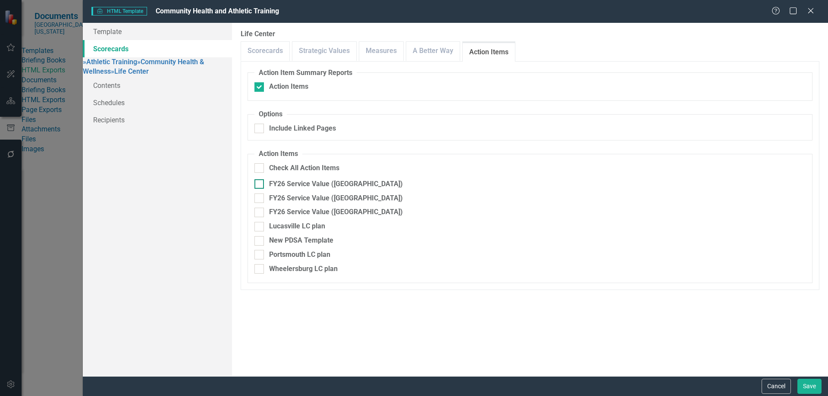
click at [326, 187] on div "FY26 Service Value ([GEOGRAPHIC_DATA])" at bounding box center [336, 184] width 134 height 10
click at [260, 185] on input "FY26 Service Value ([GEOGRAPHIC_DATA])" at bounding box center [257, 182] width 6 height 6
checkbox input "true"
click at [322, 201] on div "FY26 Service Value ([GEOGRAPHIC_DATA])" at bounding box center [336, 199] width 134 height 10
click at [260, 199] on input "FY26 Service Value ([GEOGRAPHIC_DATA])" at bounding box center [257, 197] width 6 height 6
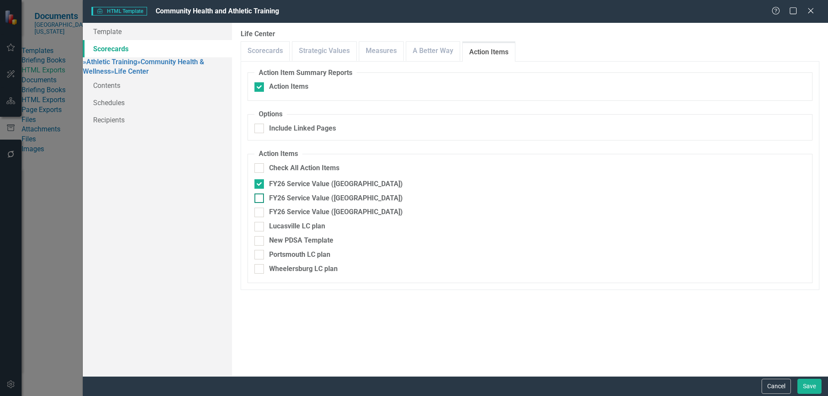
checkbox input "true"
click at [320, 207] on fieldset "Action Items Check All Action Items FY26 Service Value ([GEOGRAPHIC_DATA]) FY26…" at bounding box center [530, 216] width 565 height 134
click at [321, 216] on div "FY26 Service Value ([GEOGRAPHIC_DATA])" at bounding box center [336, 212] width 134 height 10
click at [260, 213] on input "FY26 Service Value ([GEOGRAPHIC_DATA])" at bounding box center [257, 211] width 6 height 6
checkbox input "true"
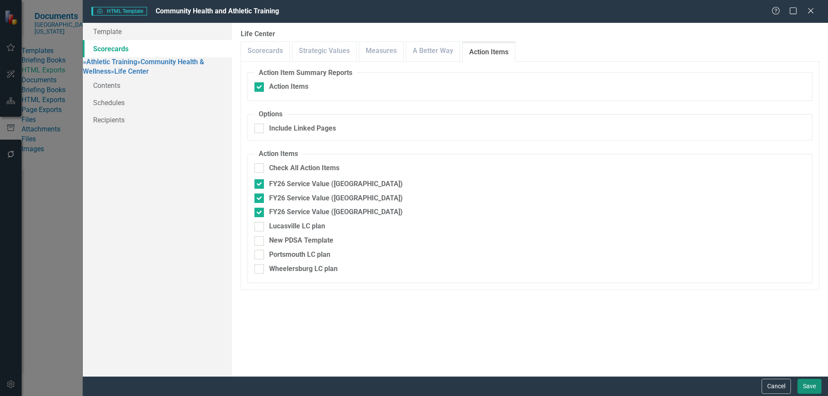
click at [812, 389] on button "Save" at bounding box center [809, 386] width 24 height 15
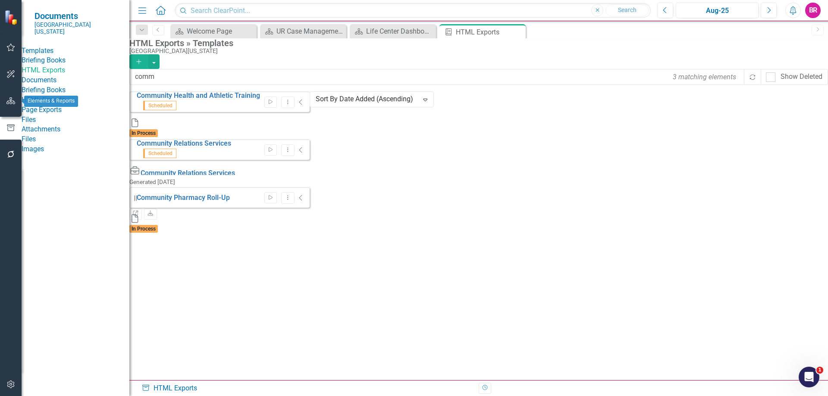
click at [7, 100] on icon "button" at bounding box center [10, 100] width 9 height 7
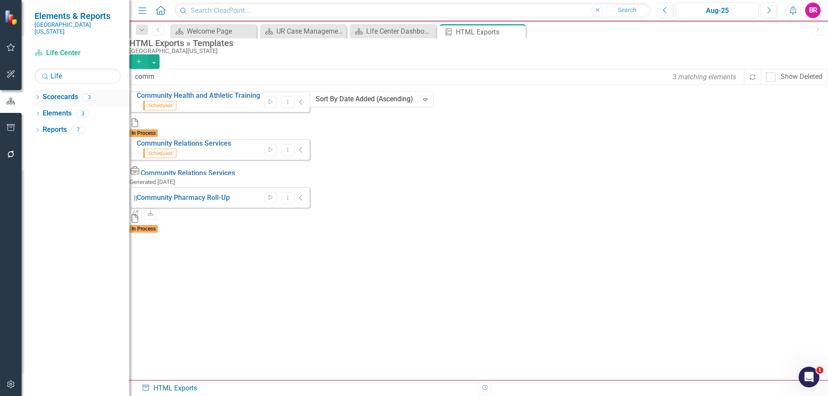
click at [37, 96] on icon "Dropdown" at bounding box center [38, 98] width 6 height 5
click at [79, 74] on input "Life" at bounding box center [78, 76] width 86 height 15
click at [80, 74] on input "Life" at bounding box center [78, 76] width 86 height 15
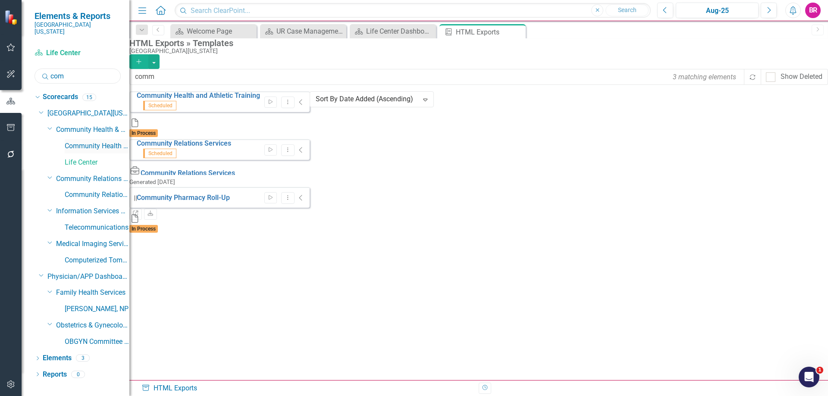
type input "com"
click at [91, 142] on link "Community Health & Wellness" at bounding box center [97, 146] width 65 height 10
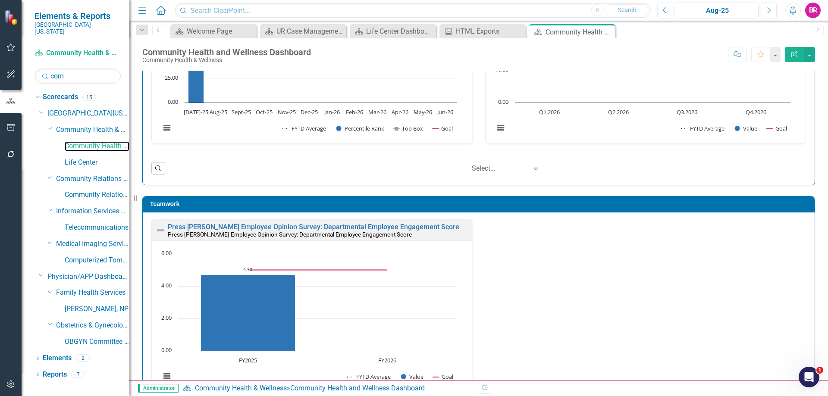
scroll to position [647, 0]
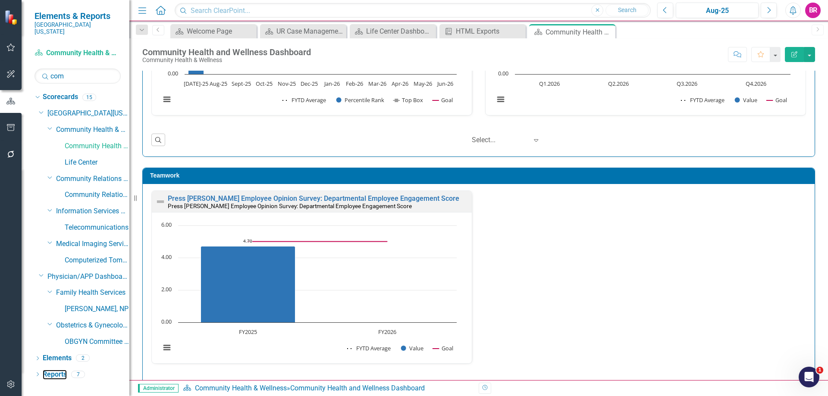
drag, startPoint x: 53, startPoint y: 370, endPoint x: 132, endPoint y: 339, distance: 84.1
click at [53, 370] on link "Reports" at bounding box center [55, 375] width 24 height 10
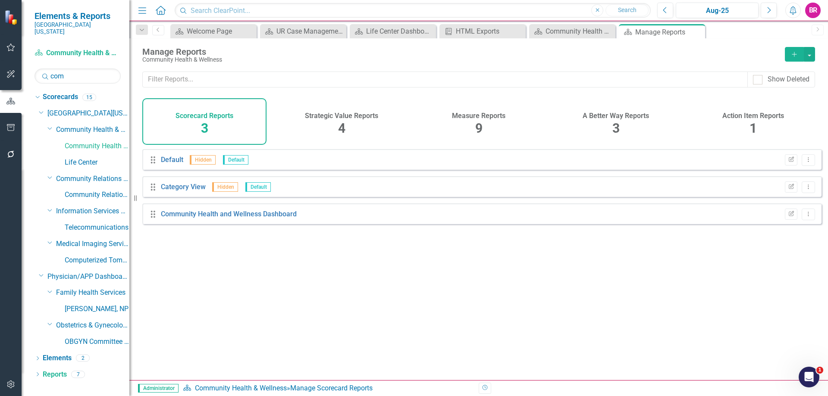
click at [617, 128] on span "3" at bounding box center [615, 128] width 7 height 15
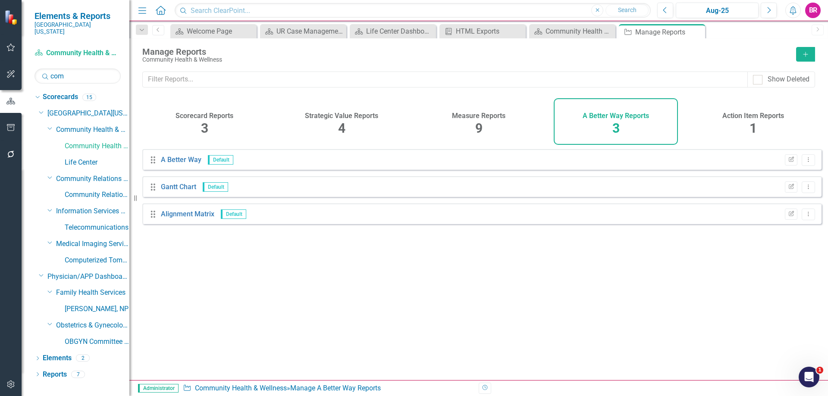
click at [478, 125] on span "9" at bounding box center [478, 128] width 7 height 15
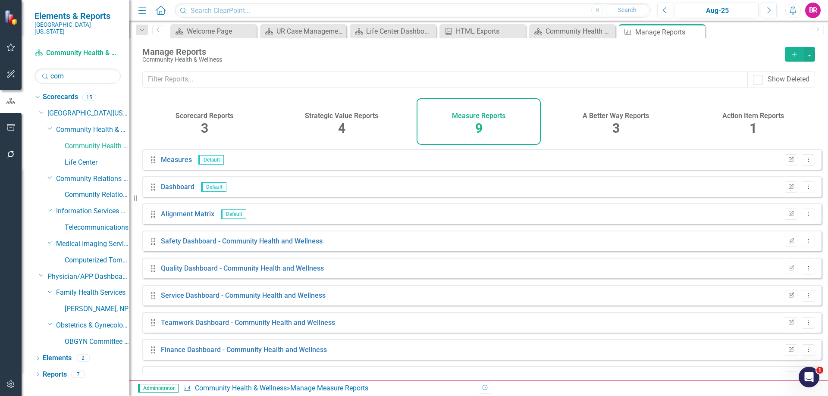
click at [788, 298] on icon "Edit Report" at bounding box center [791, 295] width 6 height 5
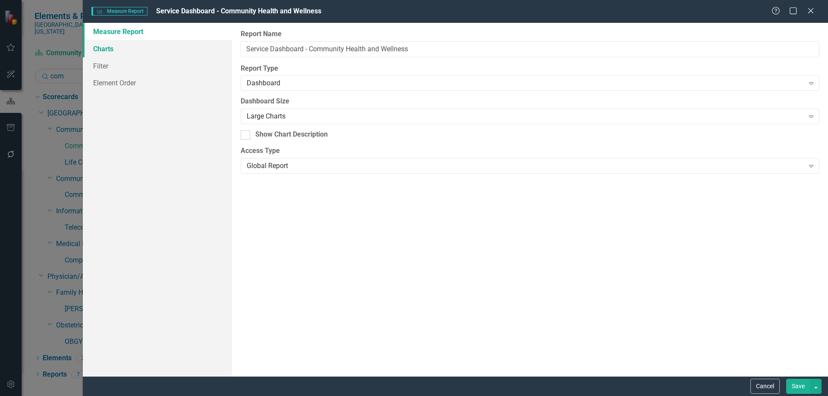
click at [121, 50] on link "Charts" at bounding box center [157, 48] width 149 height 17
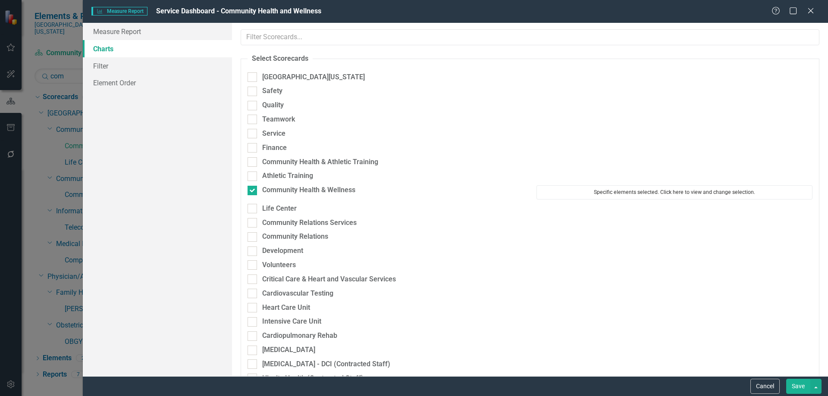
click at [644, 192] on button "Specific elements selected. Click here to view and change selection." at bounding box center [674, 192] width 276 height 14
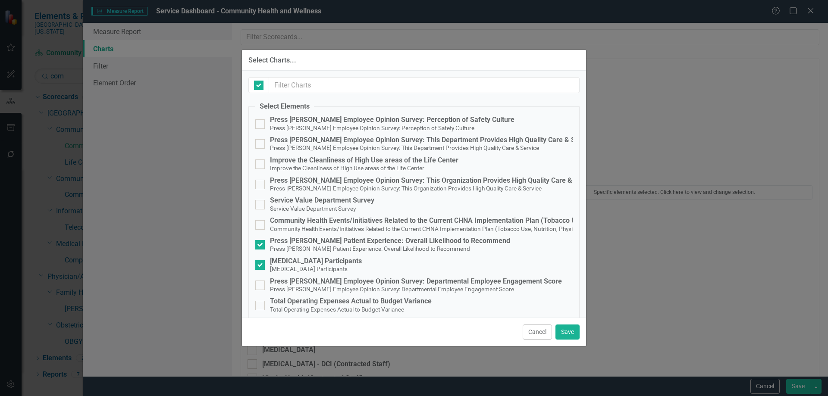
checkbox input "false"
click at [315, 205] on small "Service Value Department Survey" at bounding box center [313, 208] width 86 height 7
click at [261, 205] on input "Service Value Department Survey Service Value Department Survey" at bounding box center [258, 203] width 6 height 6
checkbox input "true"
click at [568, 332] on button "Save" at bounding box center [567, 332] width 24 height 15
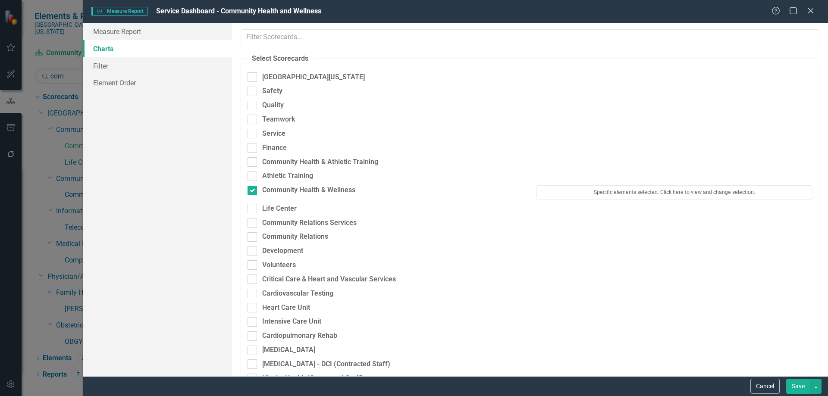
click at [804, 385] on button "Save" at bounding box center [798, 386] width 24 height 15
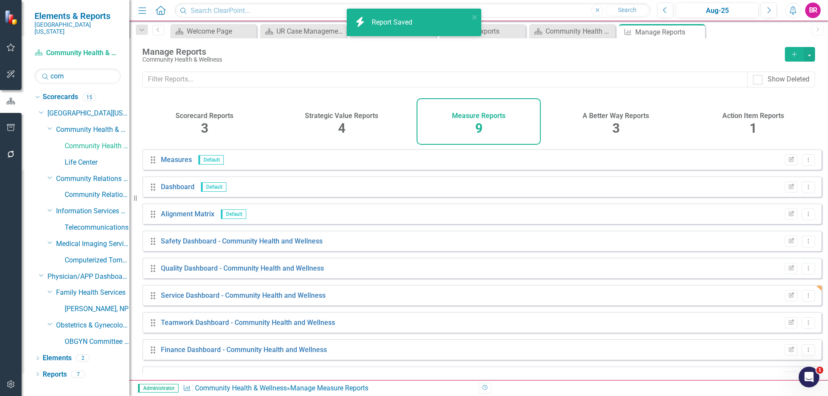
click at [260, 69] on div "Manage Reports Community Health & Wellness Add" at bounding box center [478, 54] width 699 height 33
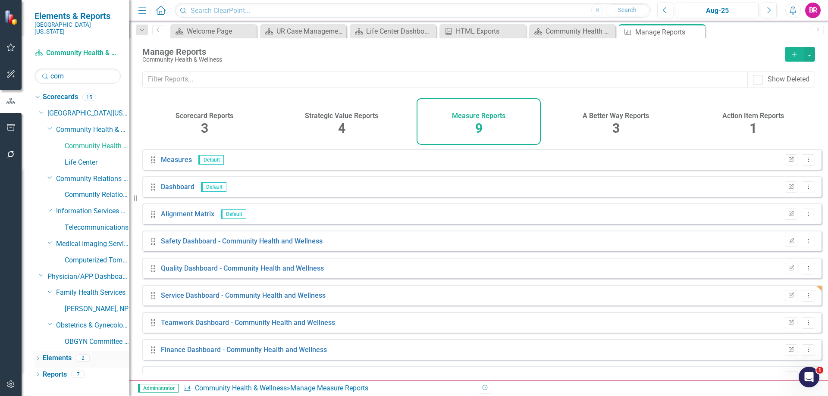
click at [56, 354] on link "Elements" at bounding box center [57, 359] width 29 height 10
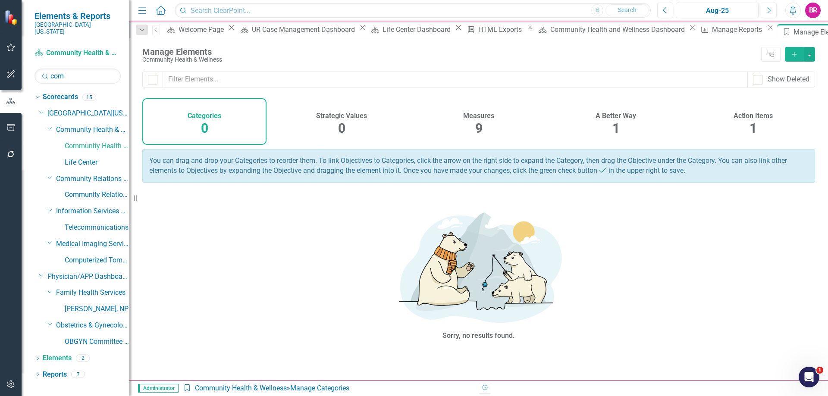
click at [751, 122] on span "1" at bounding box center [753, 128] width 7 height 15
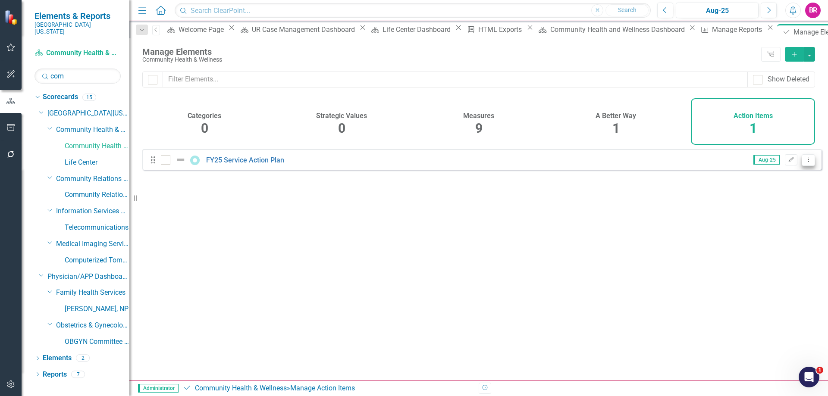
click at [802, 165] on button "Dropdown Menu" at bounding box center [808, 160] width 13 height 12
click at [771, 210] on link "Copy Duplicate Action Item" at bounding box center [765, 213] width 86 height 16
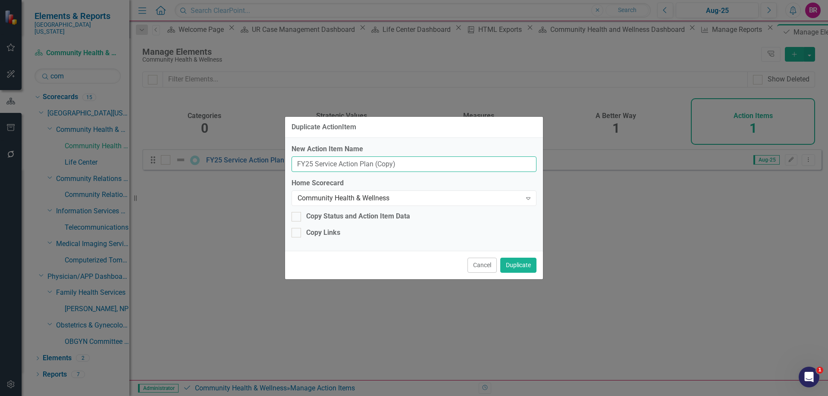
drag, startPoint x: 417, startPoint y: 169, endPoint x: 135, endPoint y: 154, distance: 283.3
click at [135, 155] on div "Duplicate ActionItem New Action Item Name FY25 Service Action Plan (Copy) Home …" at bounding box center [414, 198] width 828 height 396
type input "FY26 Service Value"
click at [518, 263] on button "Duplicate" at bounding box center [518, 265] width 36 height 15
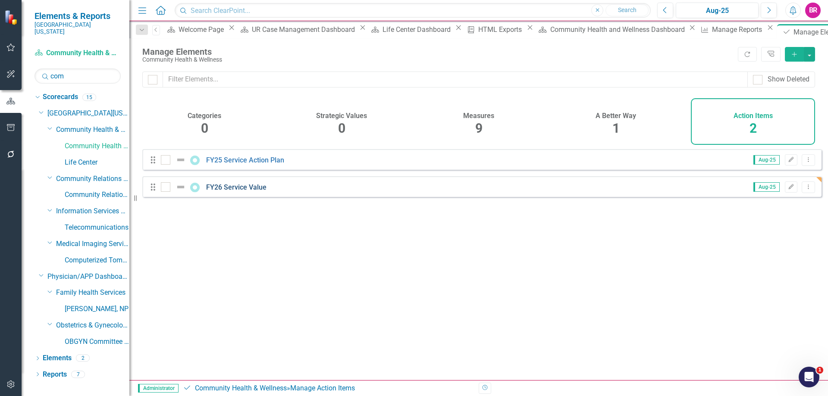
click at [245, 191] on link "FY26 Service Value" at bounding box center [236, 187] width 60 height 8
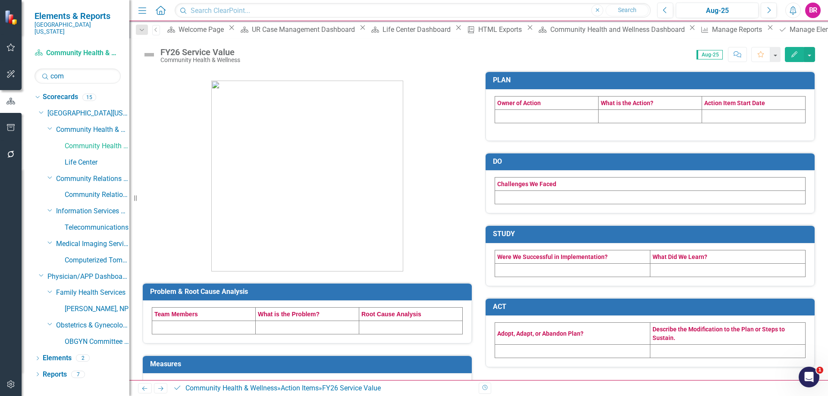
click at [533, 116] on td at bounding box center [547, 116] width 104 height 13
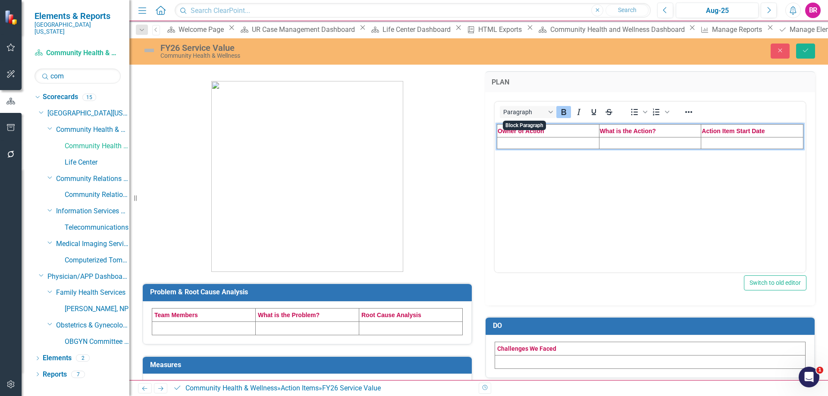
click at [523, 141] on td "Rich Text Area. Press ALT-0 for help." at bounding box center [548, 143] width 102 height 12
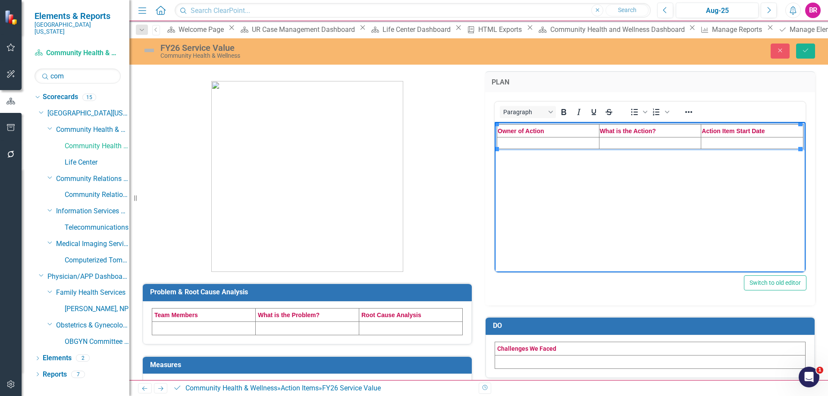
click at [505, 141] on td "Rich Text Area. Press ALT-0 for help." at bounding box center [548, 143] width 102 height 12
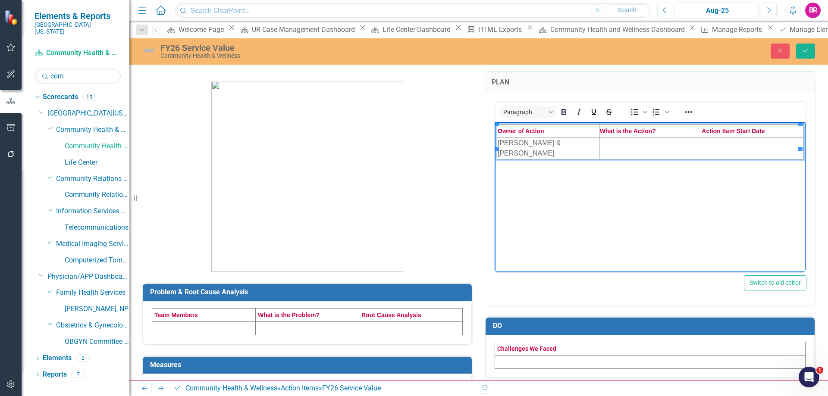
click at [617, 145] on td "Rich Text Area. Press ALT-0 for help." at bounding box center [650, 148] width 102 height 22
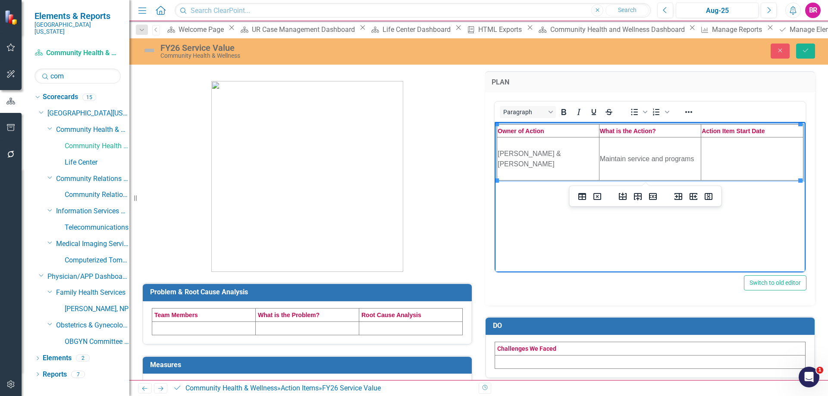
click at [720, 154] on td "Rich Text Area. Press ALT-0 for help." at bounding box center [752, 158] width 102 height 43
click at [207, 326] on td at bounding box center [204, 328] width 104 height 13
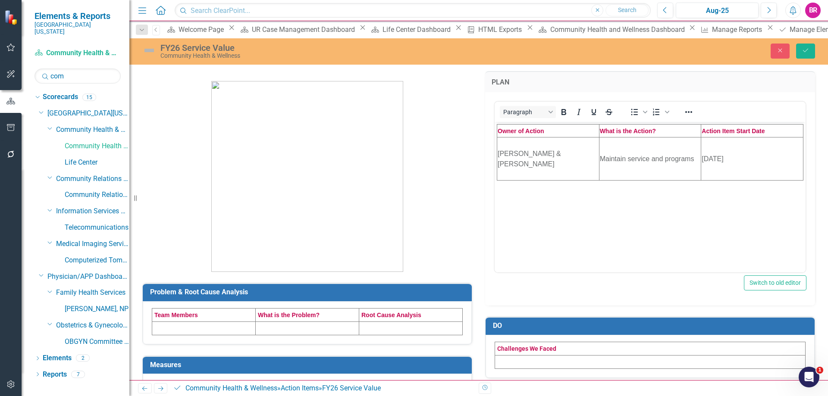
click at [207, 326] on td at bounding box center [204, 328] width 104 height 13
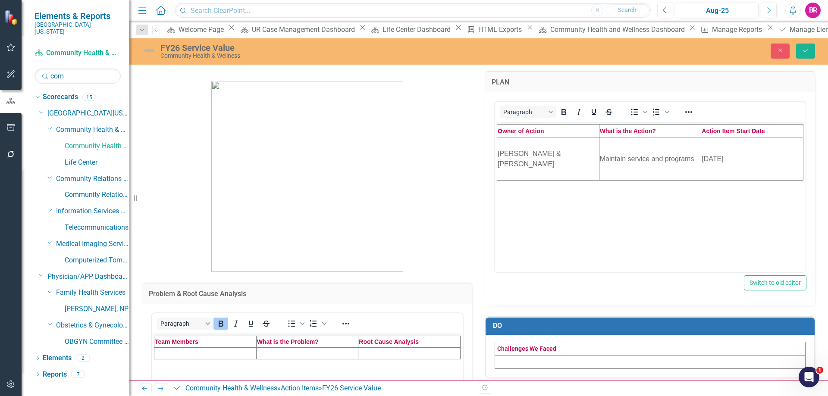
click at [190, 354] on td "Rich Text Area. Press ALT-0 for help." at bounding box center [205, 354] width 102 height 12
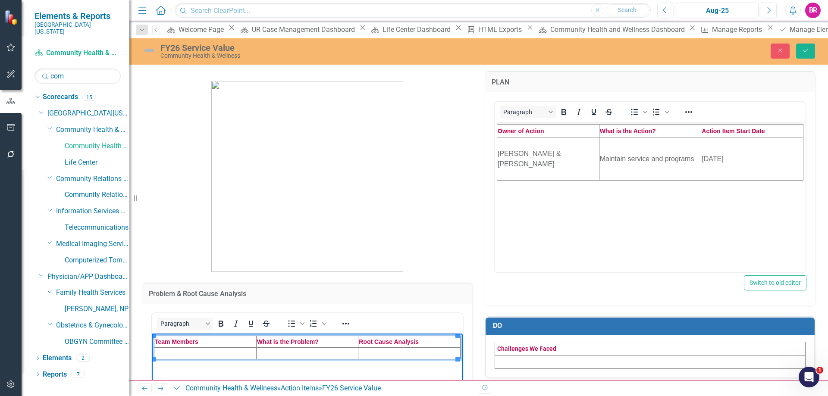
click at [177, 352] on td "Rich Text Area. Press ALT-0 for help." at bounding box center [205, 354] width 102 height 12
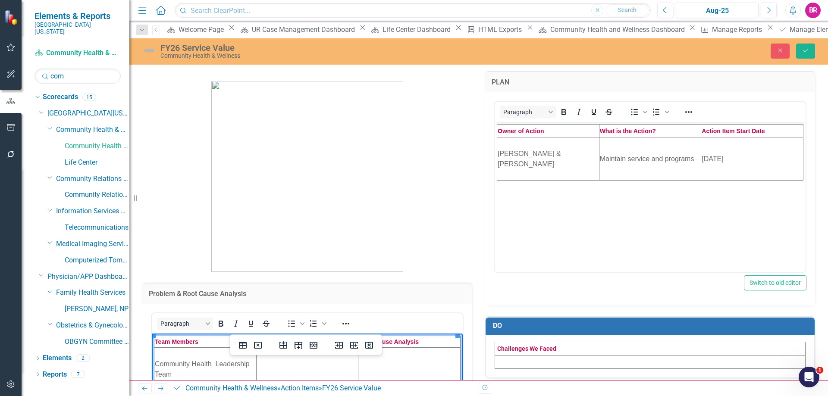
click at [314, 369] on td "Rich Text Area. Press ALT-0 for help." at bounding box center [307, 369] width 102 height 43
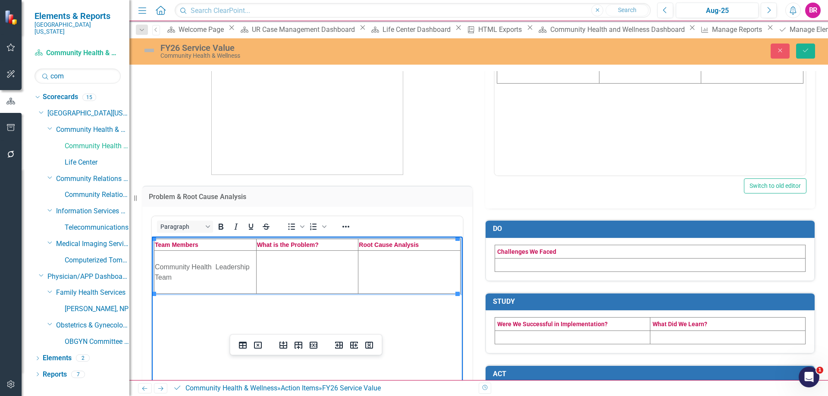
scroll to position [129, 0]
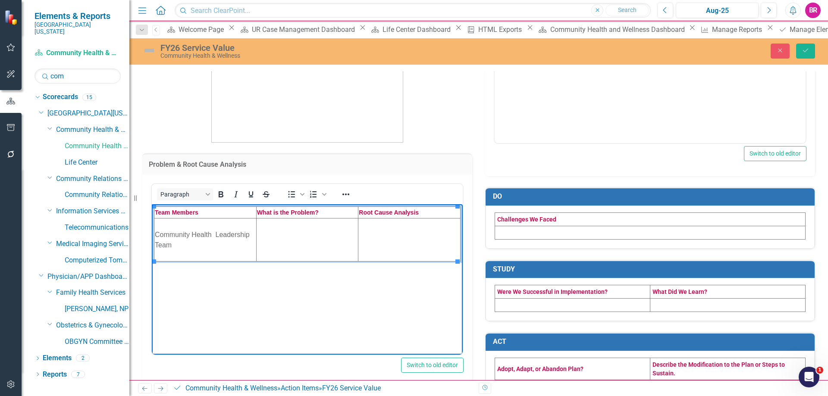
click at [265, 241] on td "Rich Text Area. Press ALT-0 for help." at bounding box center [307, 239] width 102 height 43
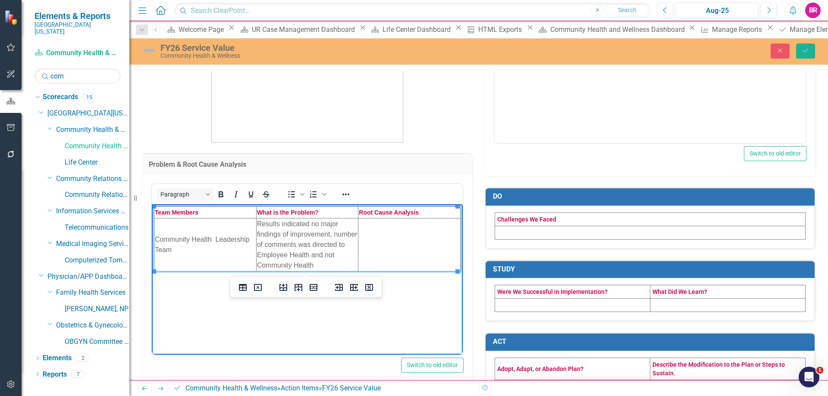
click at [389, 234] on td "Rich Text Area. Press ALT-0 for help." at bounding box center [409, 244] width 102 height 53
click at [430, 260] on td "Rich Text Area. Press ALT-0 for help." at bounding box center [409, 244] width 102 height 53
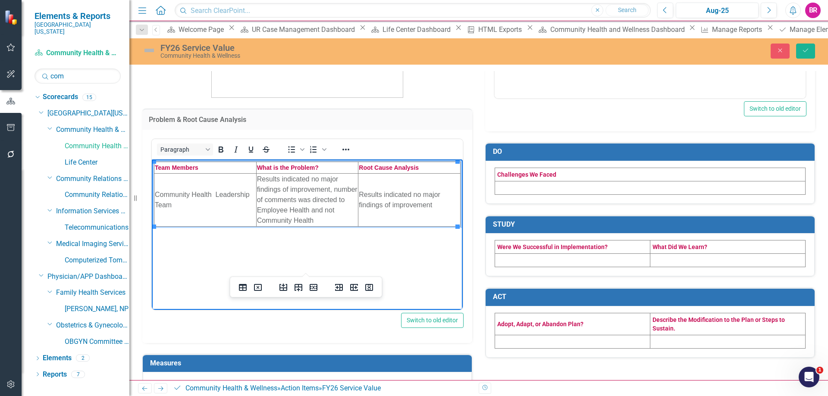
scroll to position [255, 0]
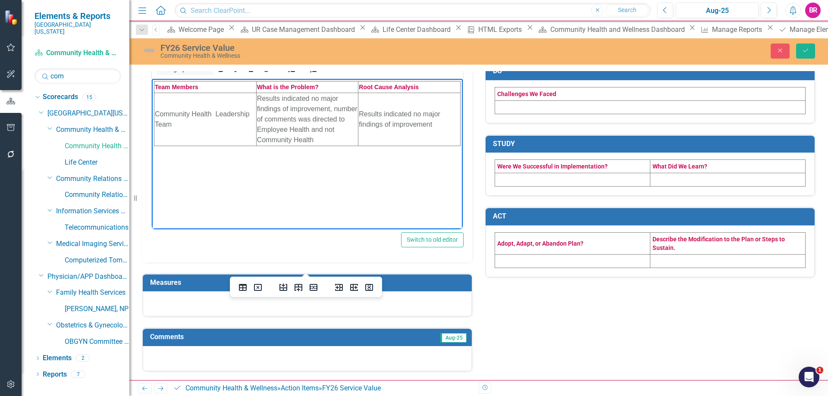
click at [182, 287] on td "Measures" at bounding box center [308, 284] width 317 height 14
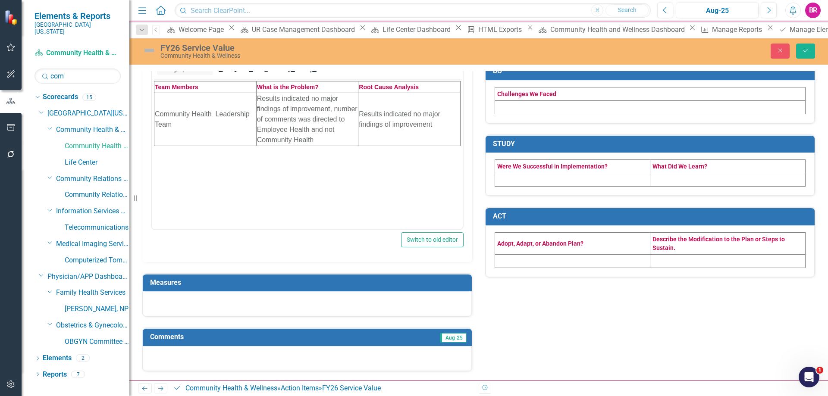
click at [182, 287] on td "Measures" at bounding box center [308, 284] width 317 height 14
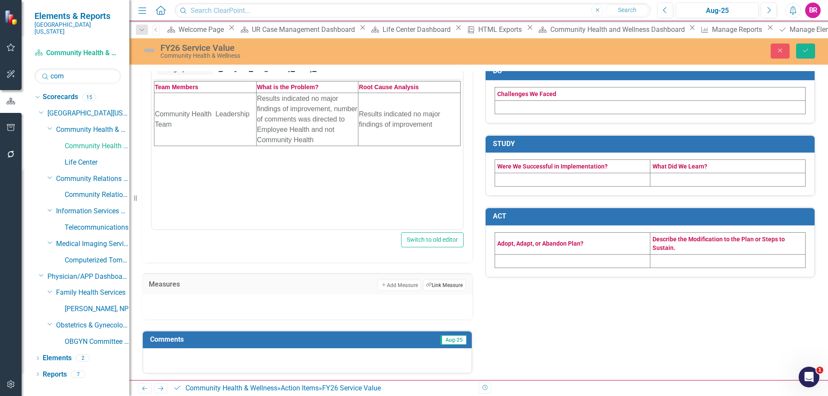
click at [438, 283] on button "Link Tag Link Measure" at bounding box center [444, 285] width 43 height 11
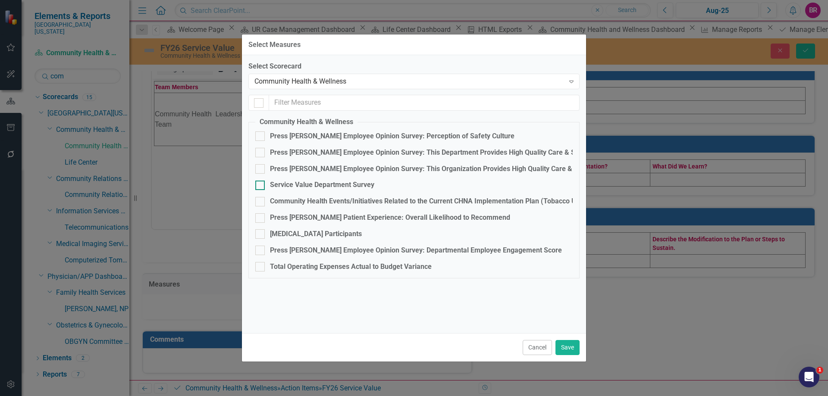
click at [320, 184] on div "Service Value Department Survey" at bounding box center [322, 185] width 104 height 10
click at [261, 184] on input "Service Value Department Survey" at bounding box center [258, 184] width 6 height 6
checkbox input "true"
click at [566, 341] on button "Save" at bounding box center [567, 347] width 24 height 15
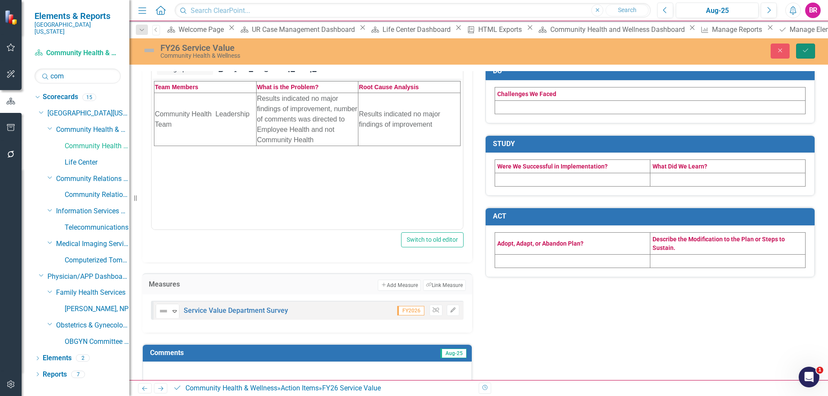
click at [807, 50] on icon "Save" at bounding box center [806, 50] width 8 height 6
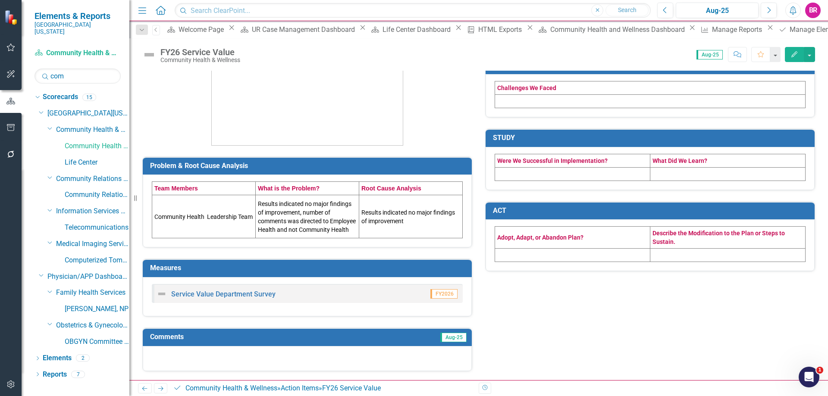
scroll to position [131, 0]
click at [253, 294] on link "Service Value Department Survey" at bounding box center [223, 294] width 104 height 8
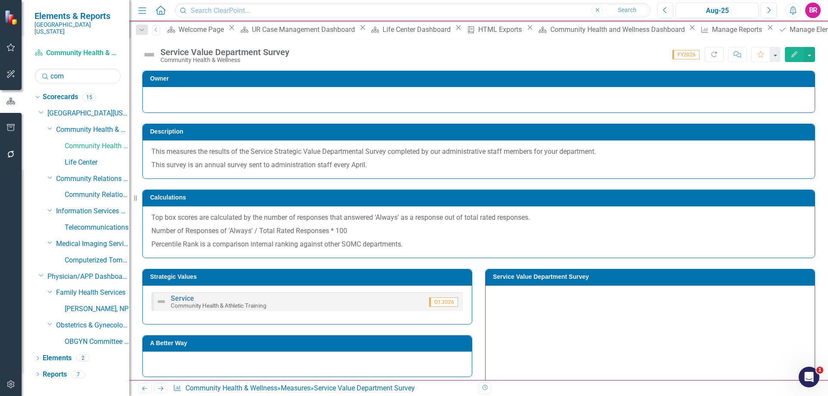
click at [575, 277] on h3 "Service Value Department Survey" at bounding box center [651, 277] width 317 height 6
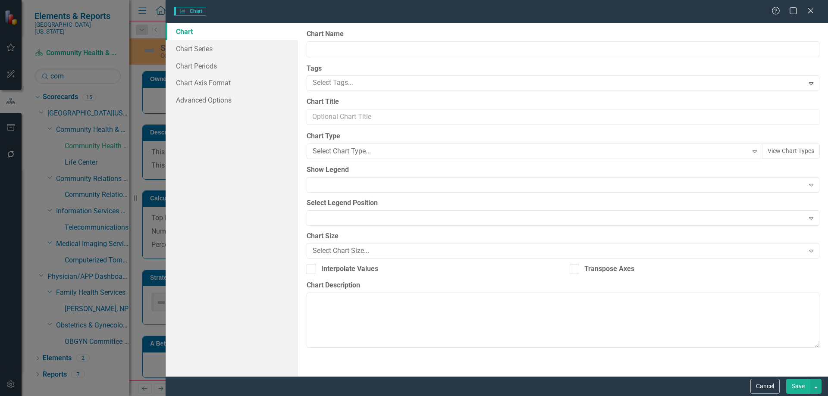
type input "Service Value Department Survey"
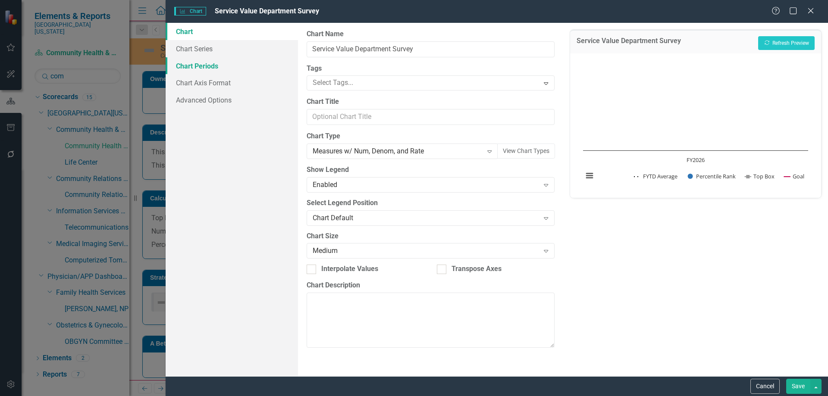
drag, startPoint x: 186, startPoint y: 63, endPoint x: 197, endPoint y: 60, distance: 10.9
click at [186, 64] on link "Chart Periods" at bounding box center [232, 65] width 132 height 17
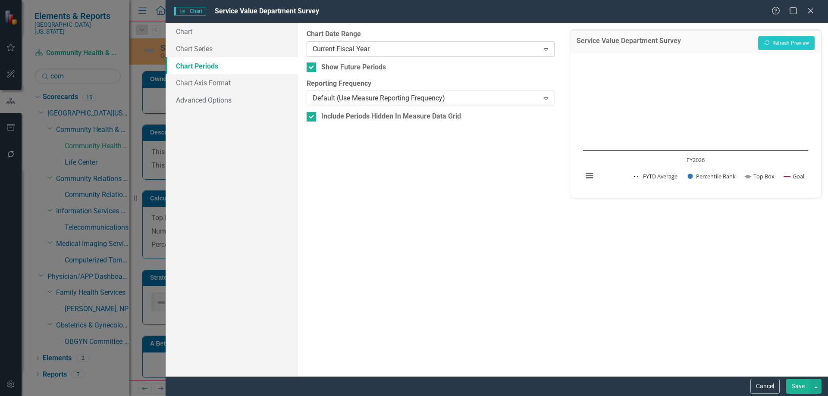
click at [395, 50] on div "Current Fiscal Year" at bounding box center [426, 49] width 226 height 10
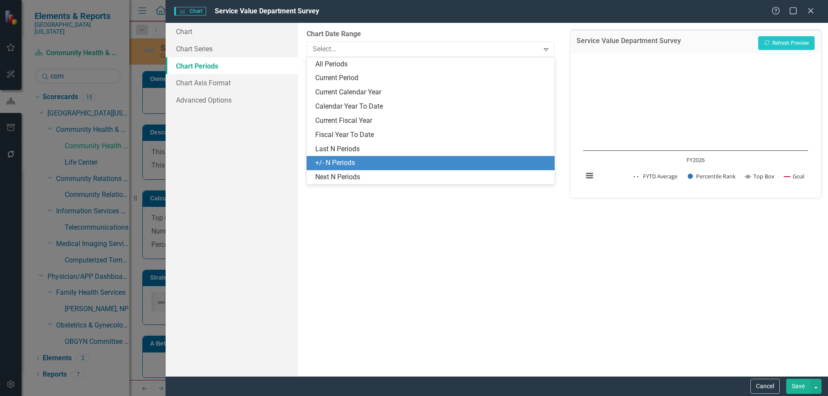
click at [371, 158] on div "+/- N Periods" at bounding box center [432, 163] width 234 height 10
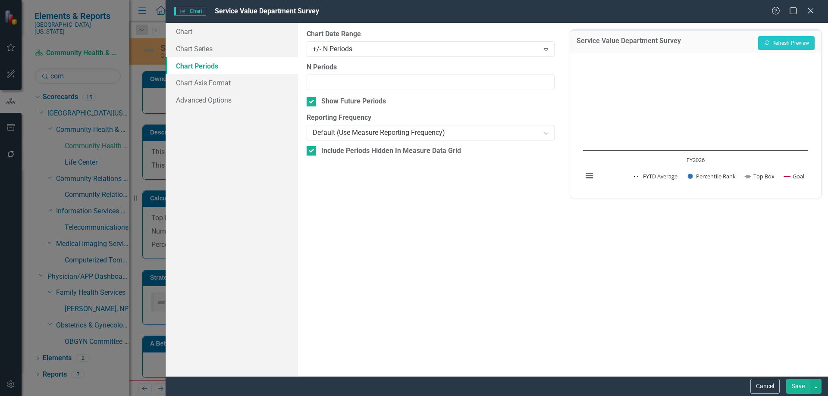
click at [804, 385] on button "Save" at bounding box center [798, 386] width 24 height 15
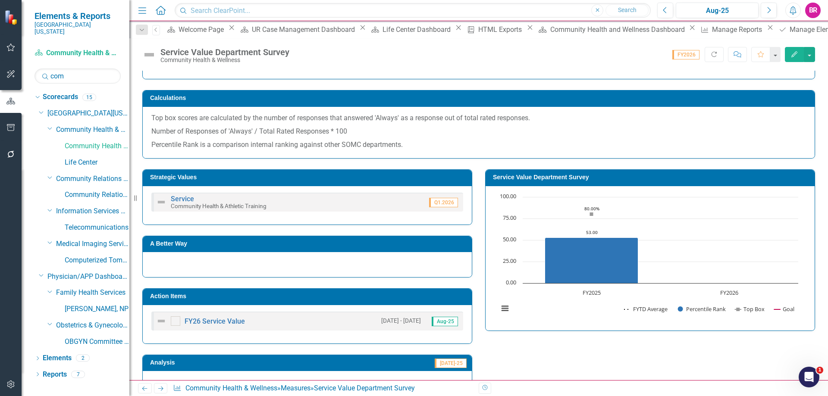
scroll to position [257, 0]
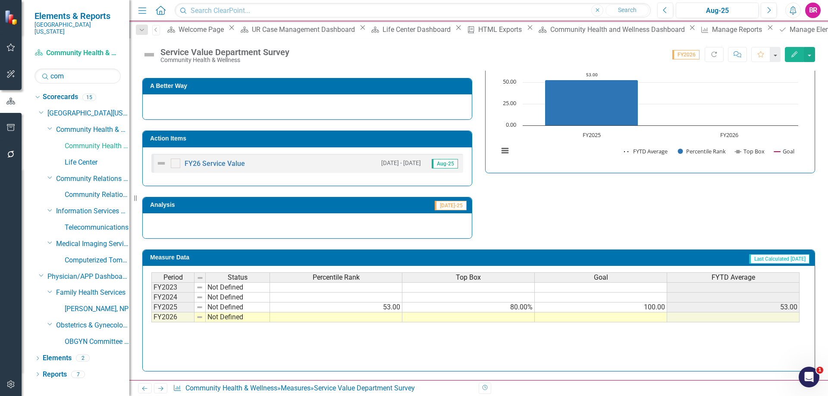
click at [644, 319] on td at bounding box center [601, 318] width 132 height 10
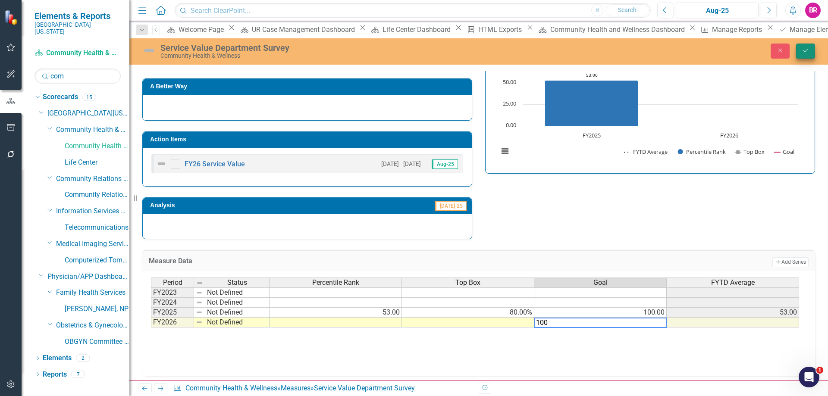
type textarea "100"
click at [812, 52] on button "Save" at bounding box center [805, 51] width 19 height 15
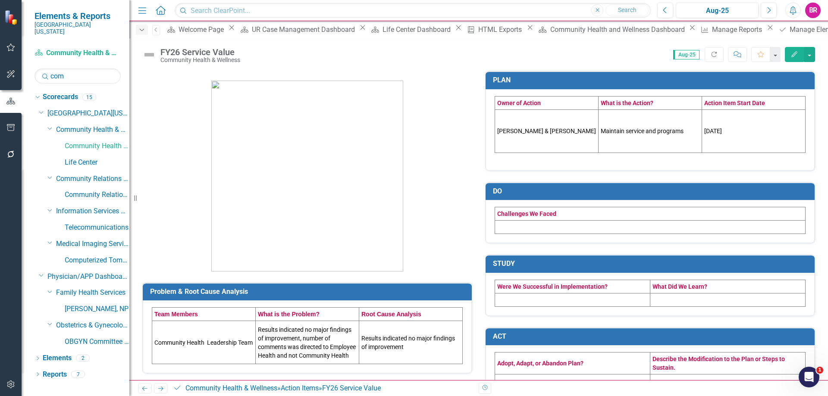
click at [145, 31] on icon "Dropdown" at bounding box center [142, 30] width 8 height 6
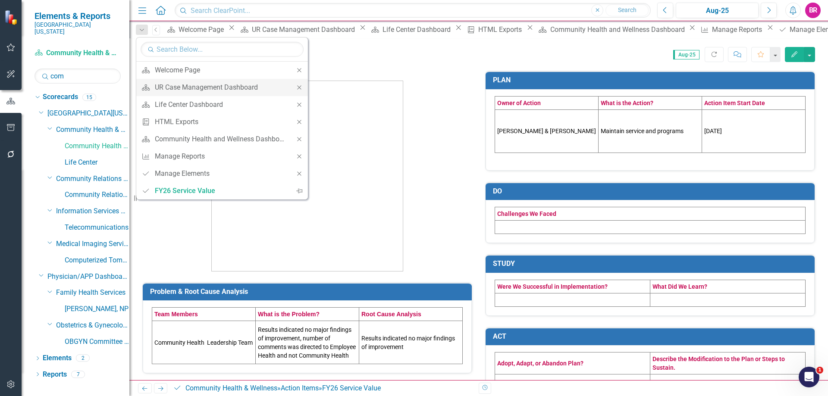
click at [300, 86] on icon "Close" at bounding box center [299, 88] width 8 height 6
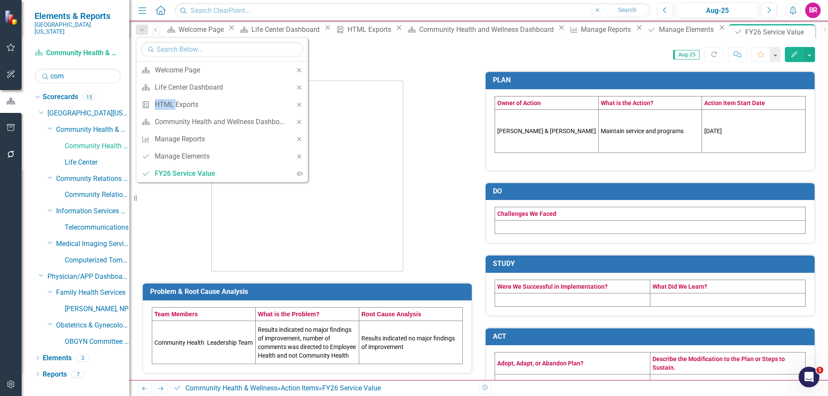
click at [300, 86] on icon "Close" at bounding box center [299, 88] width 8 height 6
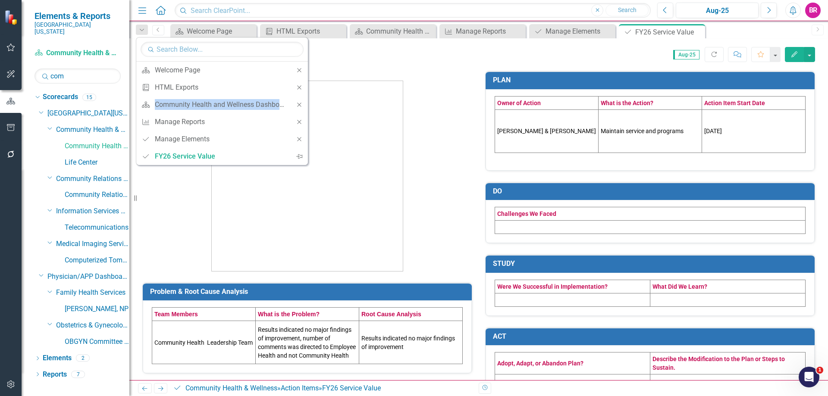
click at [300, 86] on icon "Close" at bounding box center [299, 88] width 8 height 6
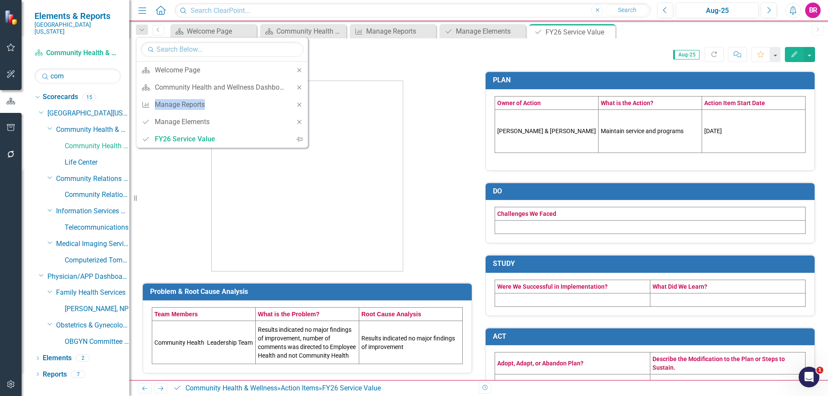
click at [300, 86] on icon "Close" at bounding box center [299, 88] width 8 height 6
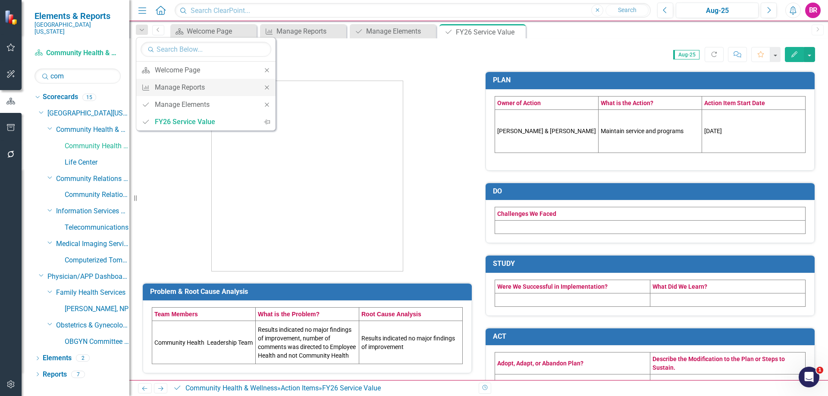
click at [269, 88] on icon "Close" at bounding box center [267, 88] width 8 height 6
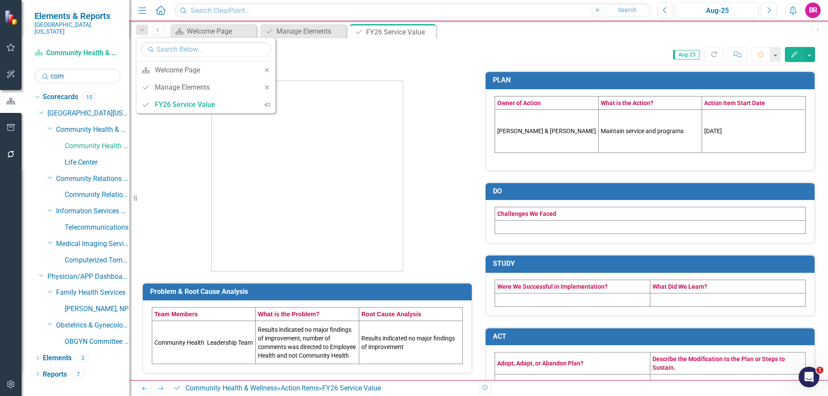
click at [267, 92] on div "Close" at bounding box center [266, 87] width 17 height 17
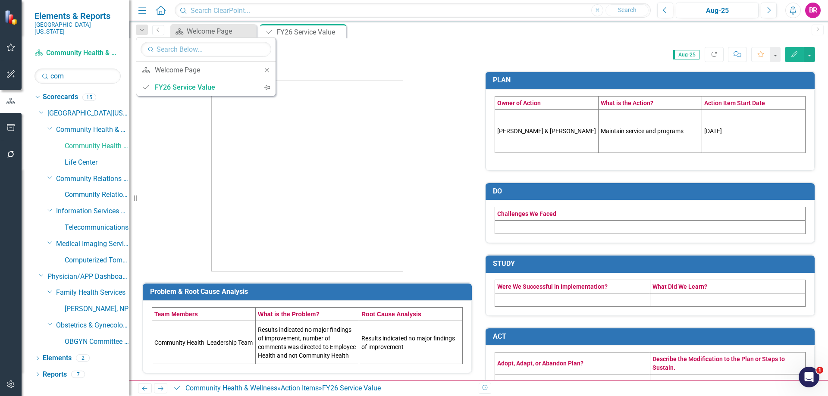
click at [401, 59] on div "Score: 0.00 Aug-25 Completed Refresh Comment Favorite Edit" at bounding box center [530, 54] width 571 height 15
click at [6, 120] on button "button" at bounding box center [10, 128] width 19 height 18
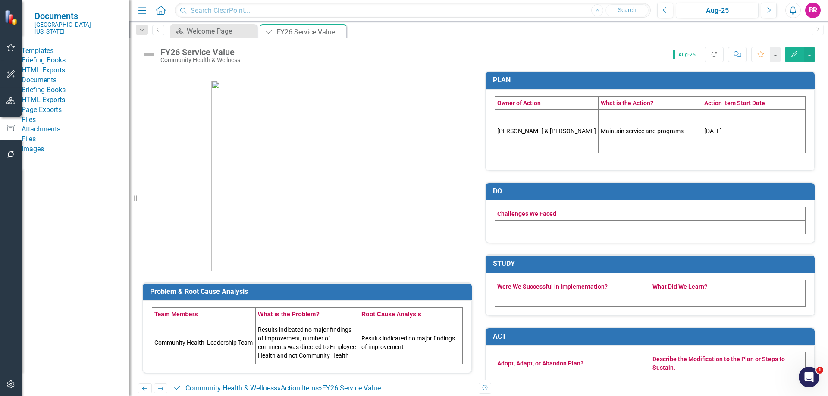
click at [63, 75] on link "HTML Exports" at bounding box center [76, 71] width 108 height 10
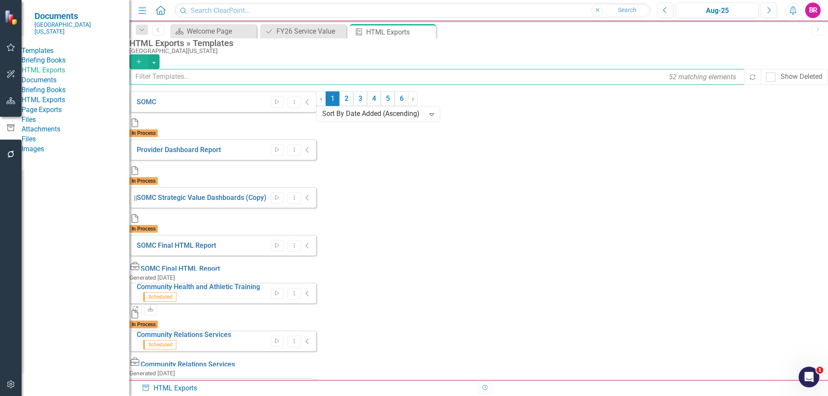
click at [224, 84] on input "text" at bounding box center [437, 77] width 615 height 16
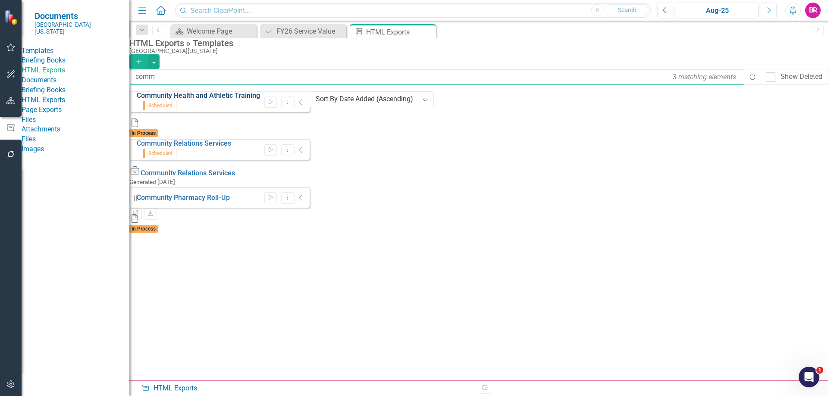
type input "comm"
click at [215, 100] on link "Community Health and Athletic Training" at bounding box center [198, 95] width 123 height 8
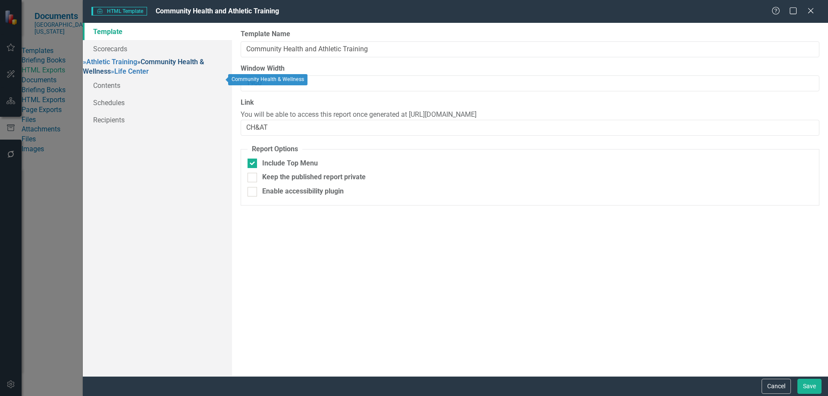
click at [123, 76] on link "» Community Health & Wellness" at bounding box center [143, 67] width 121 height 18
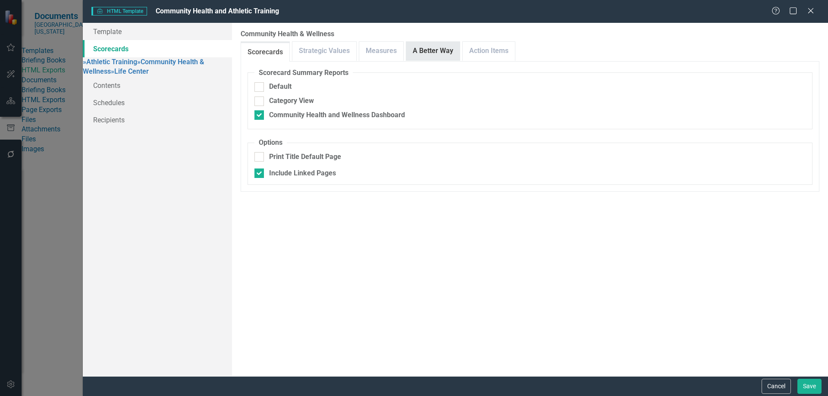
click at [408, 52] on link "A Better Way" at bounding box center [432, 51] width 53 height 19
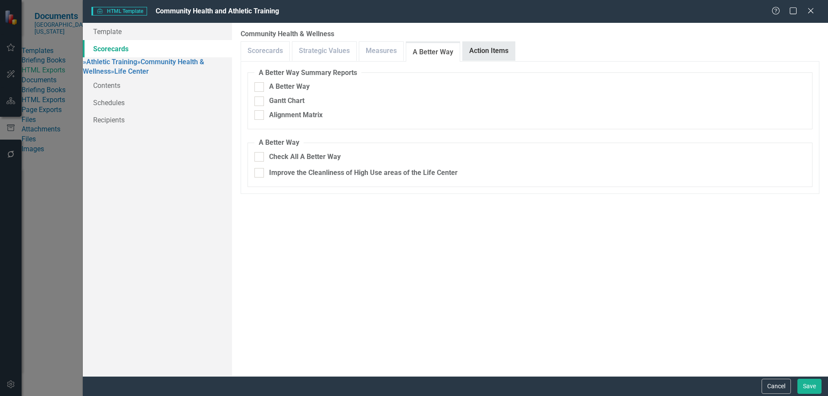
click at [488, 52] on link "Action Items" at bounding box center [489, 51] width 52 height 19
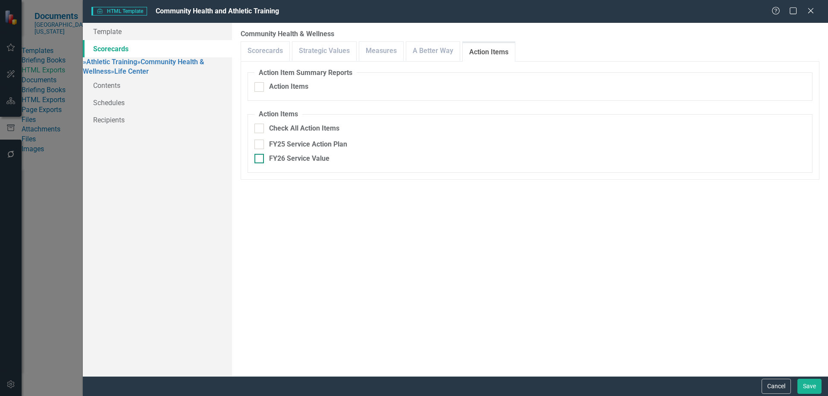
click at [326, 157] on div "FY26 Service Value" at bounding box center [299, 159] width 60 height 10
click at [260, 157] on input "FY26 Service Value" at bounding box center [257, 157] width 6 height 6
checkbox input "true"
click at [374, 53] on link "Measures" at bounding box center [381, 51] width 44 height 19
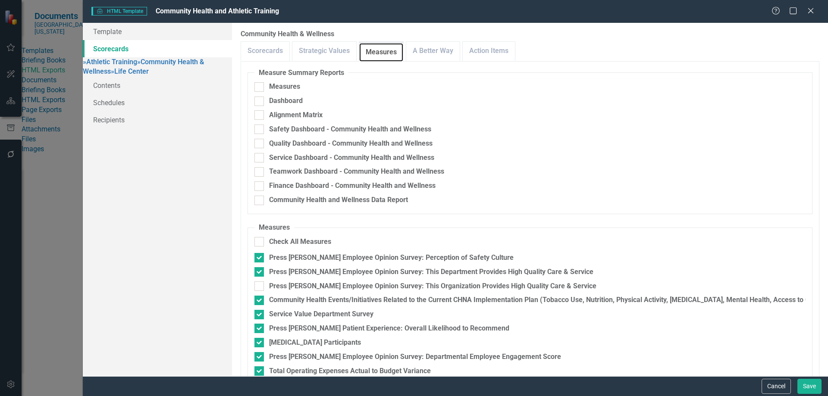
scroll to position [24, 0]
click at [813, 385] on button "Save" at bounding box center [809, 386] width 24 height 15
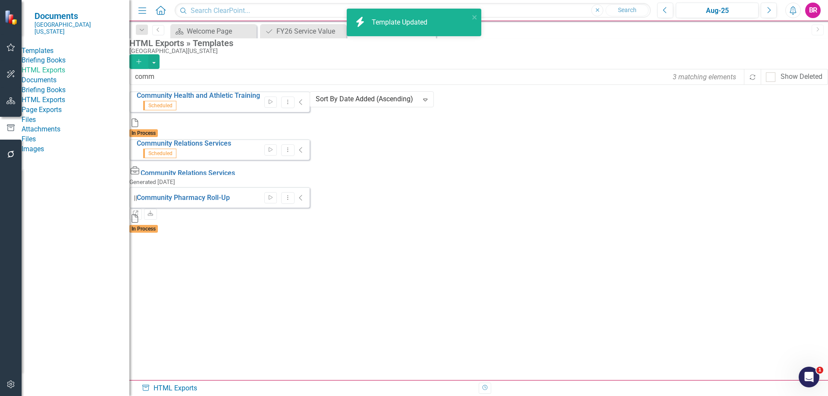
click at [295, 235] on div "Community Health and Athletic Training Scheduled Start Dropdown Menu Collapse F…" at bounding box center [219, 163] width 180 height 144
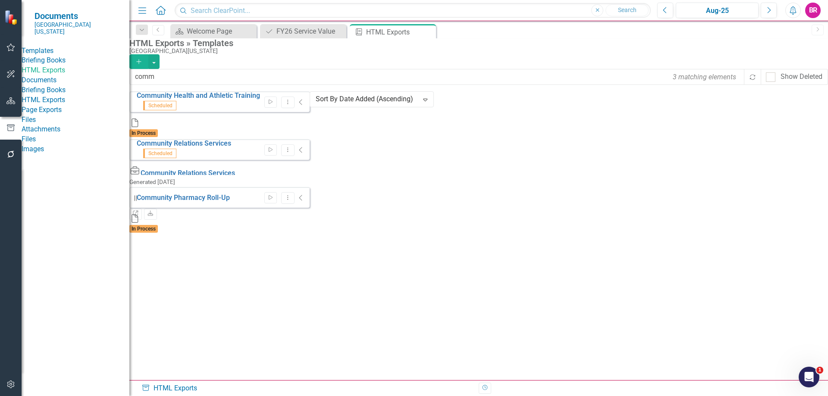
click at [15, 105] on button "button" at bounding box center [10, 101] width 19 height 18
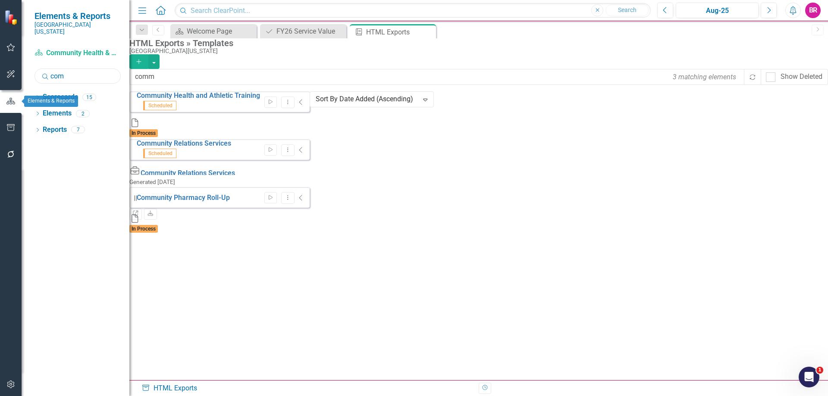
click at [88, 69] on input "com" at bounding box center [78, 76] width 86 height 15
type input "hosp"
click at [38, 95] on div "Dropdown" at bounding box center [38, 98] width 6 height 7
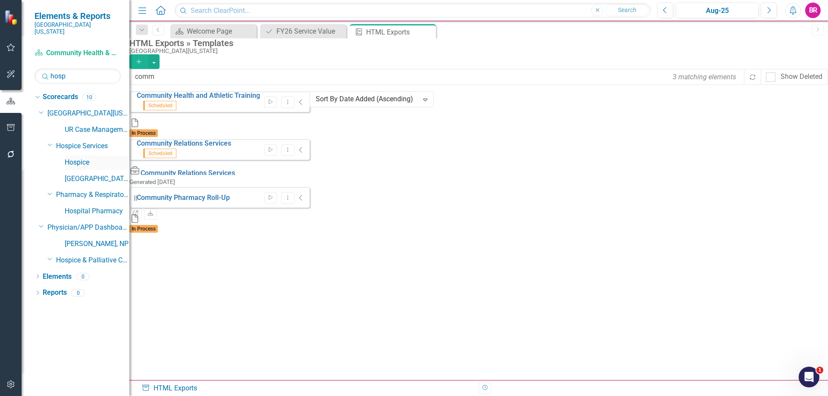
click at [80, 158] on link "Hospice" at bounding box center [97, 163] width 65 height 10
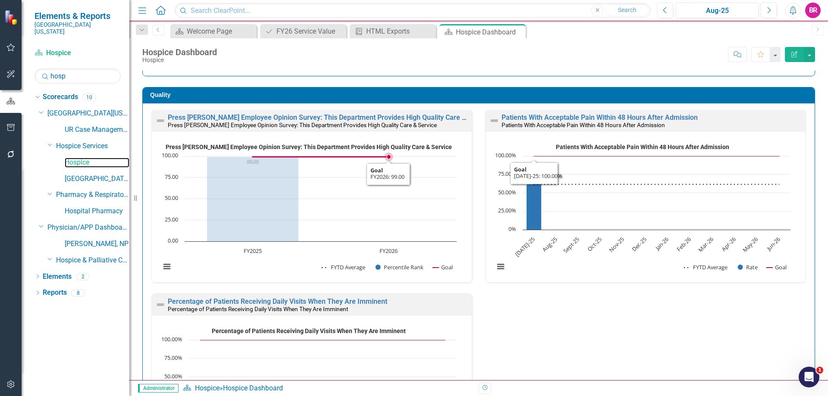
scroll to position [259, 0]
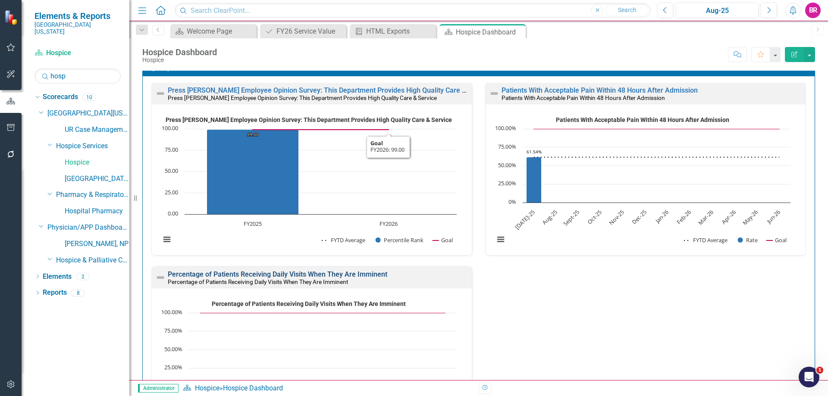
click at [349, 275] on link "Percentage of Patients Receiving Daily Visits When They Are Imminent" at bounding box center [278, 274] width 220 height 8
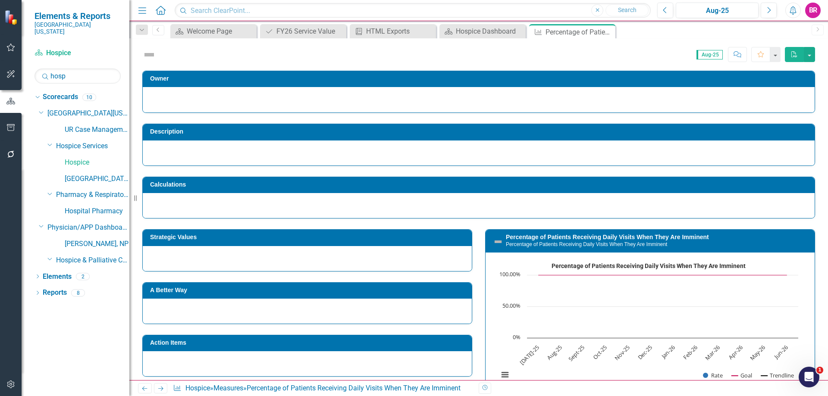
scroll to position [111, 0]
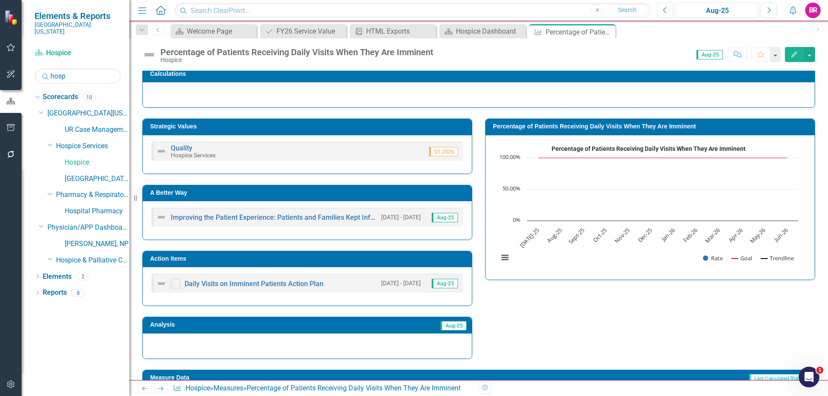
click at [257, 258] on h3 "Action Items" at bounding box center [308, 259] width 317 height 6
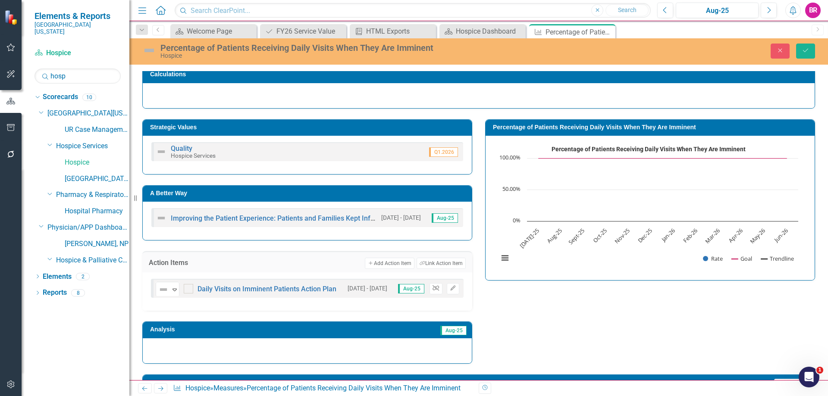
click at [433, 290] on icon "Unlink" at bounding box center [436, 288] width 6 height 5
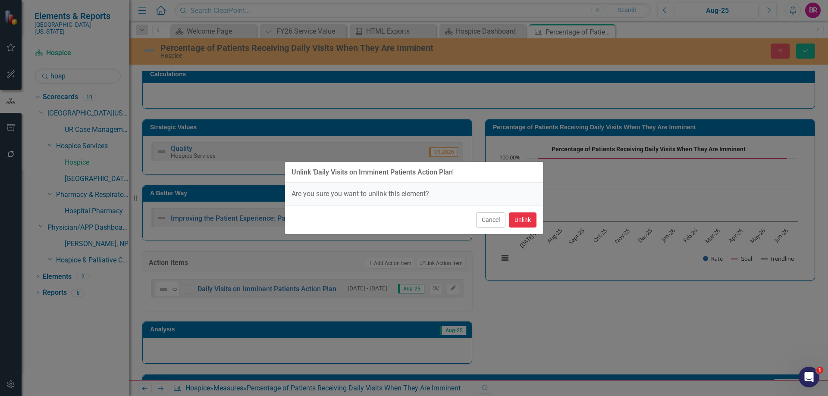
click at [519, 216] on button "Unlink" at bounding box center [523, 220] width 28 height 15
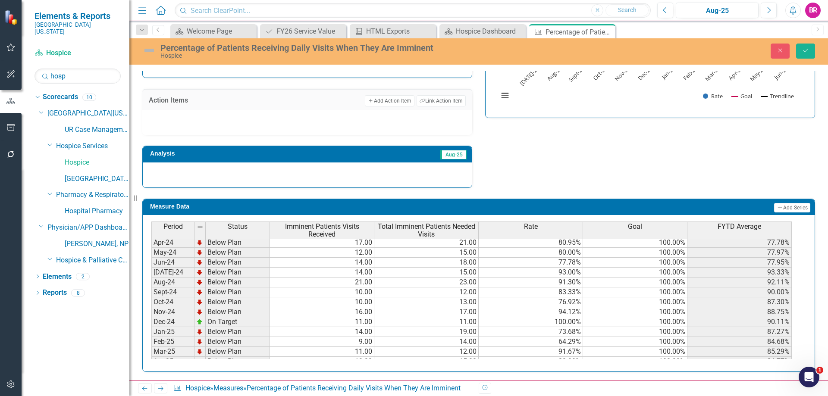
scroll to position [259, 0]
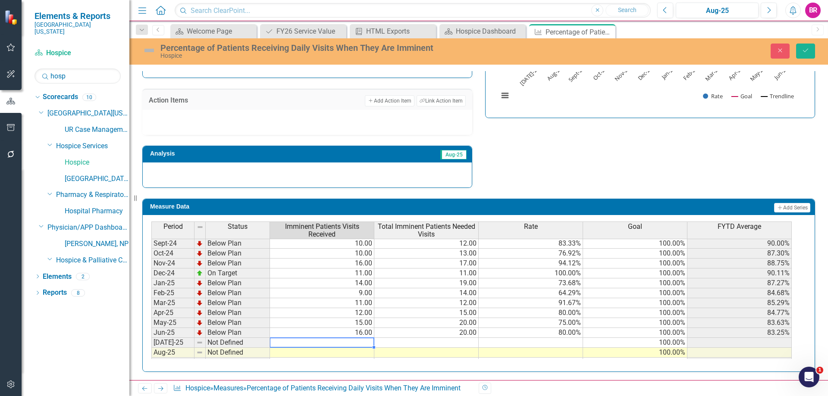
click at [365, 343] on tbody "[DATE]-23 Below Plan 5.00 6.00 83.33% 100.00% 83.33% Aug-23 Below Plan 12.00 18…" at bounding box center [471, 254] width 640 height 308
type textarea "15"
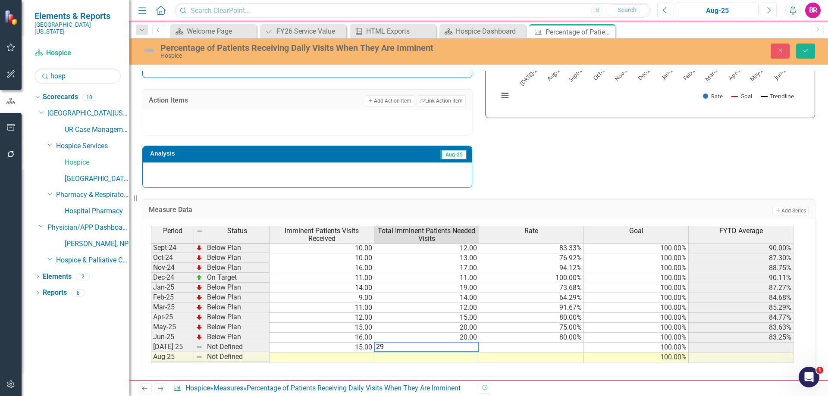
type textarea "2"
type textarea "19"
click at [809, 44] on button "Save" at bounding box center [805, 51] width 19 height 15
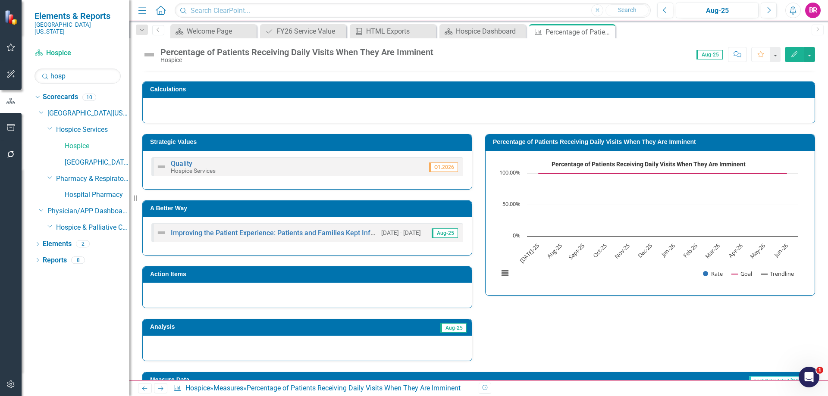
scroll to position [261, 0]
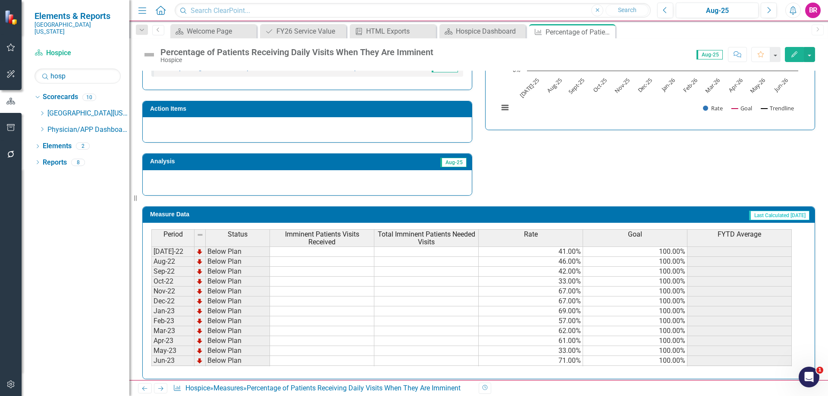
click at [529, 232] on span "Rate" at bounding box center [531, 235] width 14 height 8
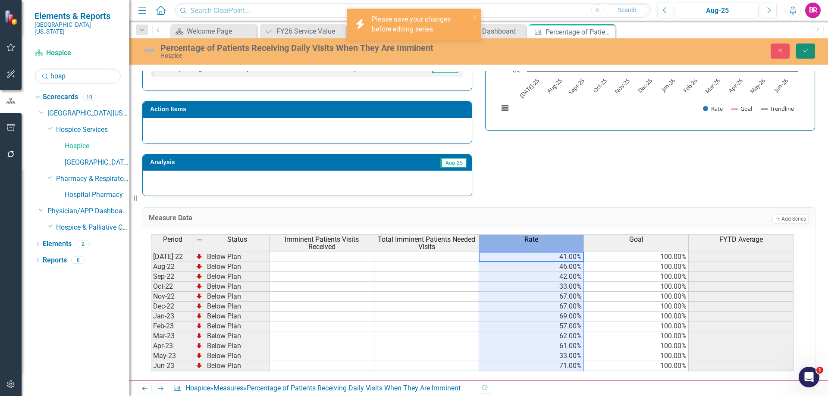
click at [807, 51] on icon "Save" at bounding box center [806, 50] width 8 height 6
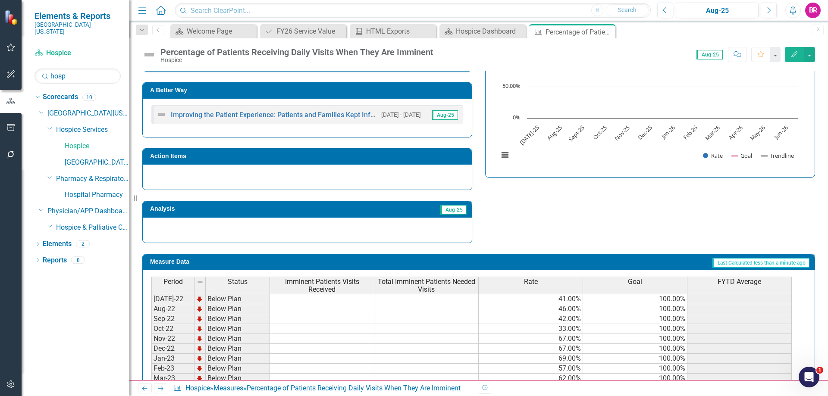
scroll to position [216, 0]
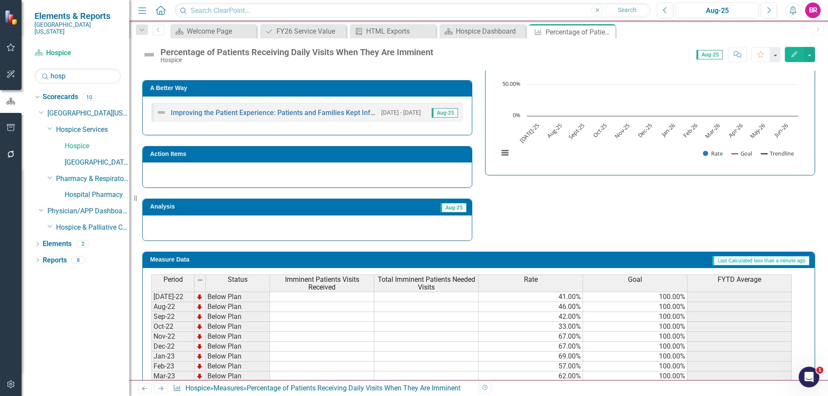
click at [538, 280] on div "Rate" at bounding box center [531, 279] width 104 height 9
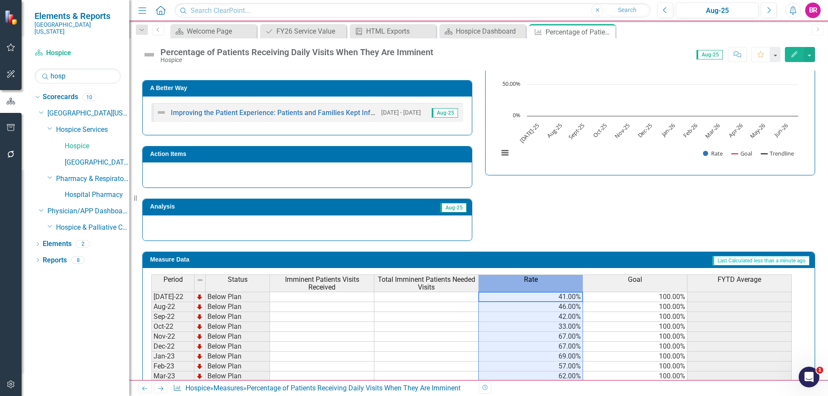
click at [538, 280] on div "Rate" at bounding box center [531, 279] width 104 height 9
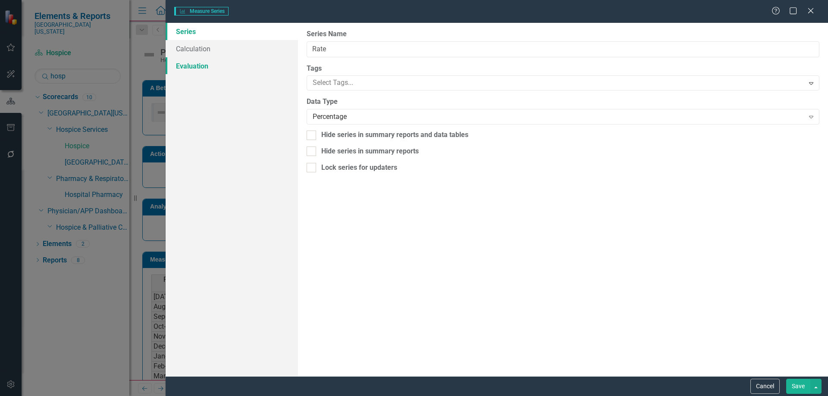
click at [180, 65] on link "Evaluation" at bounding box center [232, 65] width 132 height 17
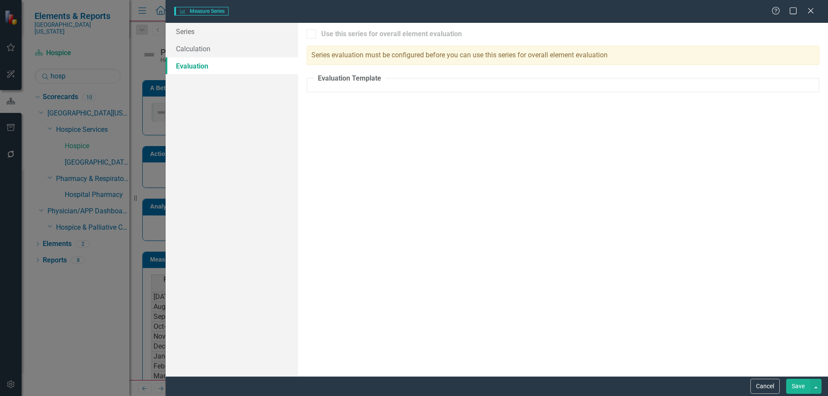
checkbox input "true"
click at [191, 46] on link "Calculation" at bounding box center [232, 48] width 132 height 17
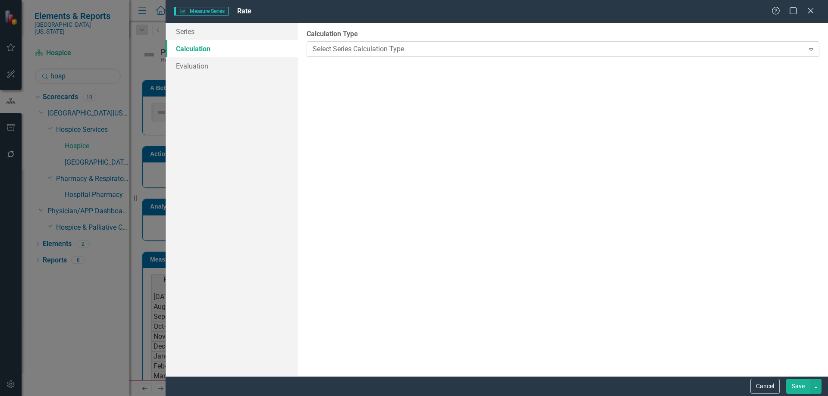
click at [370, 52] on div "Select Series Calculation Type" at bounding box center [558, 49] width 491 height 10
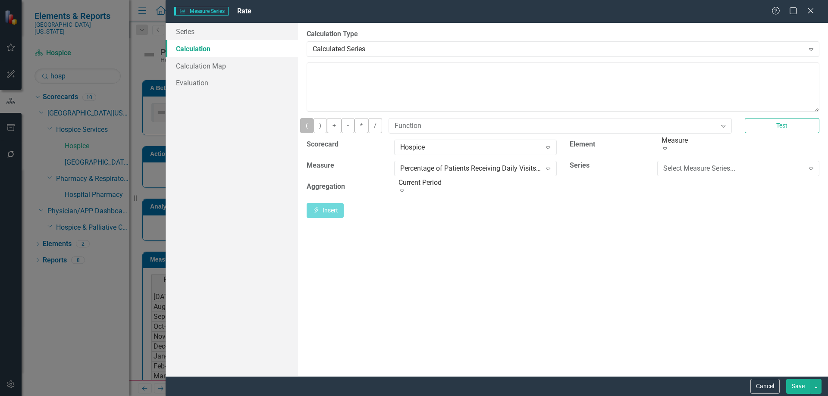
click at [314, 133] on button "(" at bounding box center [306, 125] width 13 height 15
click at [752, 172] on div "Select Measure Series..." at bounding box center [733, 168] width 141 height 10
click at [711, 396] on div "Imminent Patients Visits Received" at bounding box center [416, 403] width 814 height 10
click at [344, 211] on button "Insert Insert" at bounding box center [325, 210] width 37 height 15
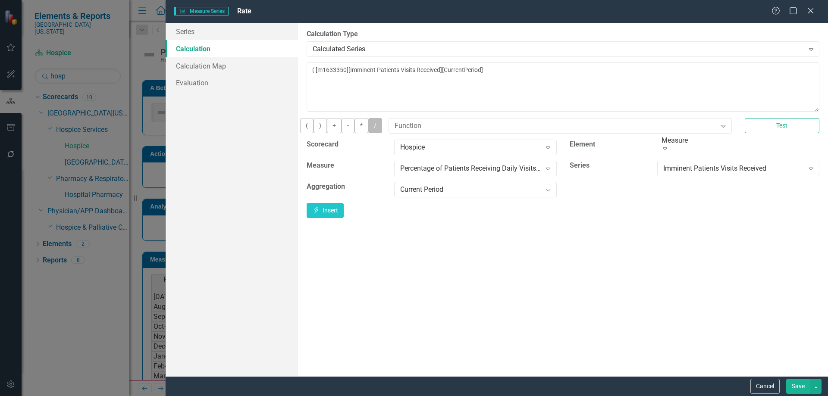
click at [382, 131] on button "/" at bounding box center [375, 125] width 14 height 15
click at [718, 168] on div "Imminent Patients Visits Received Expand" at bounding box center [738, 169] width 162 height 16
click at [320, 213] on icon "Insert" at bounding box center [316, 210] width 8 height 6
click at [327, 133] on button ")" at bounding box center [320, 125] width 13 height 15
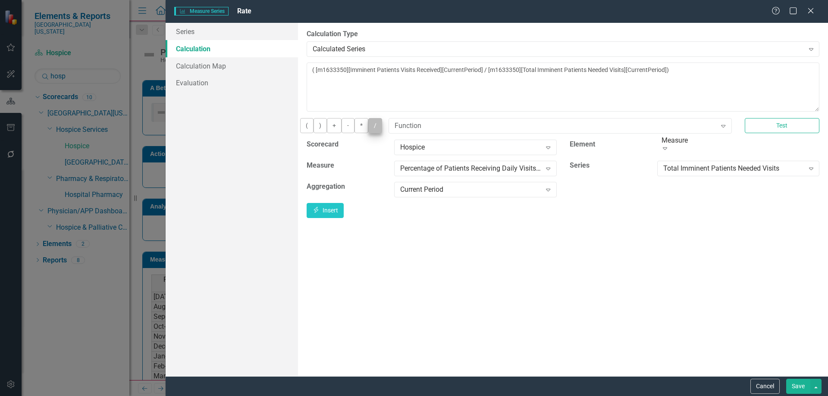
click at [368, 133] on button "*" at bounding box center [361, 125] width 14 height 15
type textarea "( [m1633350][Imminent Patients Visits Received][CurrentPeriod] / [m1633350][Tot…"
click at [799, 390] on button "Save" at bounding box center [798, 386] width 24 height 15
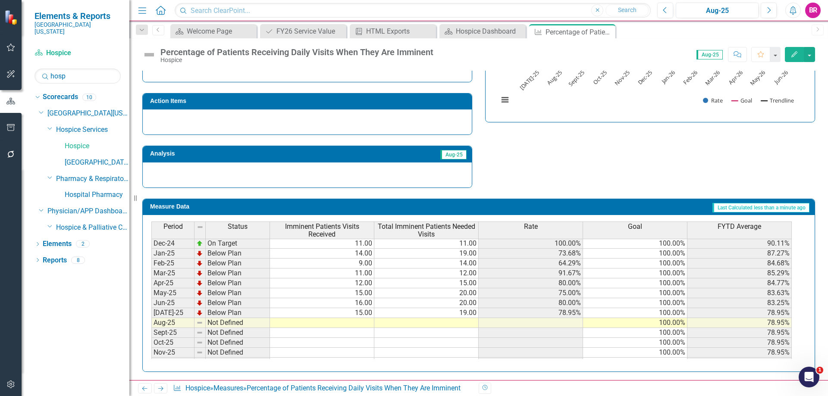
scroll to position [302, 0]
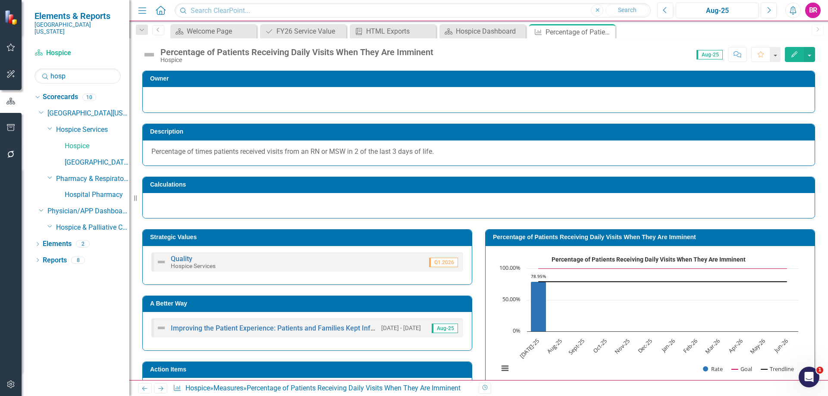
scroll to position [302, 0]
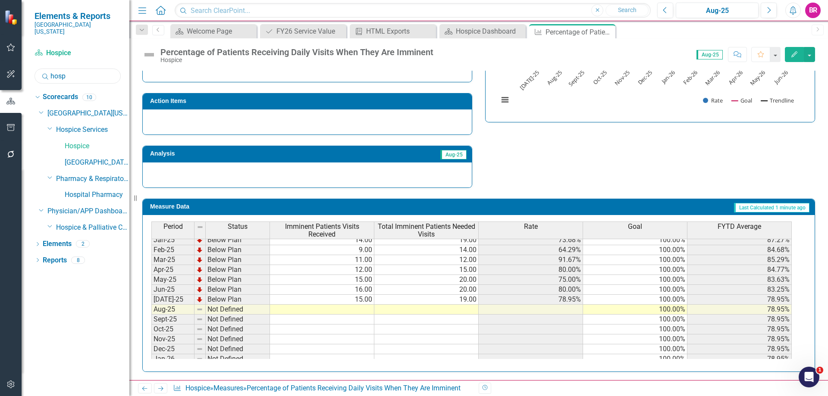
click at [69, 69] on input "hosp" at bounding box center [78, 76] width 86 height 15
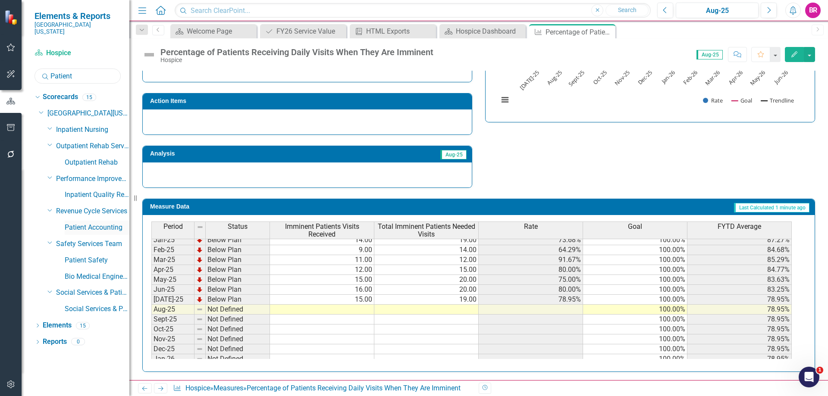
type input "Patient"
drag, startPoint x: 102, startPoint y: 220, endPoint x: 1, endPoint y: 194, distance: 103.9
click at [102, 223] on link "Patient Accounting" at bounding box center [97, 228] width 65 height 10
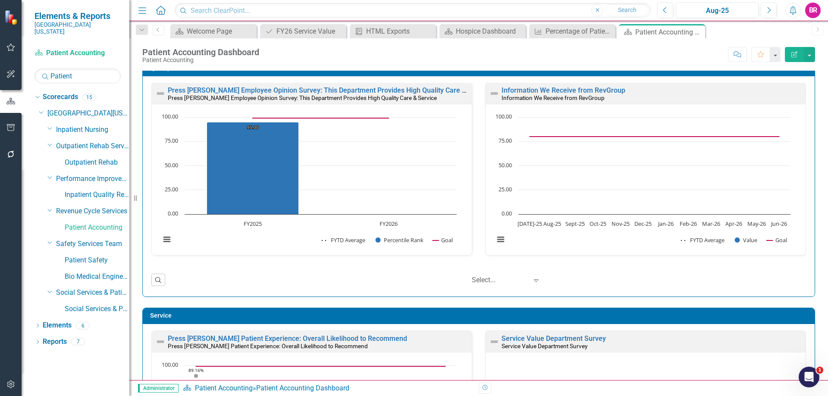
scroll to position [345, 0]
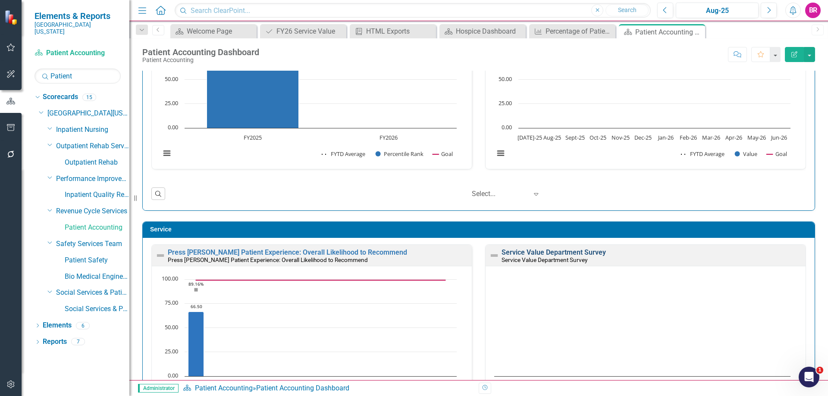
click at [542, 251] on link "Service Value Department Survey" at bounding box center [554, 252] width 104 height 8
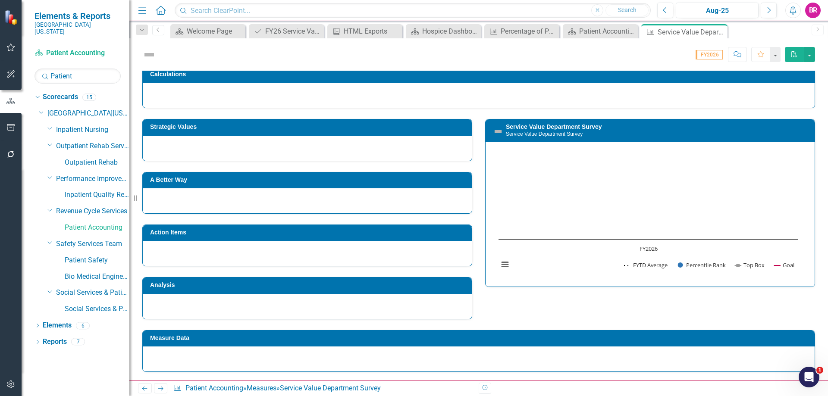
scroll to position [124, 0]
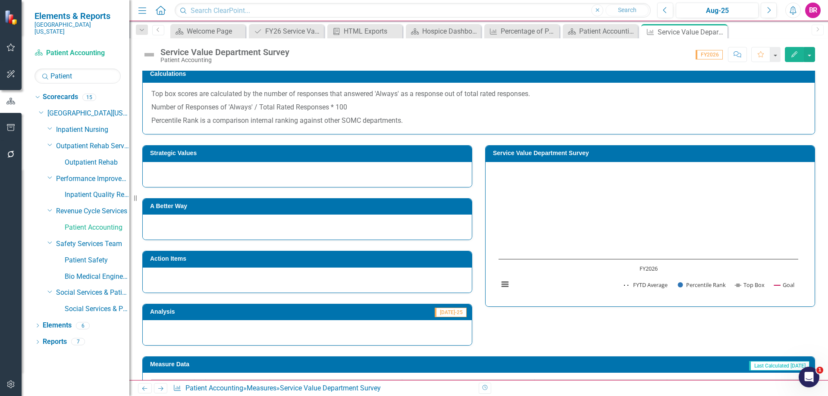
click at [524, 151] on h3 "Service Value Department Survey" at bounding box center [651, 153] width 317 height 6
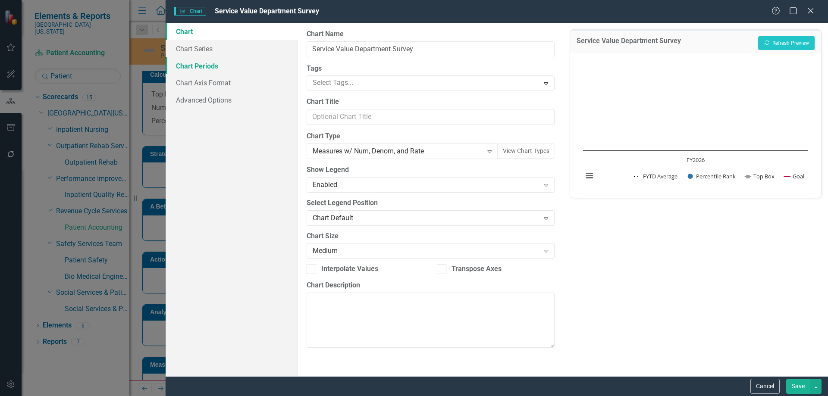
click at [196, 73] on link "Chart Periods" at bounding box center [232, 65] width 132 height 17
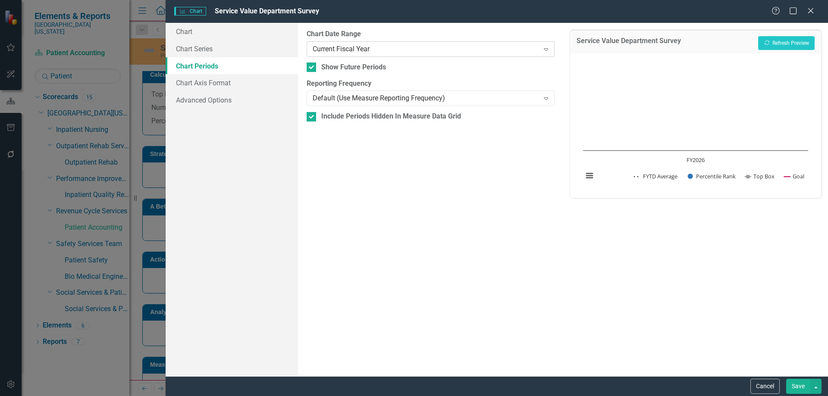
click at [340, 48] on div "Current Fiscal Year" at bounding box center [426, 49] width 226 height 10
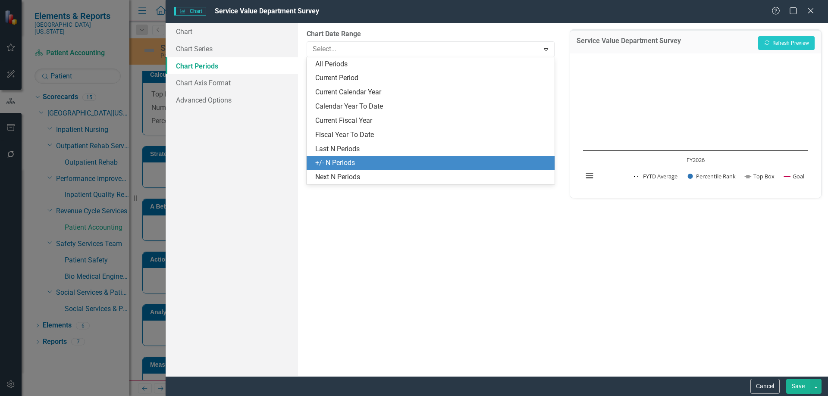
click at [346, 164] on div "+/- N Periods" at bounding box center [432, 163] width 234 height 10
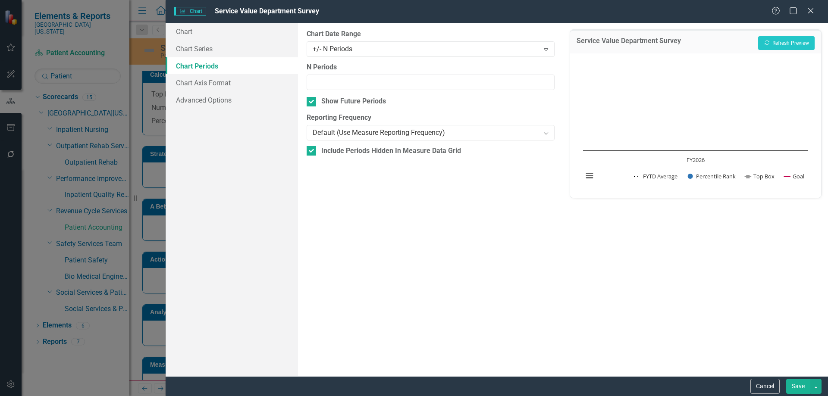
click at [806, 386] on button "Save" at bounding box center [798, 386] width 24 height 15
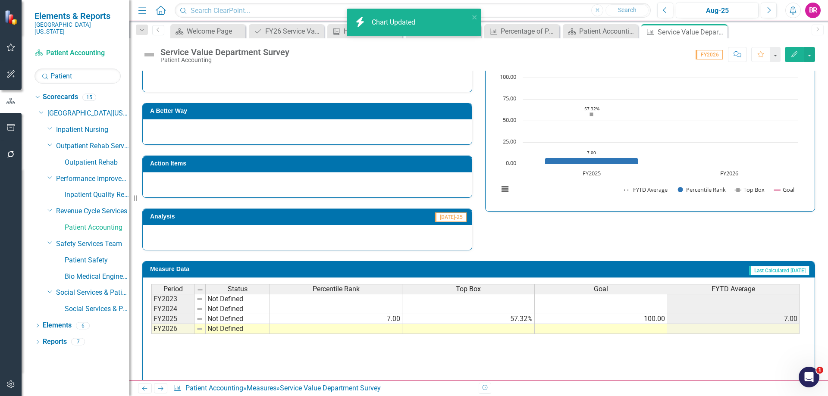
scroll to position [231, 0]
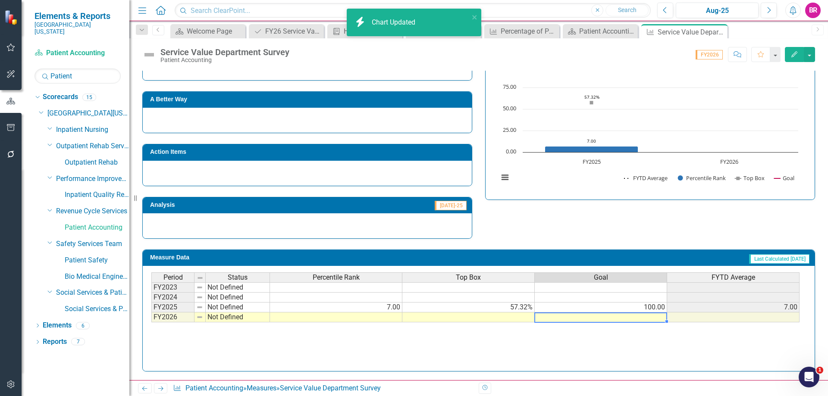
click at [634, 320] on td at bounding box center [601, 318] width 132 height 10
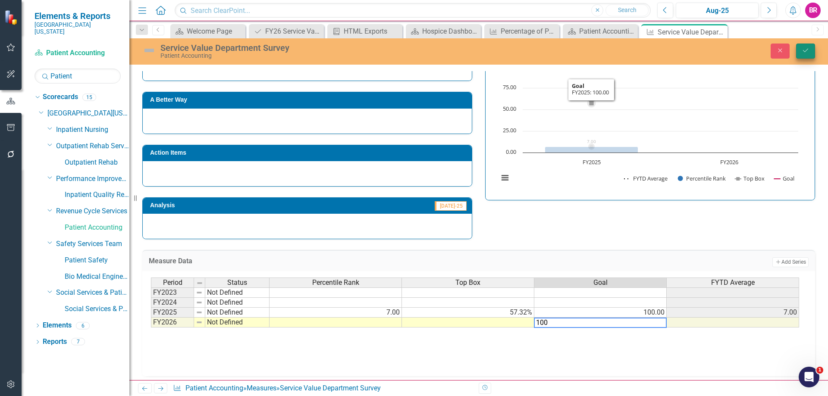
type textarea "100"
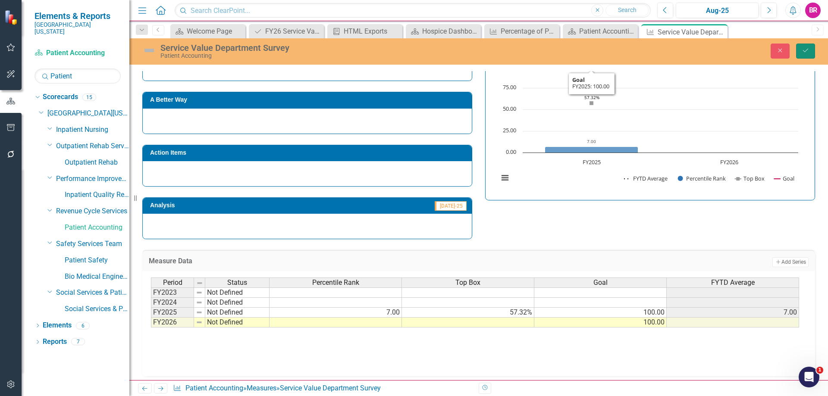
click at [803, 54] on button "Save" at bounding box center [805, 51] width 19 height 15
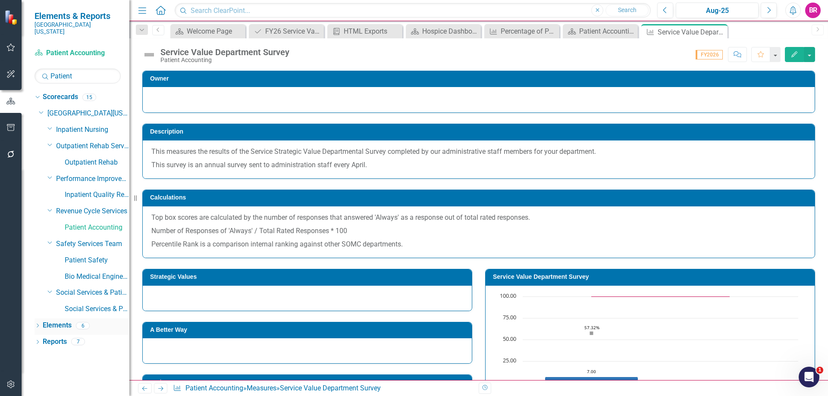
click at [54, 321] on link "Elements" at bounding box center [57, 326] width 29 height 10
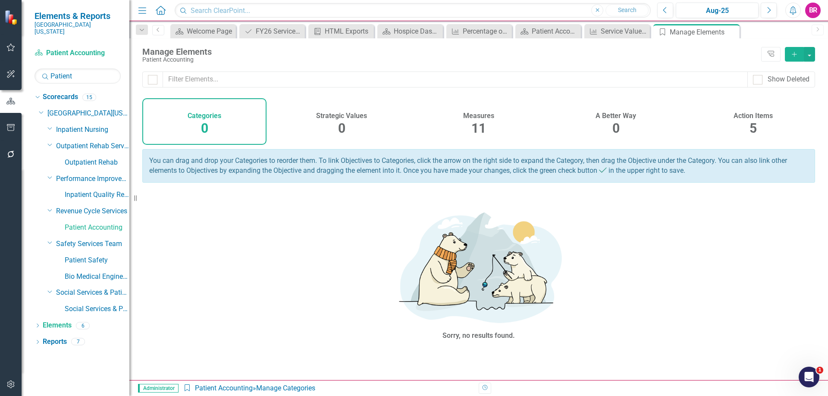
click at [757, 122] on div "Action Items 5" at bounding box center [753, 121] width 124 height 47
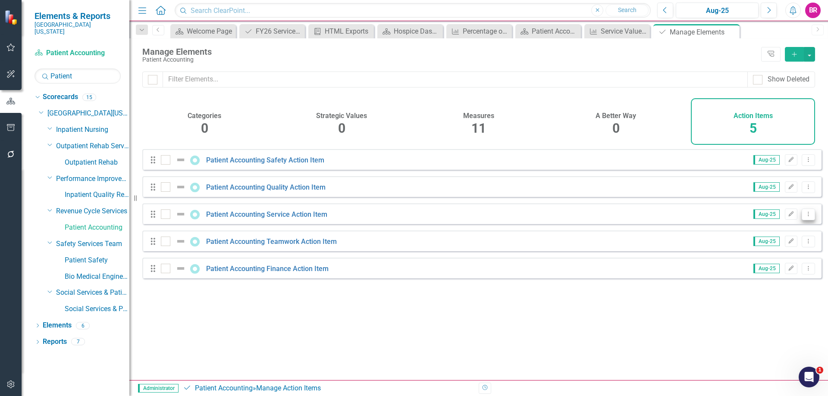
click at [805, 217] on icon "Dropdown Menu" at bounding box center [808, 214] width 7 height 6
click at [772, 267] on link "Copy Duplicate Action Item" at bounding box center [765, 267] width 86 height 16
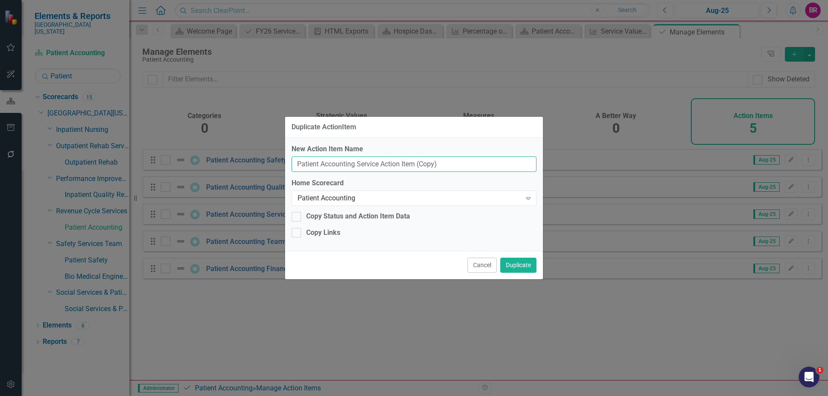
drag, startPoint x: 458, startPoint y: 167, endPoint x: 81, endPoint y: 148, distance: 378.2
click at [81, 148] on div "Duplicate ActionItem New Action Item Name Patient Accounting Service Action Ite…" at bounding box center [414, 198] width 828 height 396
type input "FY26 Service Value"
click at [510, 263] on button "Duplicate" at bounding box center [518, 265] width 36 height 15
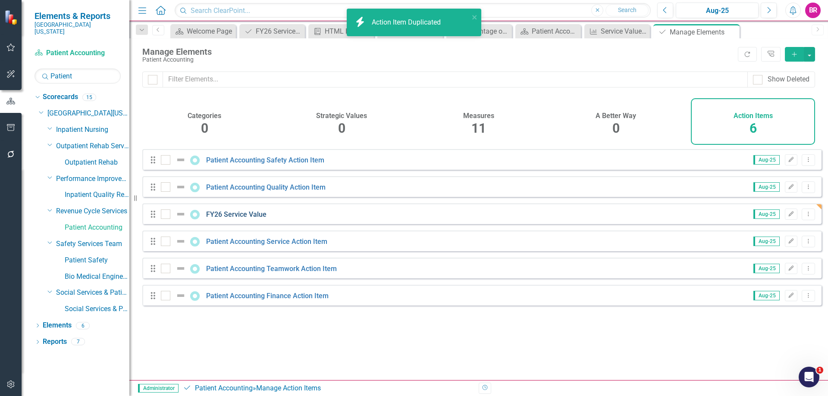
click at [245, 219] on link "FY26 Service Value" at bounding box center [236, 214] width 60 height 8
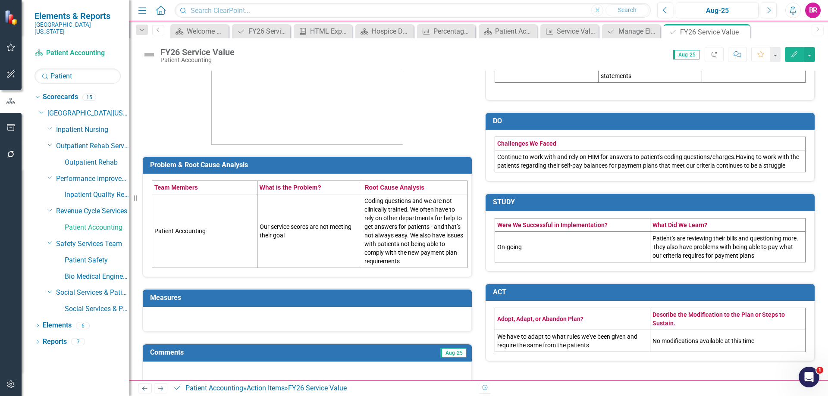
scroll to position [143, 0]
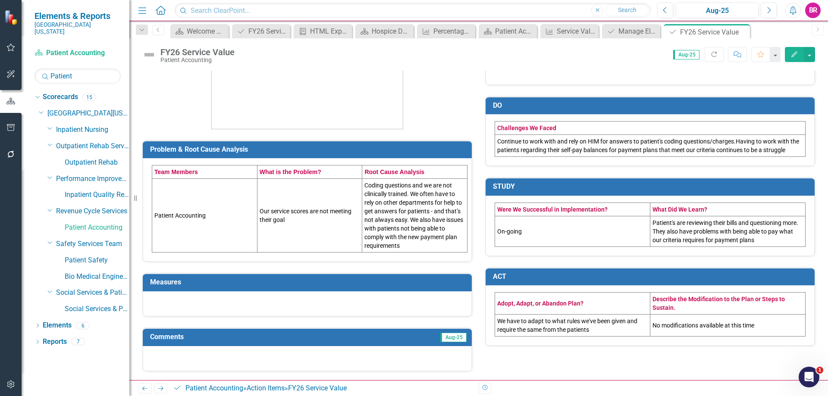
click at [261, 283] on h3 "Measures" at bounding box center [308, 283] width 317 height 8
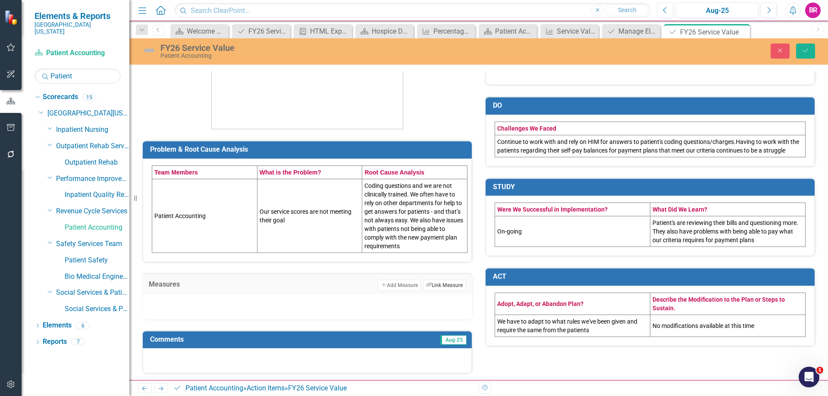
click at [437, 289] on button "Link Tag Link Measure" at bounding box center [444, 285] width 43 height 11
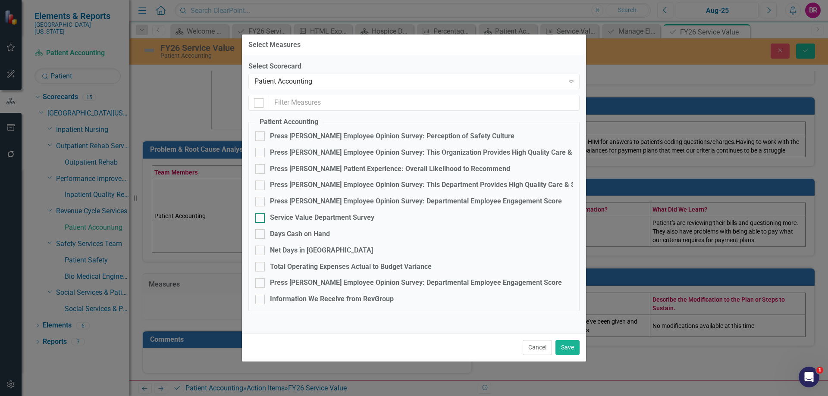
click at [303, 220] on div "Service Value Department Survey" at bounding box center [322, 218] width 104 height 10
click at [261, 219] on input "Service Value Department Survey" at bounding box center [258, 216] width 6 height 6
checkbox input "true"
click at [564, 346] on button "Save" at bounding box center [567, 347] width 24 height 15
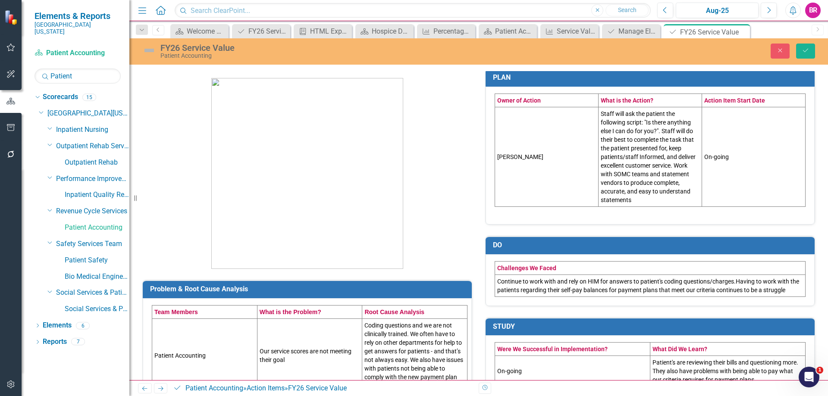
scroll to position [0, 0]
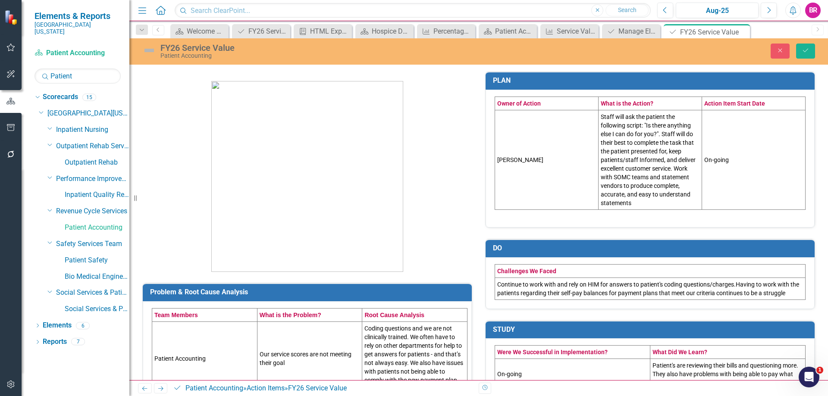
click at [646, 167] on td "Staff will ask the patient the following script: "Is there anything else I can …" at bounding box center [651, 160] width 104 height 100
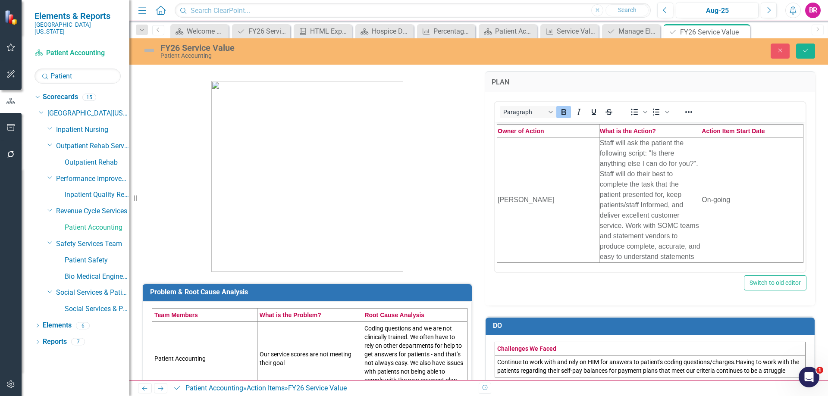
drag, startPoint x: 1140, startPoint y: 289, endPoint x: 649, endPoint y: 167, distance: 506.4
click at [649, 167] on td "Staff will ask the patient the following script: "Is there anything else I can …" at bounding box center [650, 199] width 102 height 125
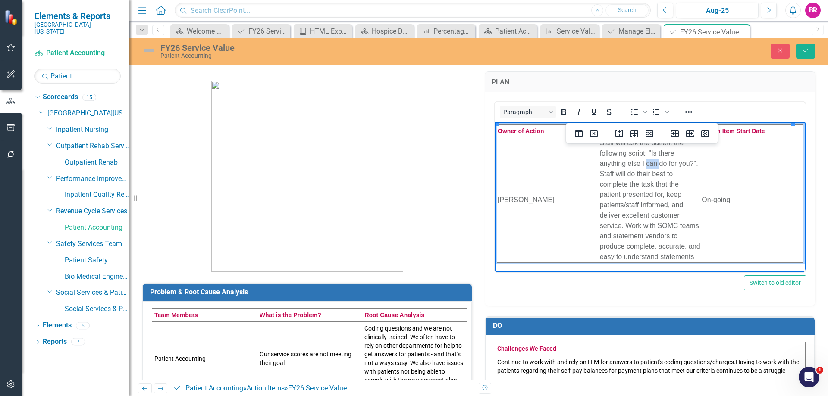
click at [649, 167] on td "Staff will ask the patient the following script: "Is there anything else I can …" at bounding box center [650, 199] width 102 height 125
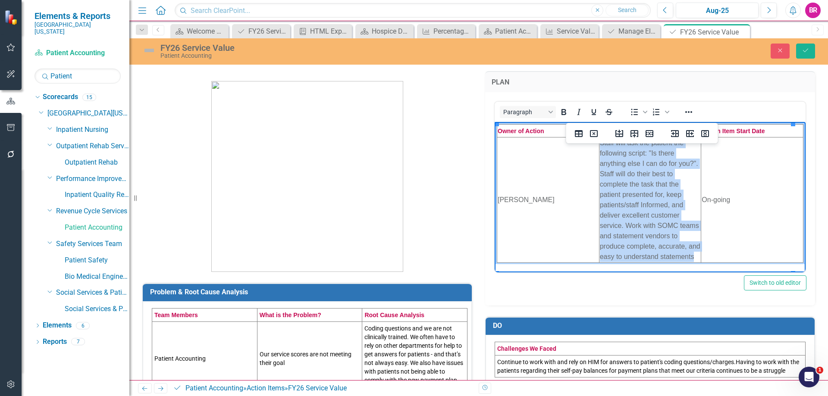
click at [649, 167] on td "Staff will ask the patient the following script: "Is there anything else I can …" at bounding box center [650, 199] width 102 height 125
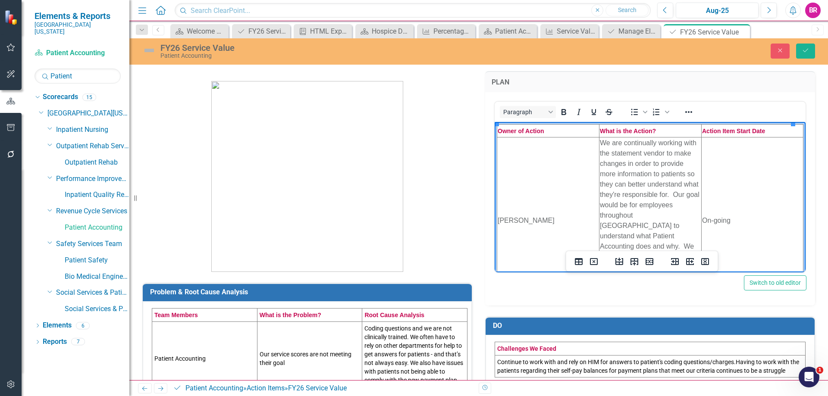
click at [735, 214] on td "On-going" at bounding box center [753, 220] width 102 height 167
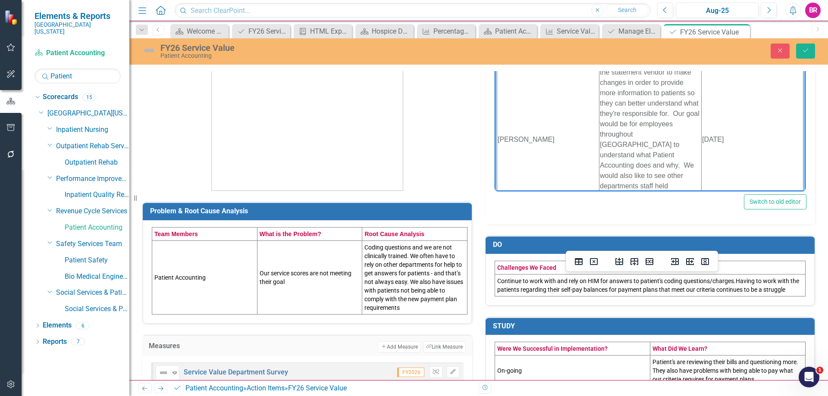
scroll to position [86, 0]
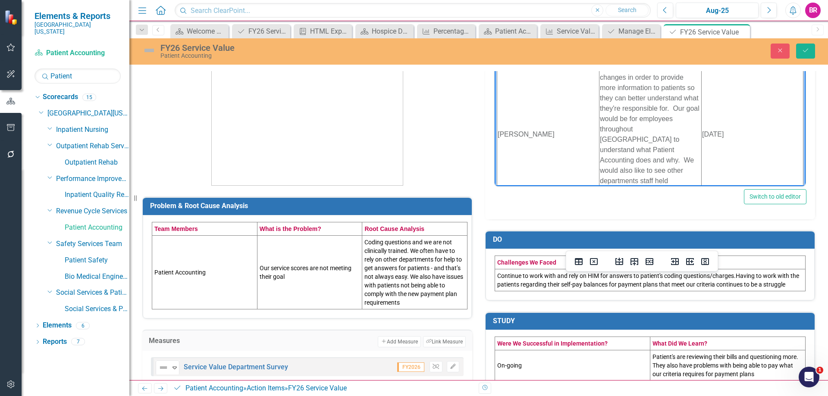
click at [299, 291] on td "Our service scores are not meeting their goal" at bounding box center [309, 272] width 105 height 74
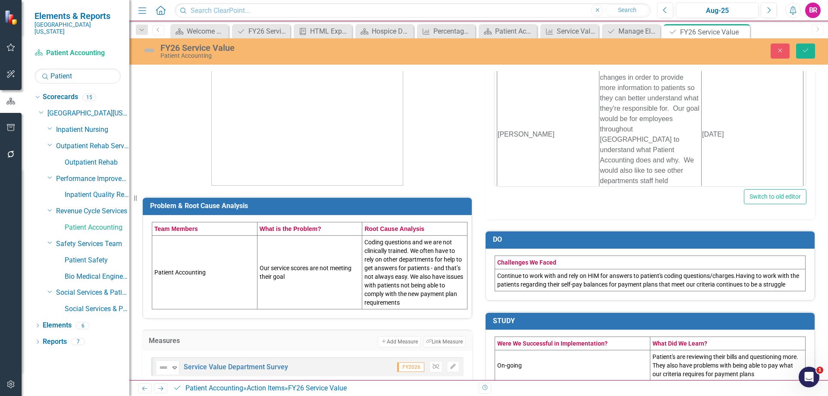
click at [299, 291] on td "Our service scores are not meeting their goal" at bounding box center [309, 272] width 105 height 74
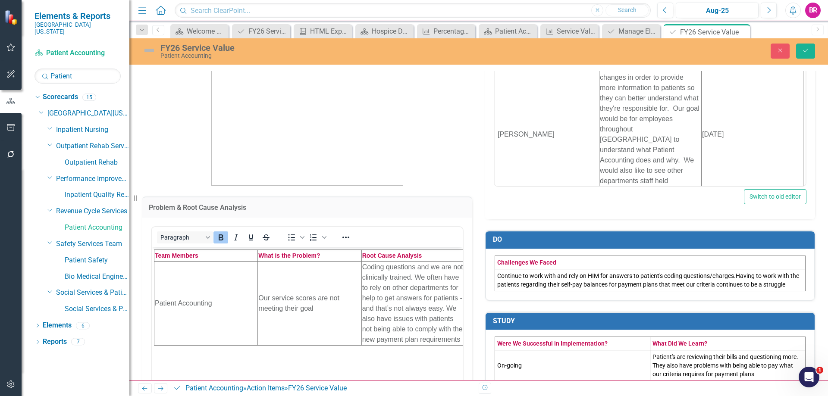
scroll to position [0, 0]
click at [311, 298] on td "Our service scores are not meeting their goal" at bounding box center [310, 303] width 104 height 84
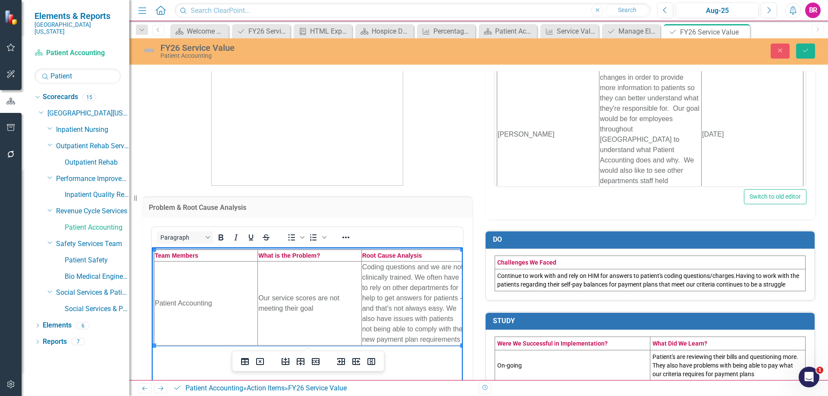
click at [313, 308] on td "Our service scores are not meeting their goal" at bounding box center [310, 303] width 104 height 84
click at [404, 307] on td "Coding questions and we are not clinically trained. We often have to rely on ot…" at bounding box center [413, 303] width 104 height 84
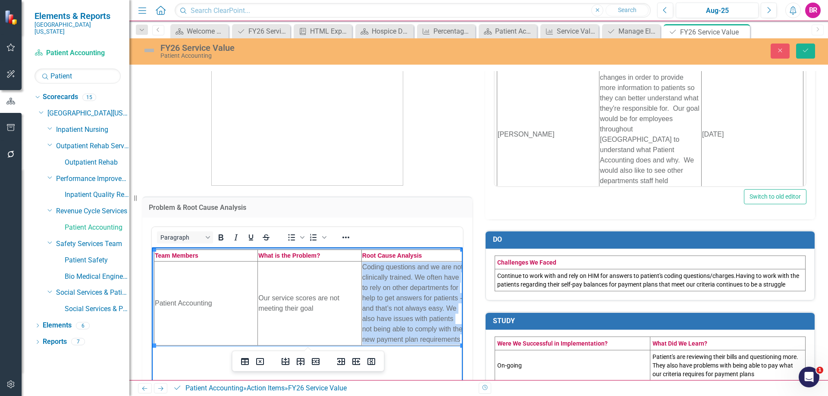
click at [404, 307] on td "Coding questions and we are not clinically trained. We often have to rely on ot…" at bounding box center [413, 303] width 104 height 84
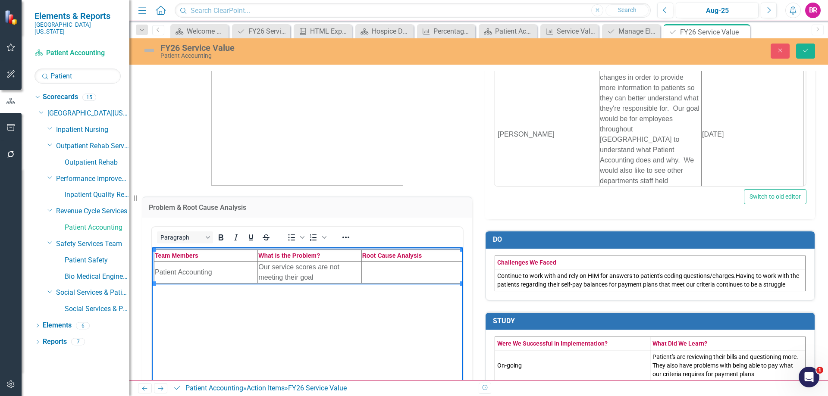
click at [382, 270] on td "Rich Text Area. Press ALT-0 for help." at bounding box center [413, 272] width 104 height 22
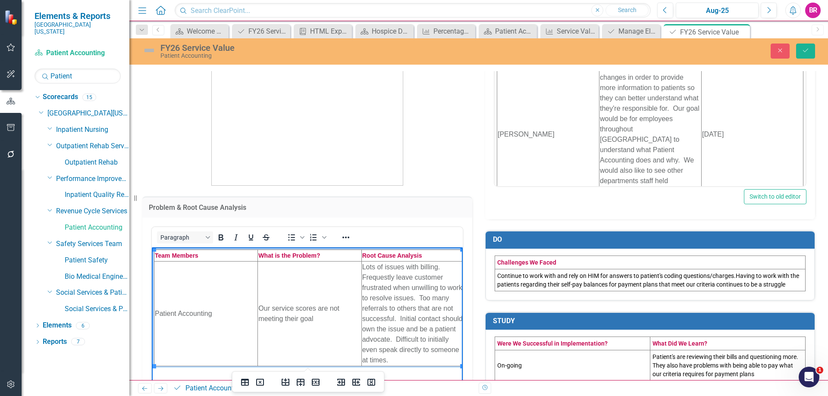
click at [631, 278] on td "Continue to work with and rely on HIM for answers to patient's coding questions…" at bounding box center [650, 280] width 311 height 22
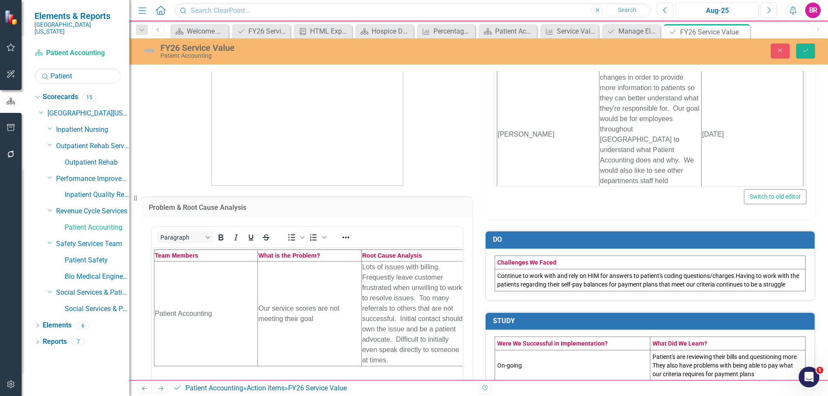
click at [631, 278] on td "Continue to work with and rely on HIM for answers to patient's coding questions…" at bounding box center [650, 280] width 311 height 22
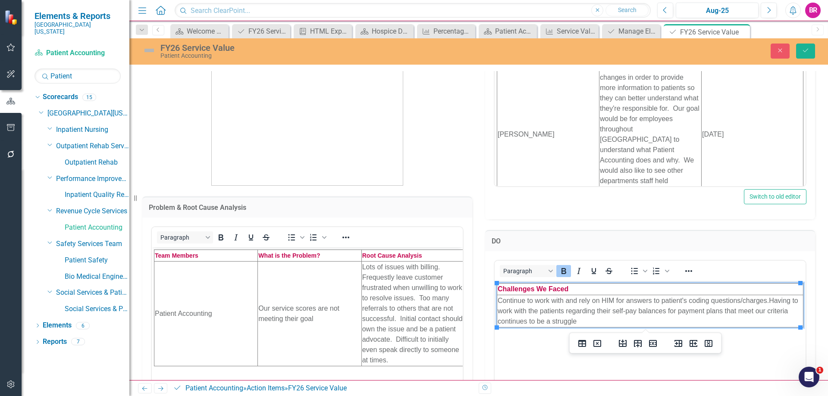
click at [622, 304] on td "Continue to work with and rely on HIM for answers to patient's coding questions…" at bounding box center [650, 311] width 306 height 32
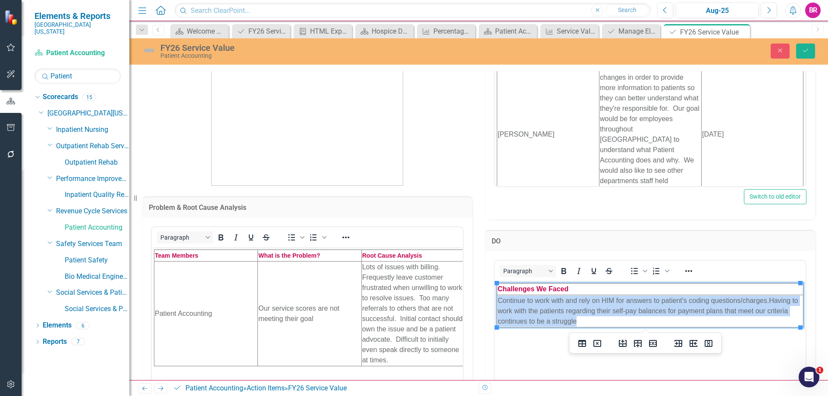
click at [622, 304] on td "Continue to work with and rely on HIM for answers to patient's coding questions…" at bounding box center [650, 311] width 306 height 32
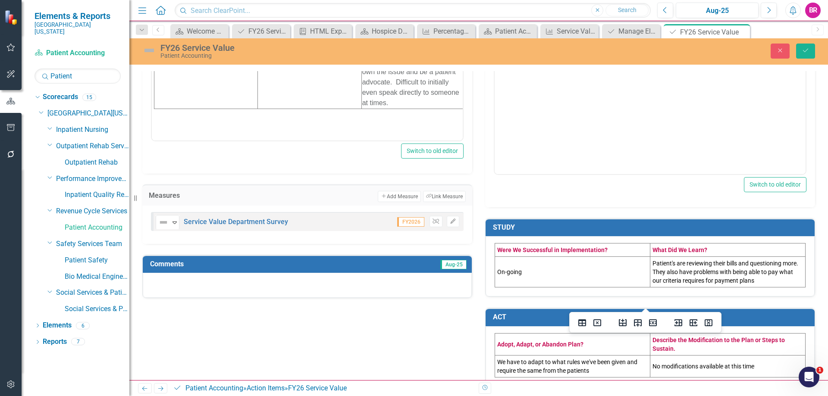
scroll to position [345, 0]
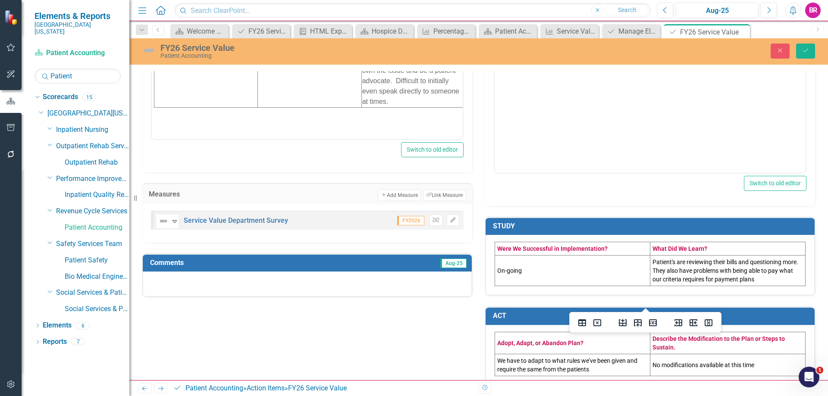
click at [527, 278] on td "On-going" at bounding box center [572, 271] width 155 height 31
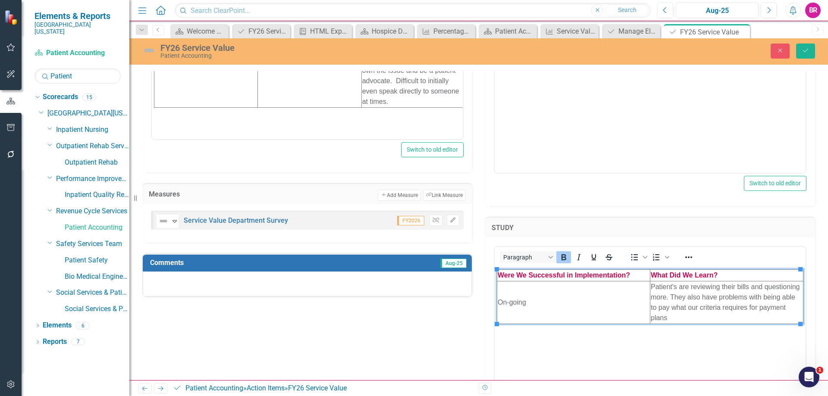
scroll to position [0, 0]
click at [528, 312] on td "On-going" at bounding box center [573, 303] width 153 height 43
click at [687, 303] on td "Patient's are reviewing their bills and questioning more. They also have proble…" at bounding box center [726, 303] width 153 height 43
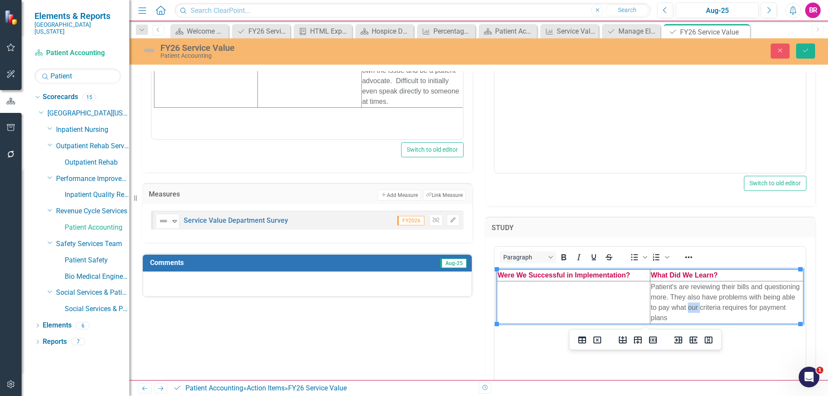
click at [687, 303] on td "Patient's are reviewing their bills and questioning more. They also have proble…" at bounding box center [726, 303] width 153 height 43
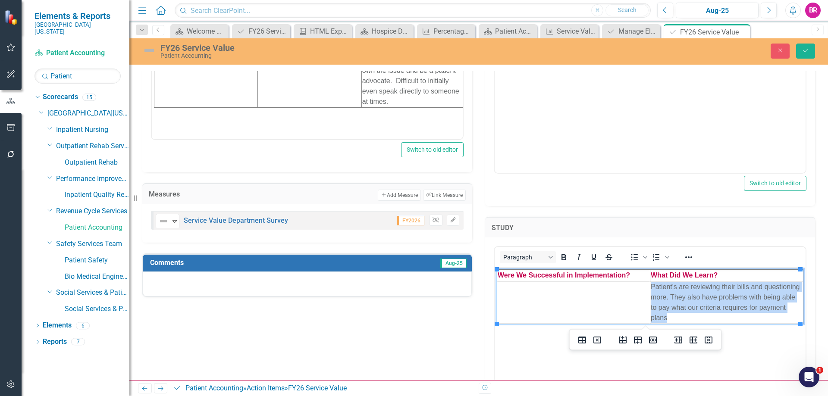
click at [687, 303] on td "Patient's are reviewing their bills and questioning more. They also have proble…" at bounding box center [726, 303] width 153 height 43
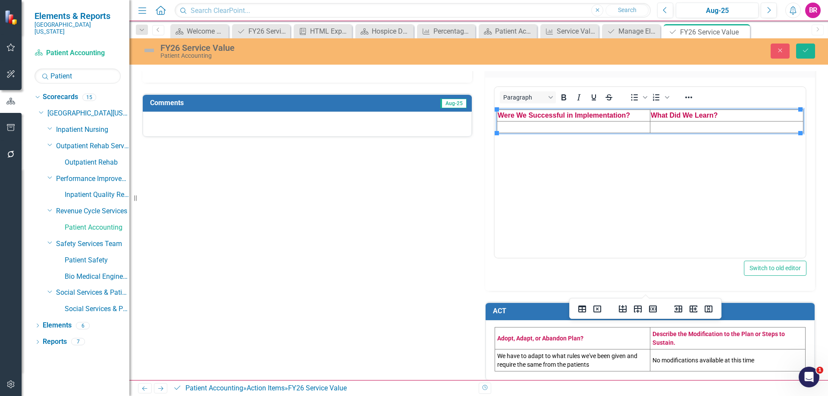
scroll to position [514, 0]
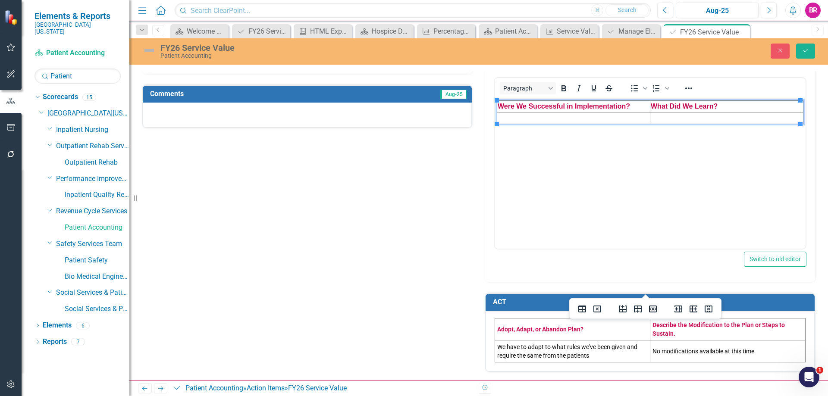
click at [514, 353] on td "We have to adapt to what rules we've been given and require the same from the p…" at bounding box center [572, 351] width 155 height 22
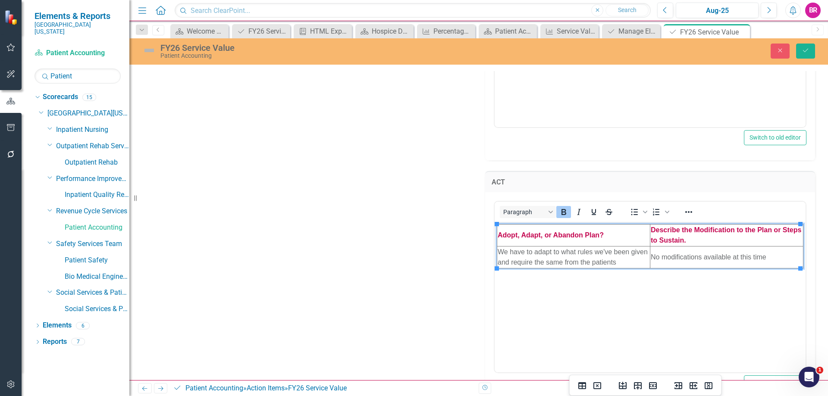
scroll to position [669, 0]
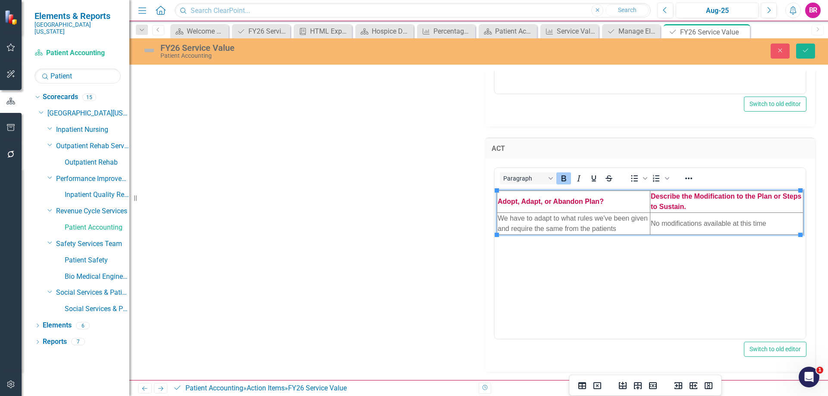
click at [561, 232] on td "We have to adapt to what rules we've been given and require the same from the p…" at bounding box center [573, 224] width 153 height 22
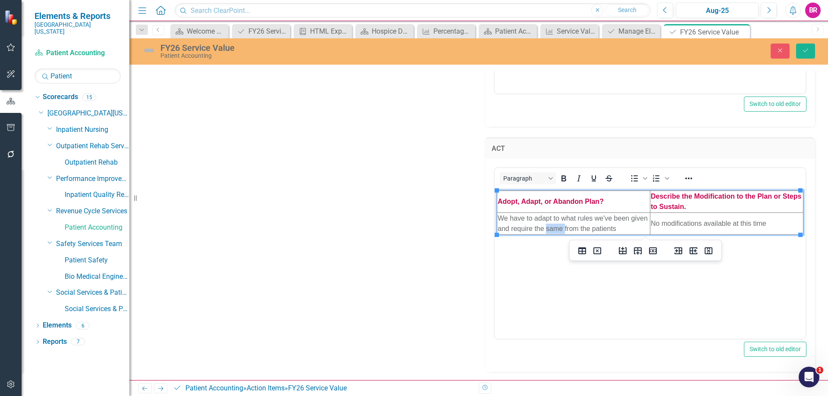
click at [561, 232] on td "We have to adapt to what rules we've been given and require the same from the p…" at bounding box center [573, 224] width 153 height 22
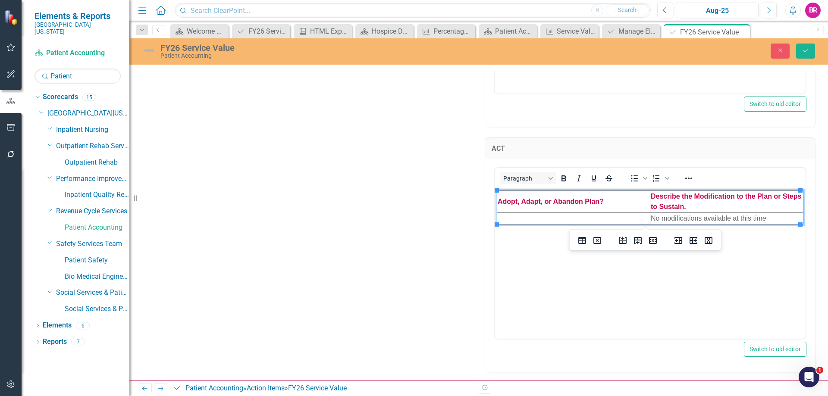
click at [684, 220] on td "No modifications available at this time" at bounding box center [726, 219] width 153 height 12
click at [806, 49] on icon "Save" at bounding box center [806, 50] width 8 height 6
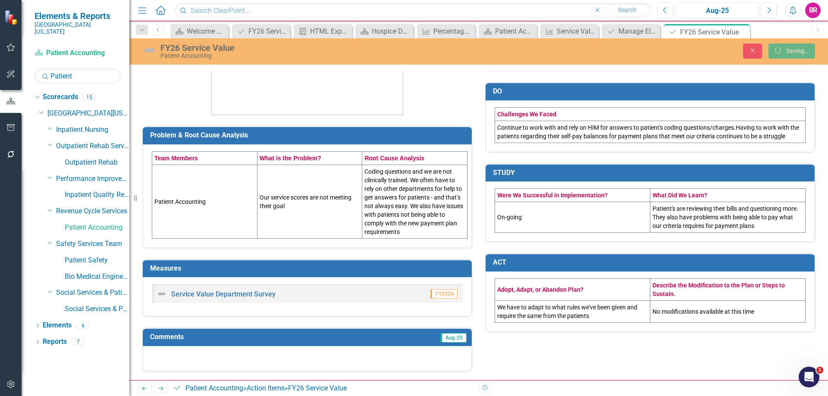
scroll to position [157, 0]
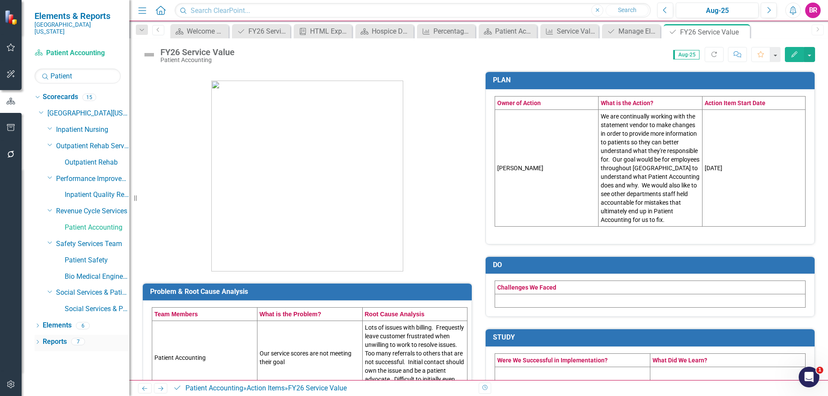
click at [60, 337] on link "Reports" at bounding box center [55, 342] width 24 height 10
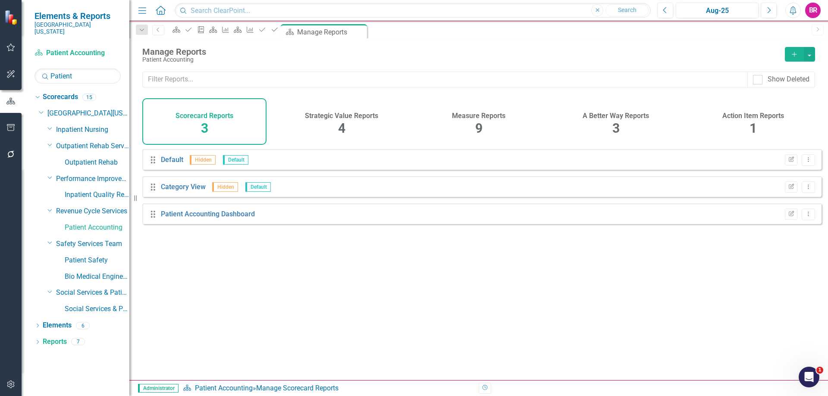
click at [482, 115] on h4 "Measure Reports" at bounding box center [478, 116] width 53 height 8
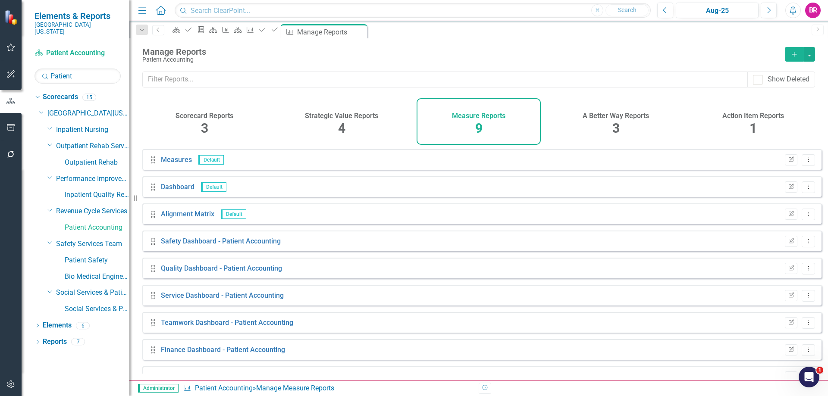
click at [12, 128] on icon "button" at bounding box center [10, 127] width 9 height 7
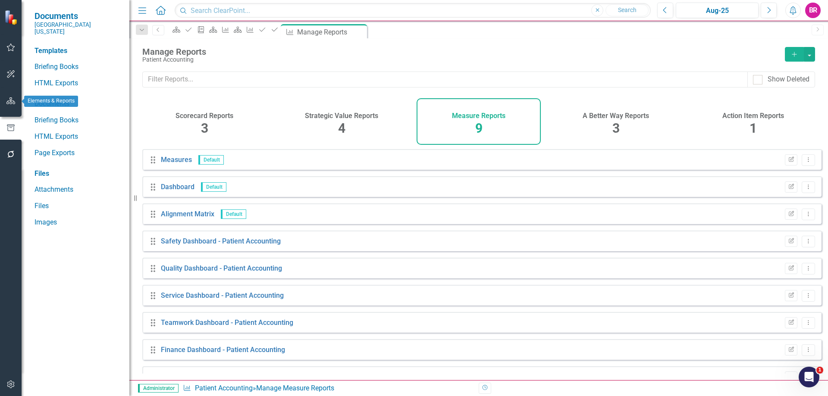
click at [13, 104] on icon "button" at bounding box center [10, 100] width 9 height 7
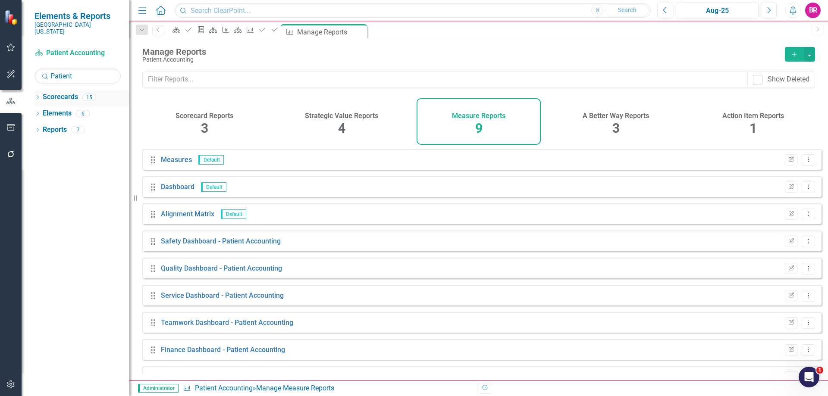
click at [35, 90] on div "Dropdown Scorecards 15" at bounding box center [82, 98] width 95 height 16
click at [36, 96] on icon "Dropdown" at bounding box center [38, 98] width 6 height 5
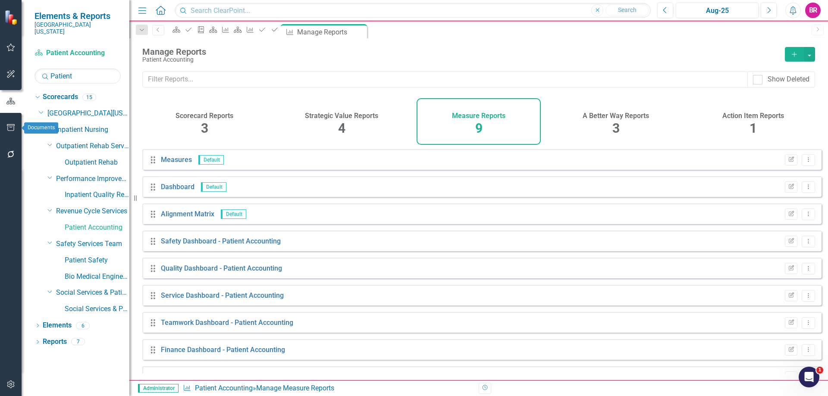
click at [10, 125] on icon "button" at bounding box center [10, 127] width 9 height 7
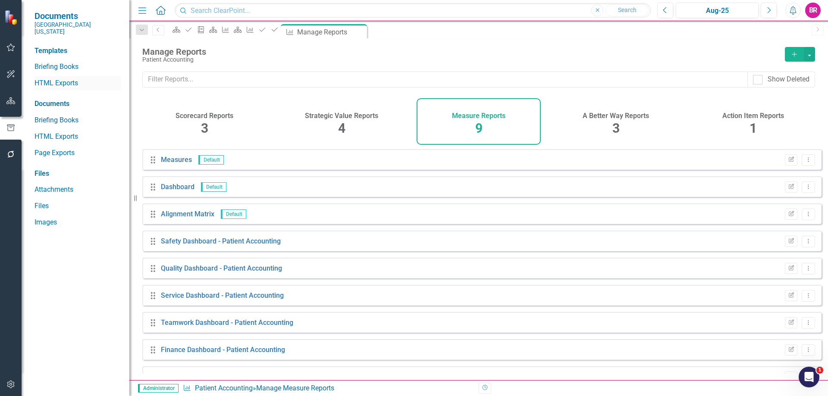
click at [63, 78] on link "HTML Exports" at bounding box center [78, 83] width 86 height 10
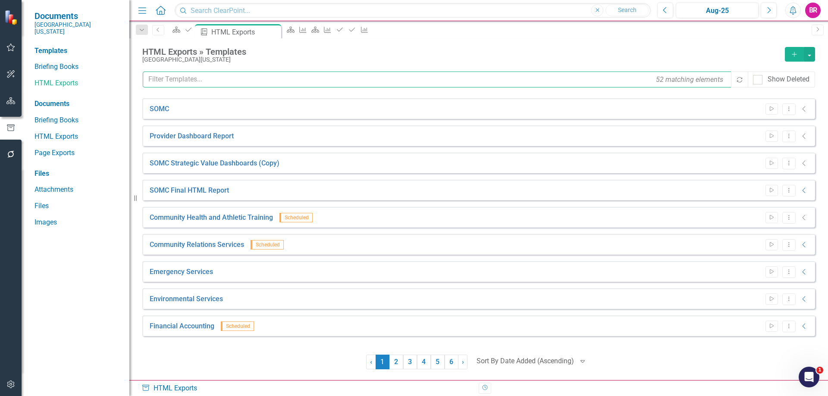
click at [225, 83] on input "text" at bounding box center [438, 80] width 590 height 16
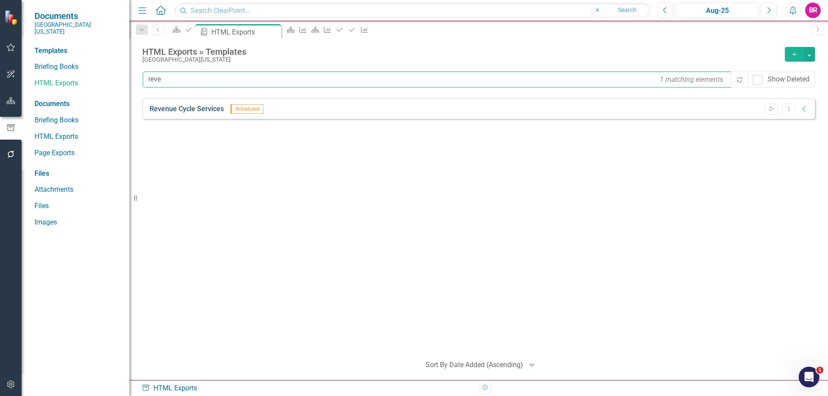
type input "reve"
click at [205, 110] on link "Revenue Cycle Services" at bounding box center [187, 109] width 74 height 10
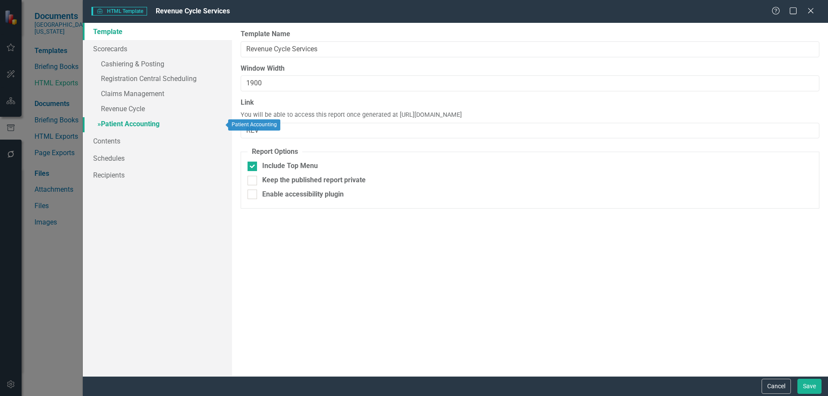
click at [140, 121] on link "» Patient Accounting" at bounding box center [157, 124] width 149 height 15
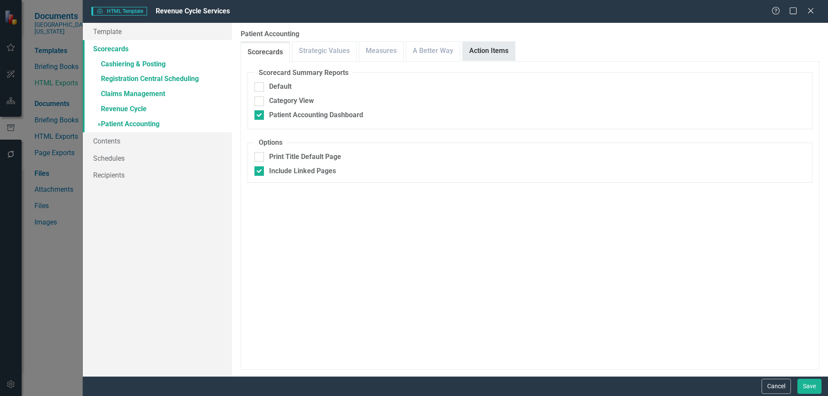
click at [484, 49] on link "Action Items" at bounding box center [489, 51] width 52 height 19
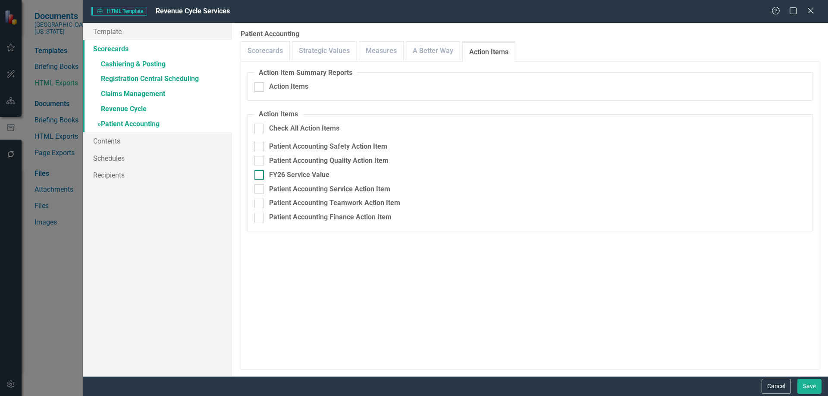
click at [304, 174] on div "FY26 Service Value" at bounding box center [299, 175] width 60 height 10
click at [260, 174] on input "FY26 Service Value" at bounding box center [257, 173] width 6 height 6
checkbox input "true"
click at [376, 48] on link "Measures" at bounding box center [381, 51] width 44 height 19
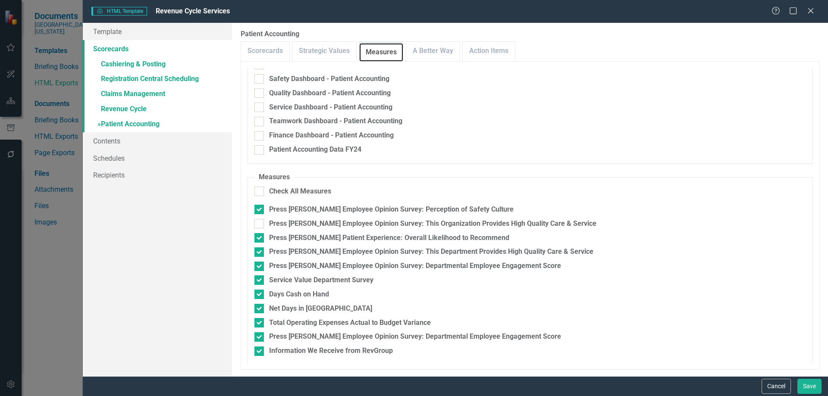
scroll to position [53, 0]
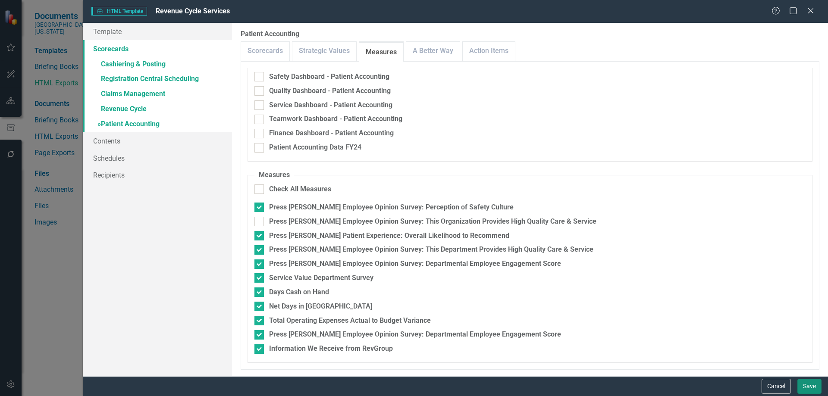
click at [808, 383] on button "Save" at bounding box center [809, 386] width 24 height 15
